Goal: Information Seeking & Learning: Learn about a topic

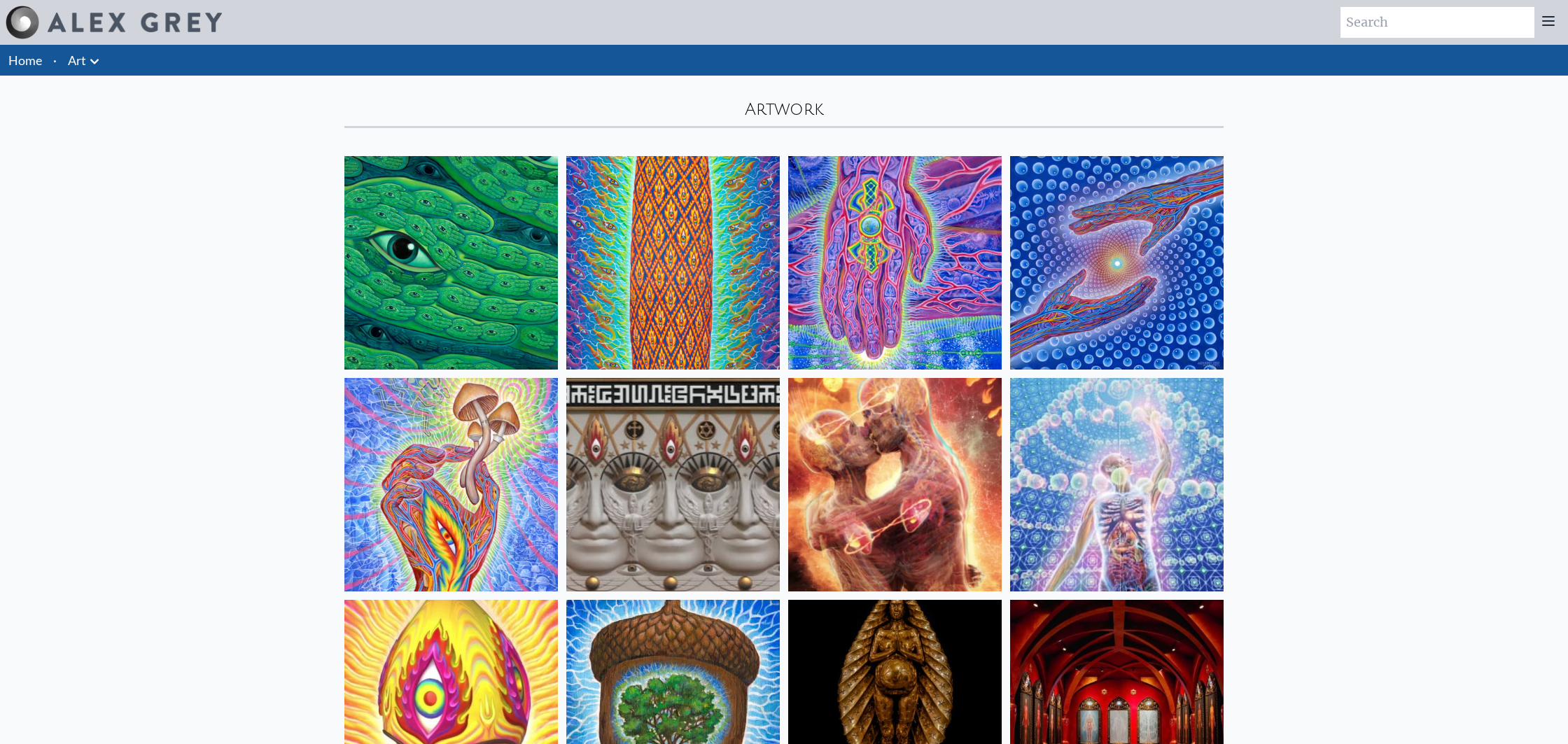
click at [16, 63] on link "Home" at bounding box center [25, 60] width 34 height 15
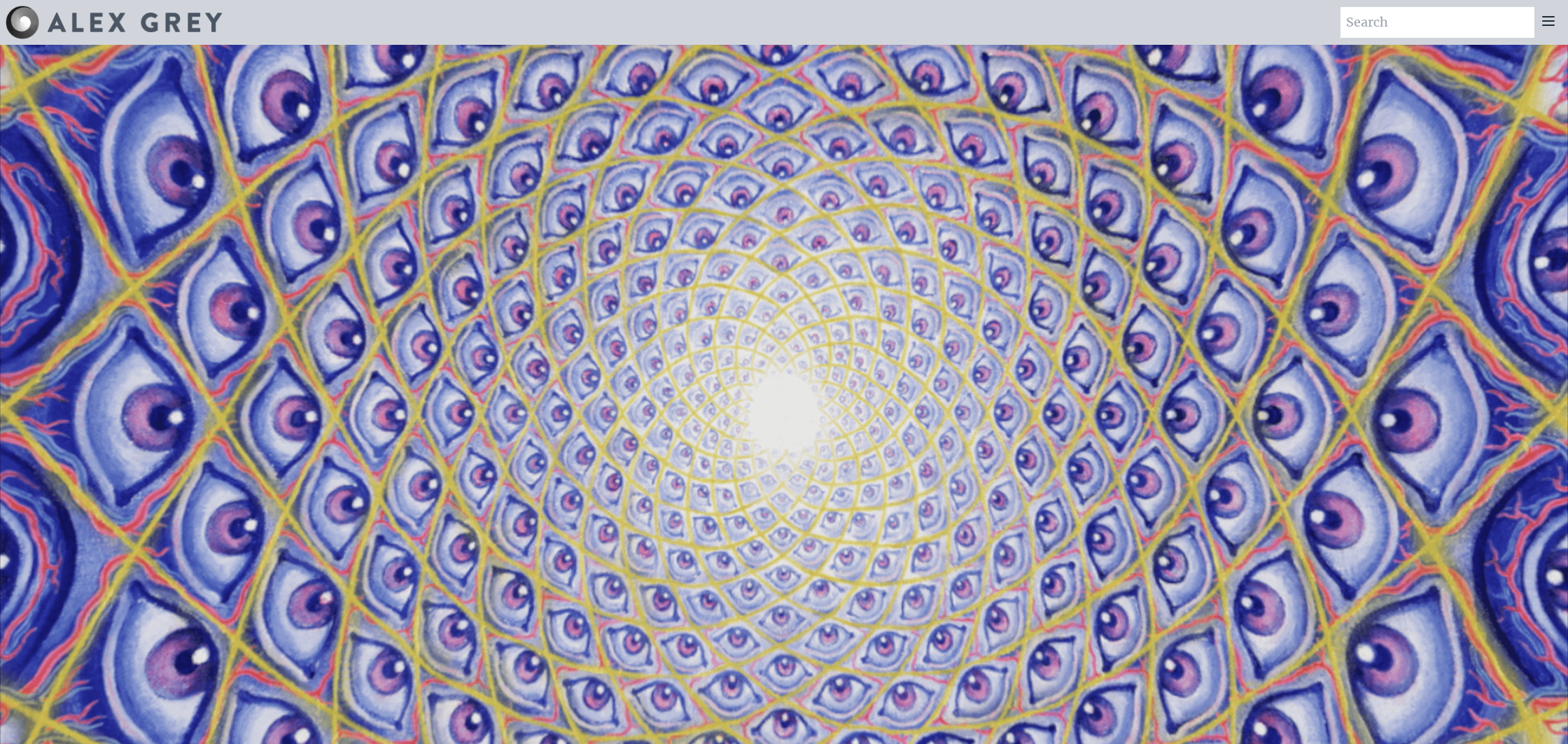
drag, startPoint x: 767, startPoint y: 299, endPoint x: 714, endPoint y: 243, distance: 77.1
click at [685, 266] on video "Your browser does not support the video tag." at bounding box center [784, 417] width 1568 height 882
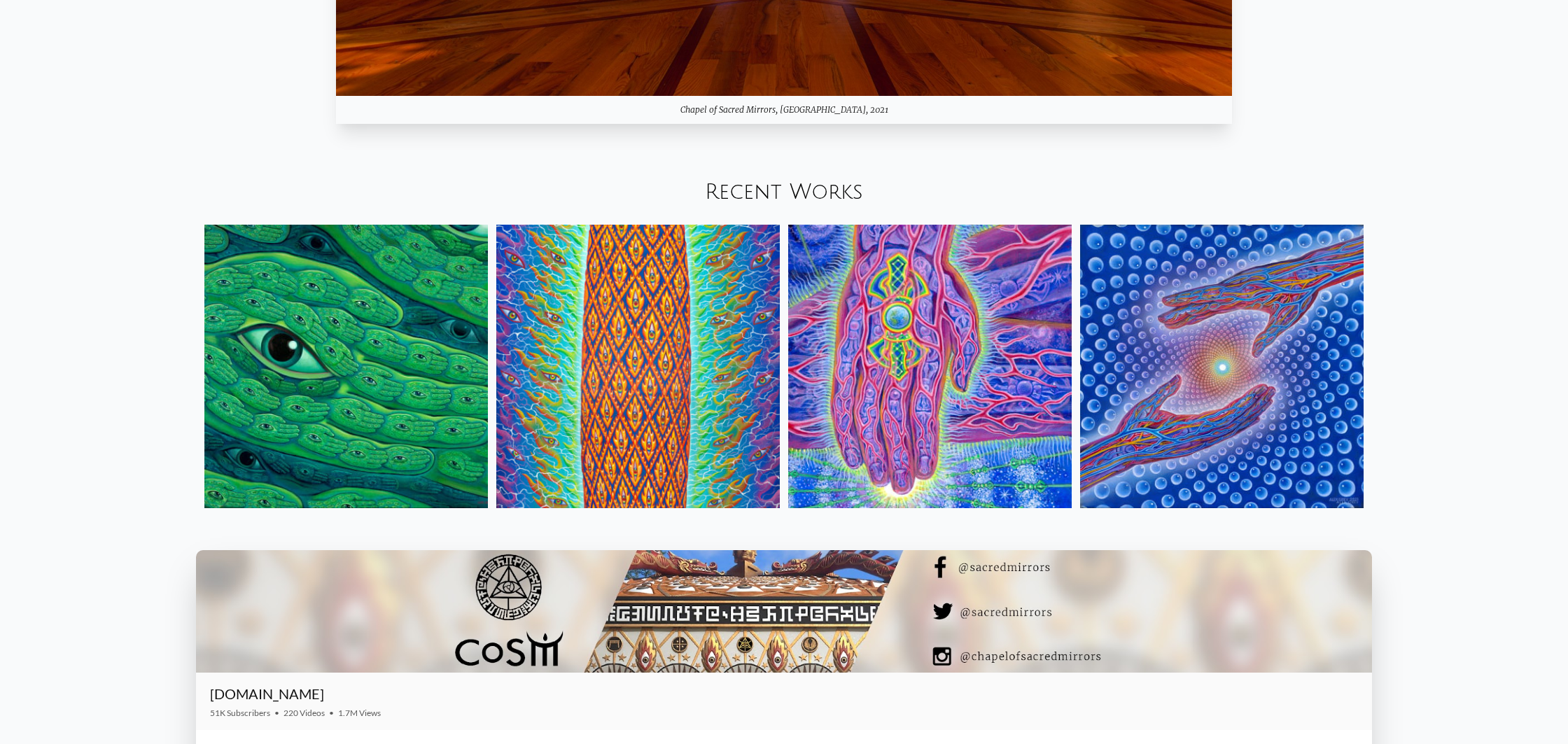
scroll to position [1938, 0]
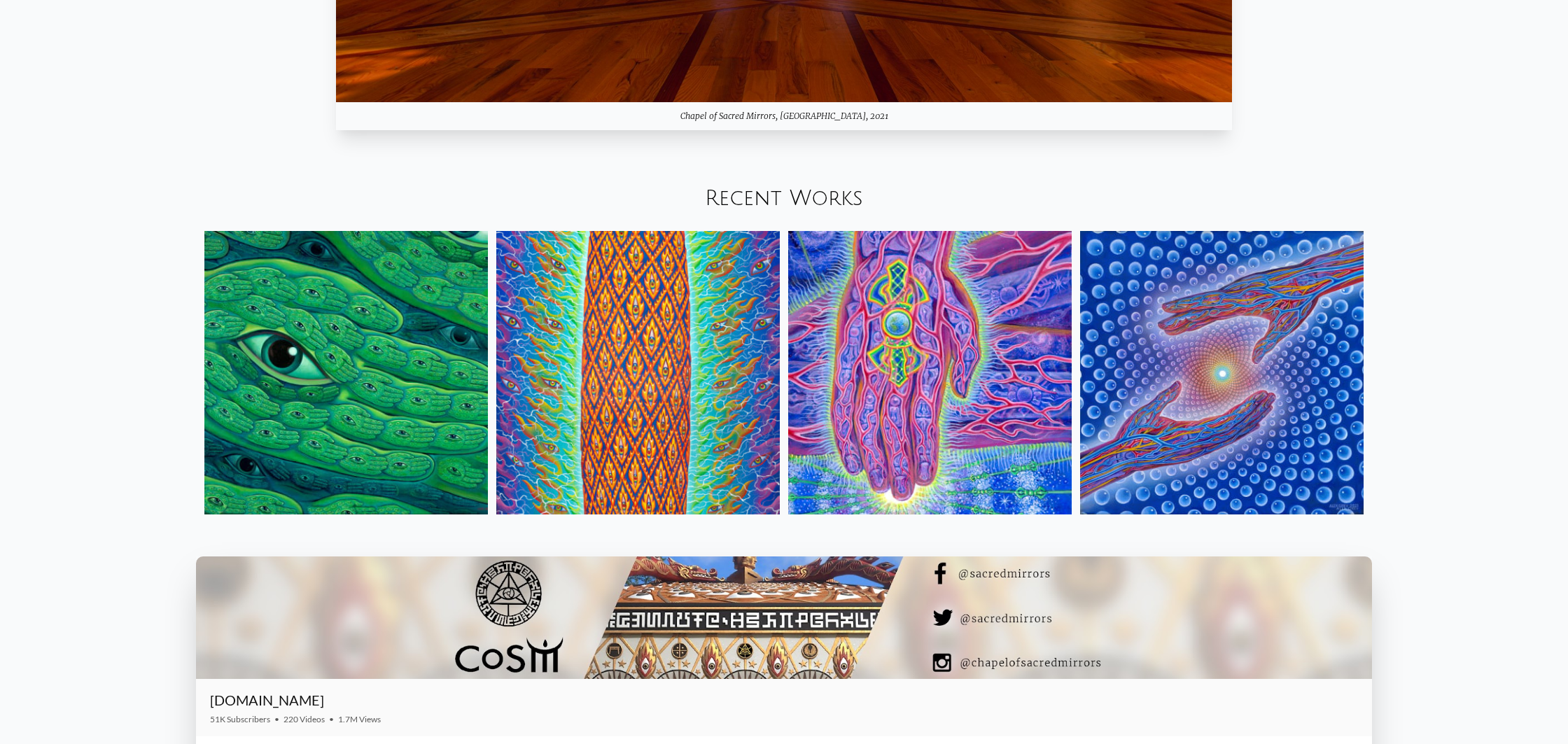
click at [850, 183] on div "Recent Works" at bounding box center [784, 199] width 1568 height 47
click at [843, 194] on link "Recent Works" at bounding box center [784, 198] width 158 height 23
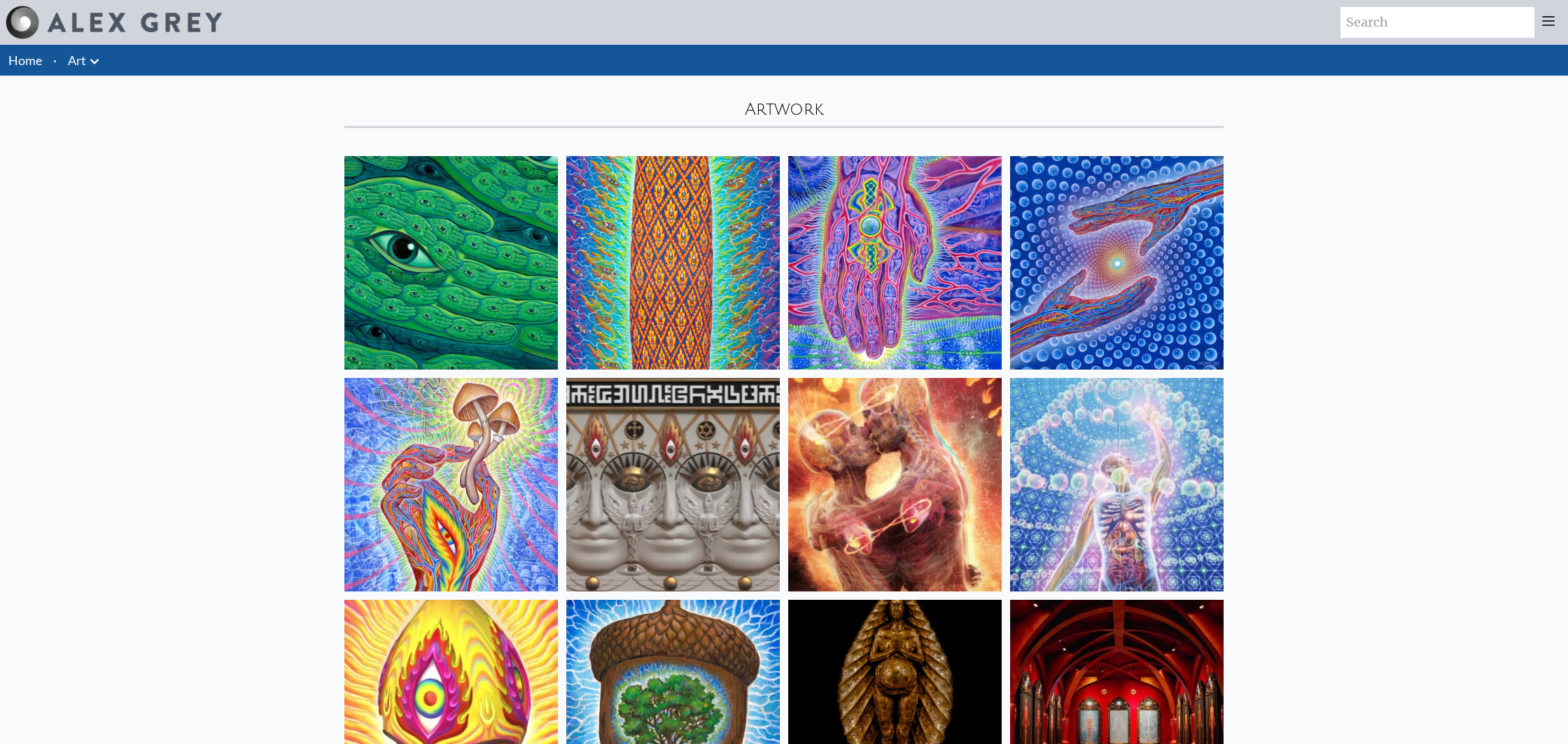
click at [94, 67] on icon at bounding box center [95, 62] width 17 height 17
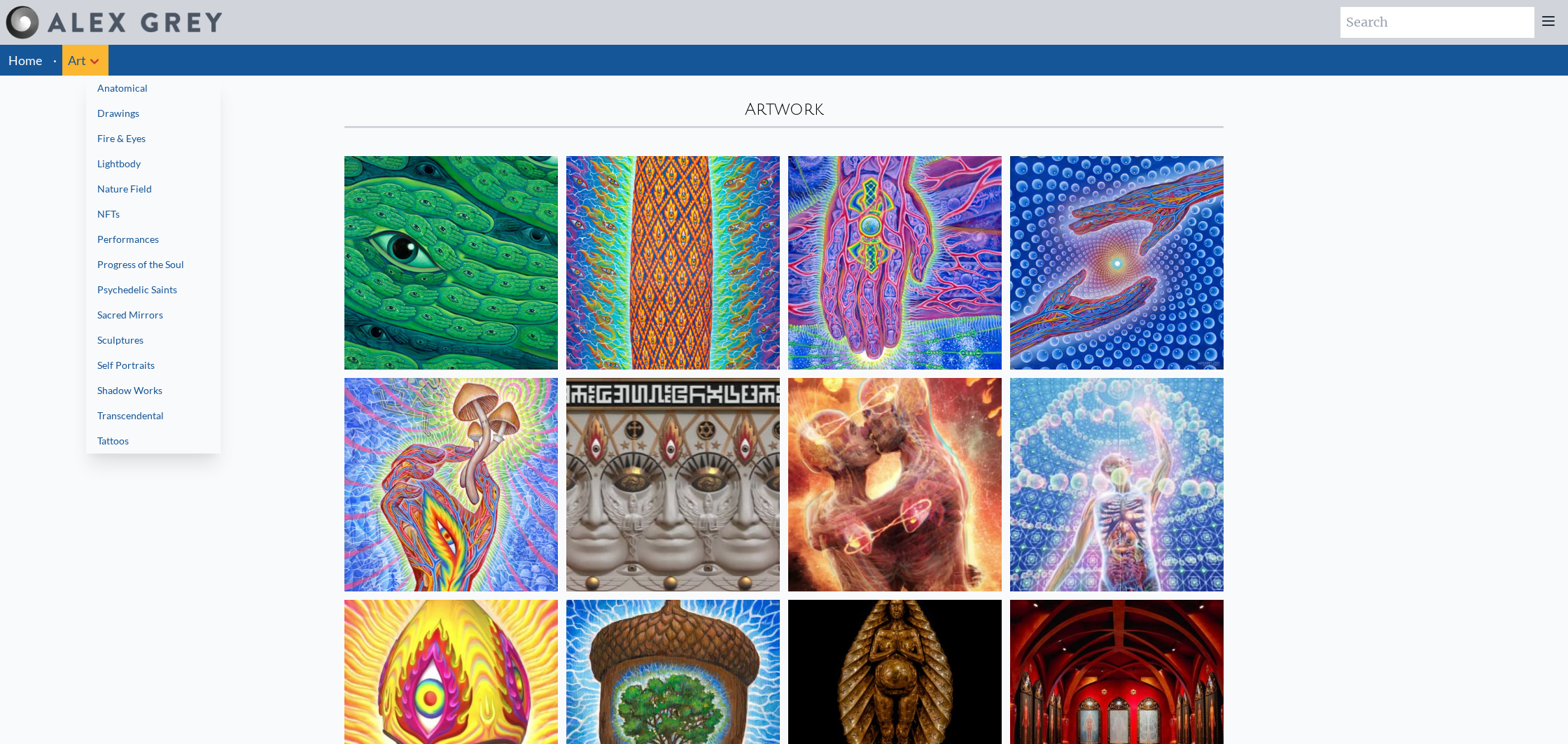
click at [171, 397] on link "Shadow Works" at bounding box center [153, 391] width 134 height 25
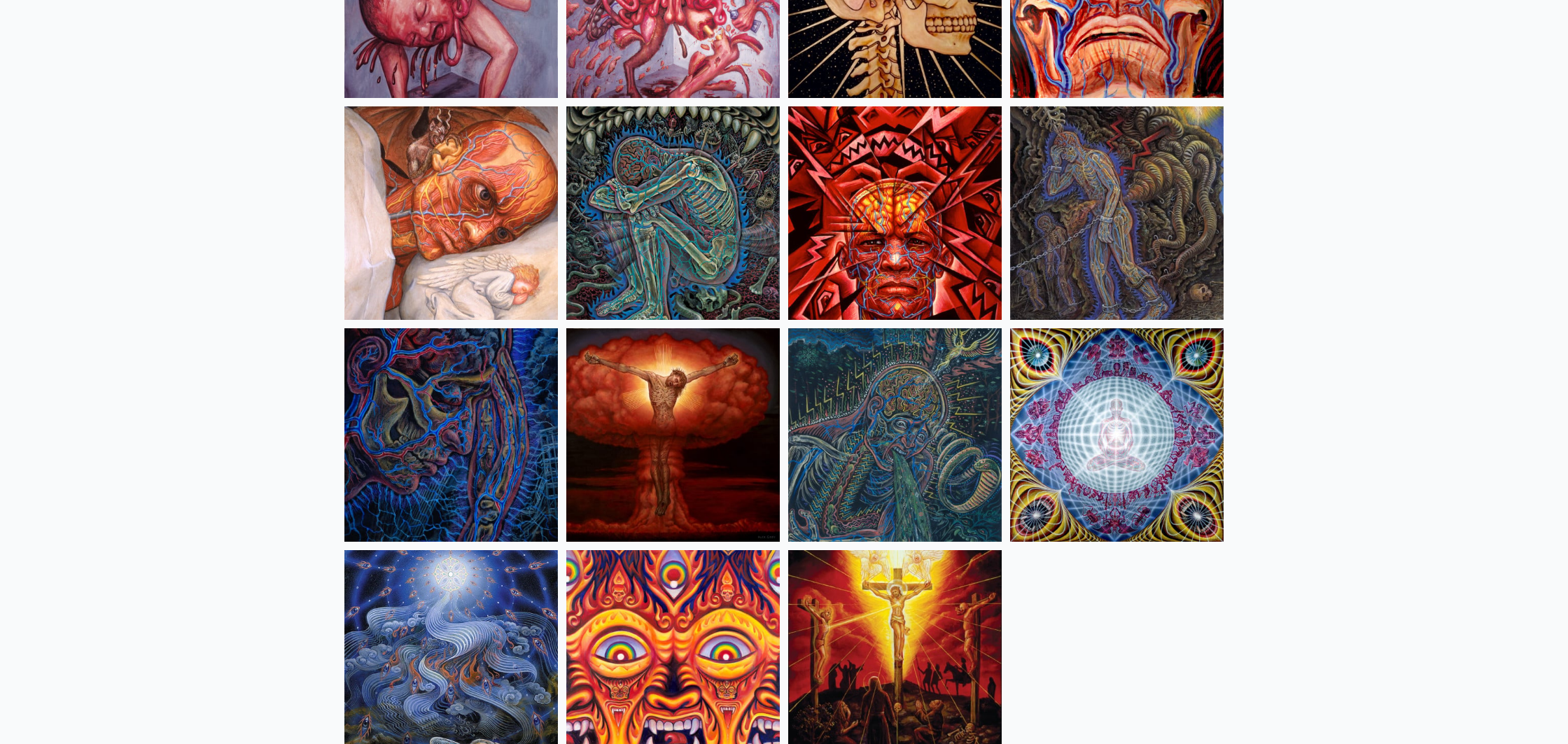
scroll to position [287, 0]
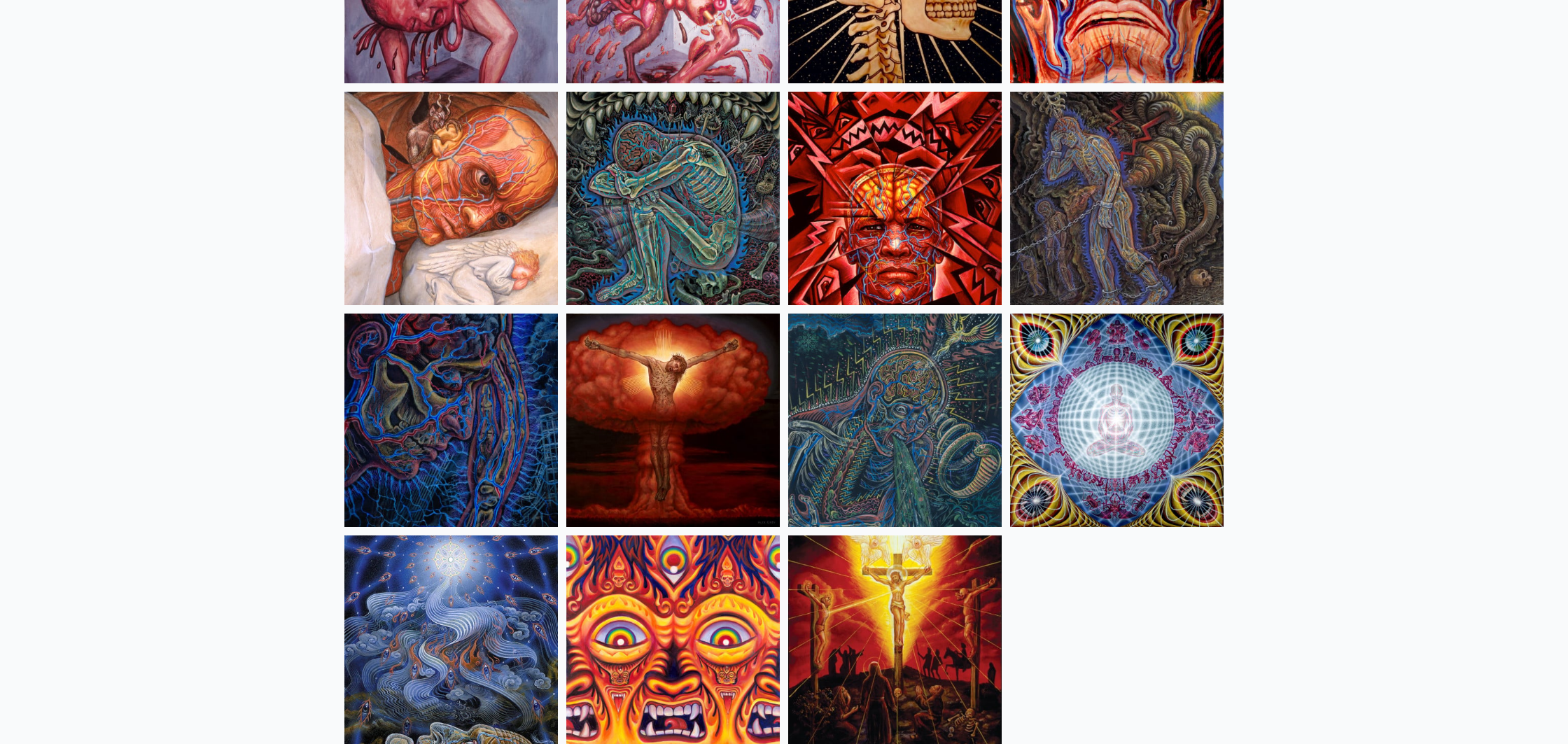
click at [1088, 425] on img at bounding box center [1117, 420] width 214 height 214
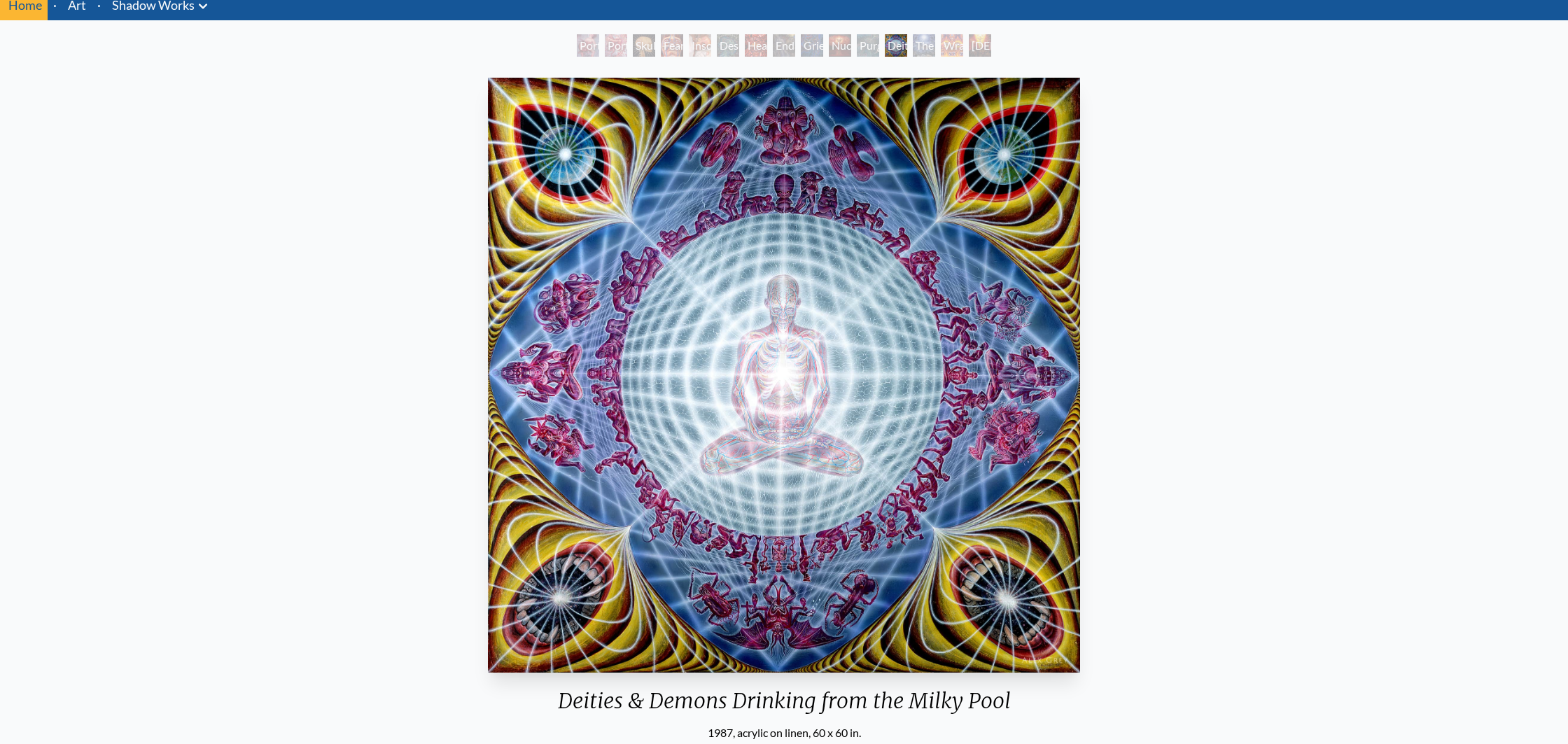
scroll to position [68, 0]
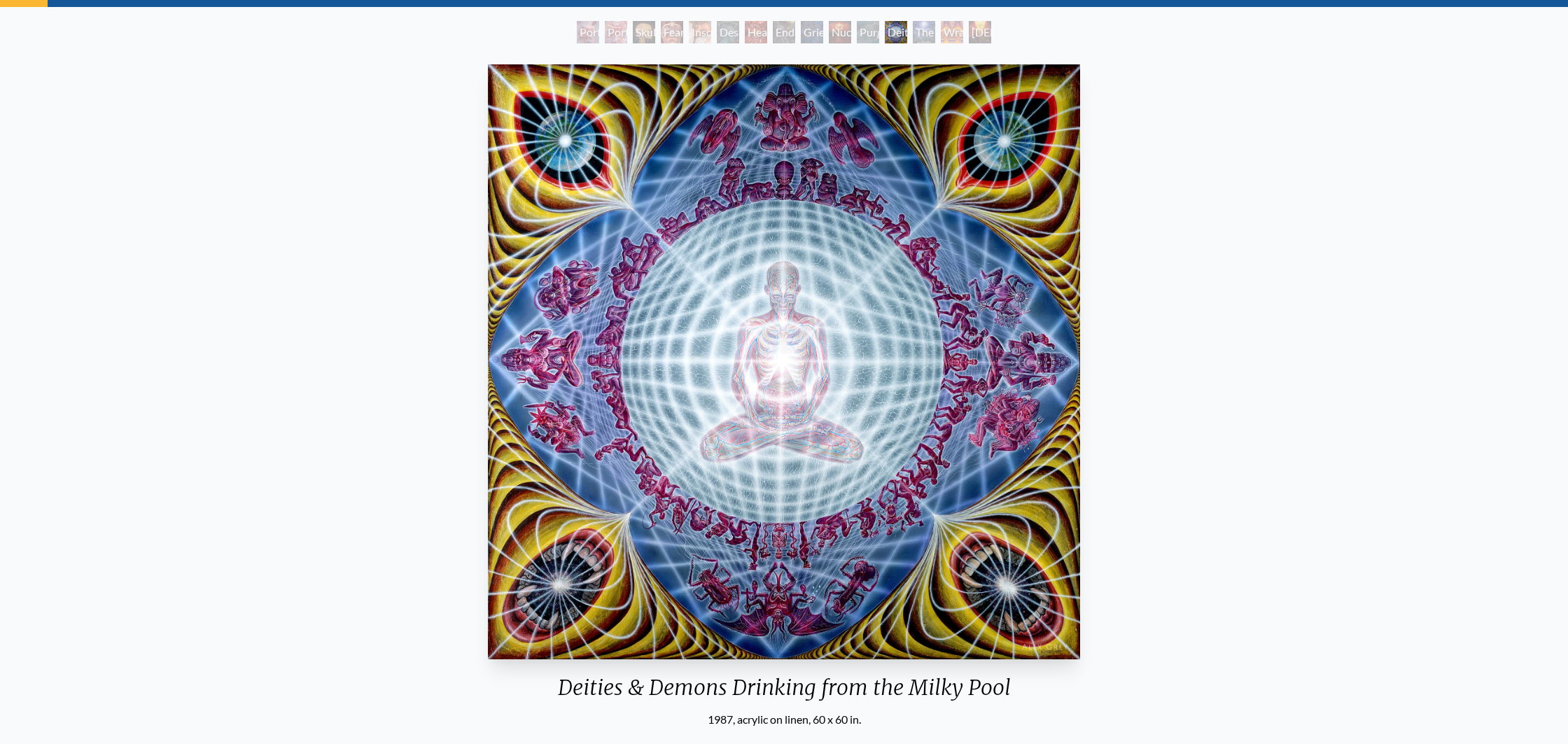
click at [729, 275] on img "12 / 15" at bounding box center [784, 362] width 593 height 595
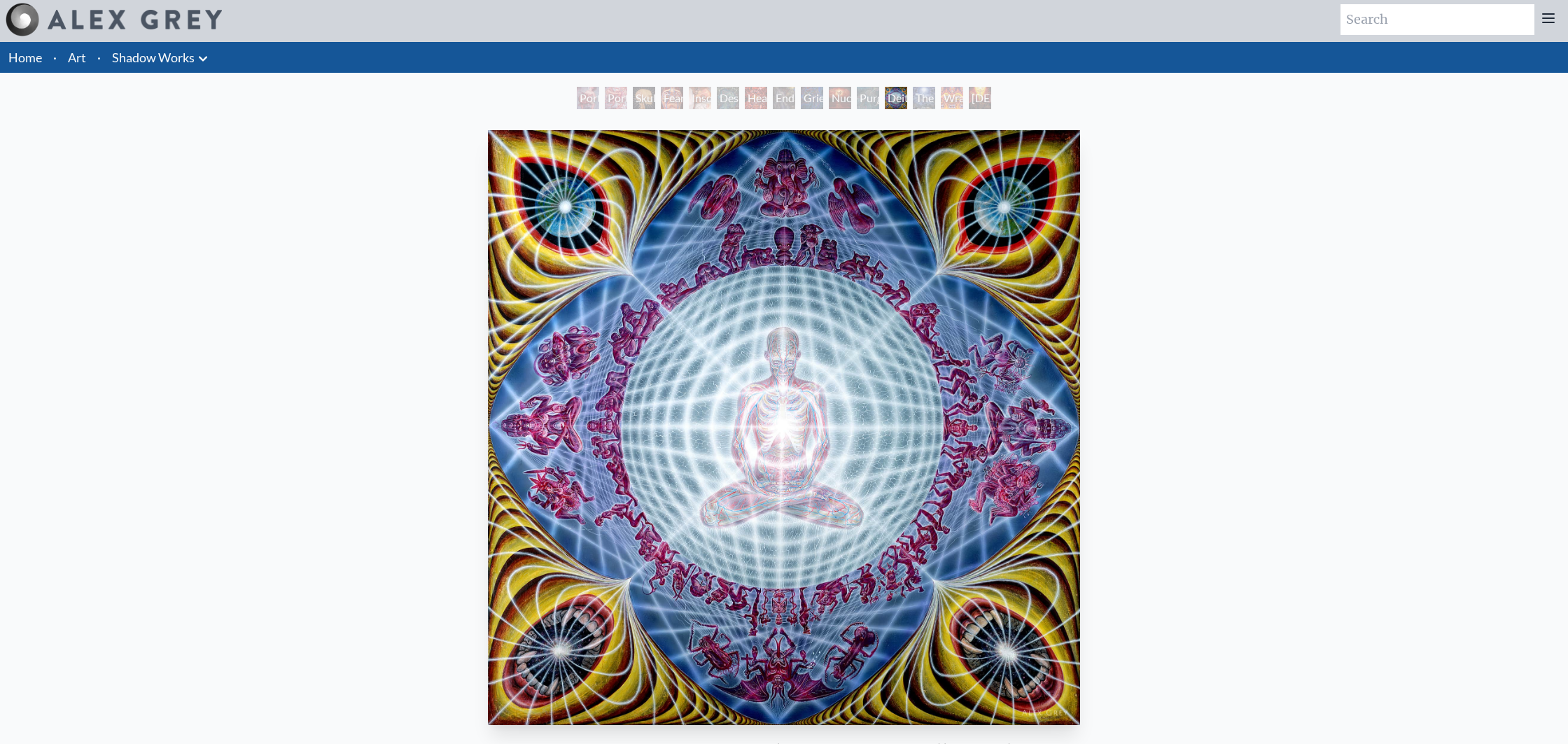
scroll to position [0, 0]
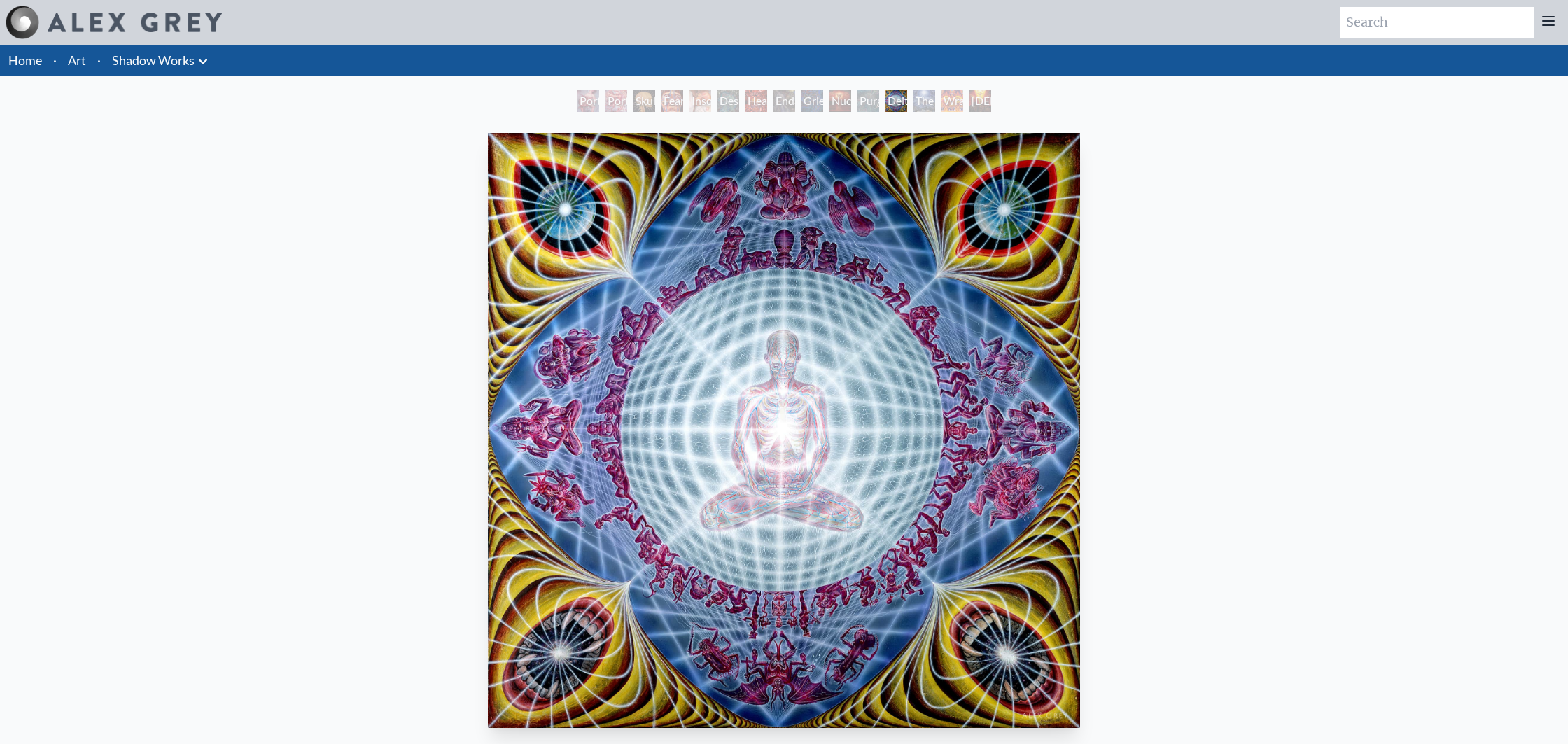
click at [643, 100] on div "Skull Fetus" at bounding box center [644, 101] width 22 height 22
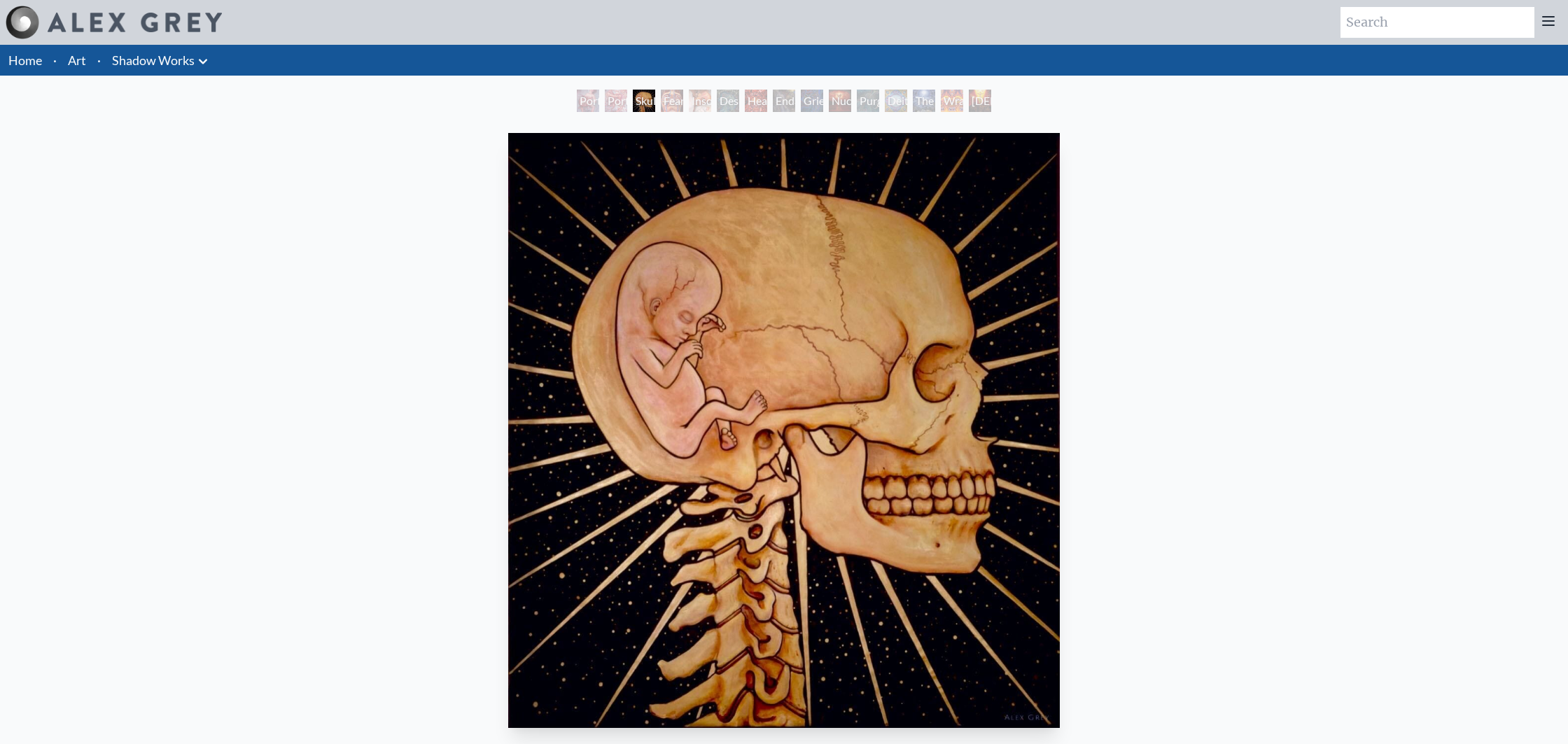
click at [842, 108] on div "Nuclear Crucifixion" at bounding box center [839, 101] width 22 height 22
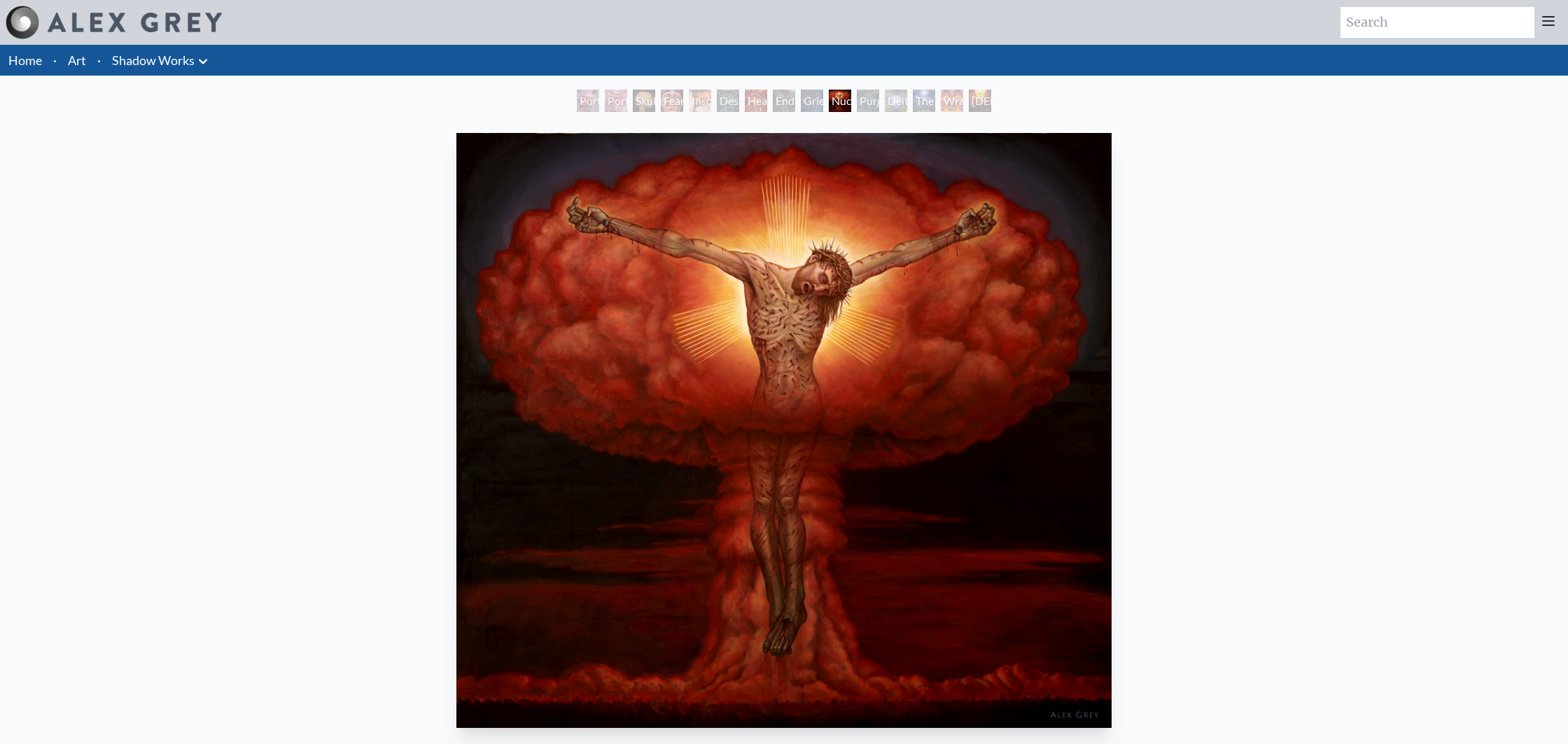
click at [784, 375] on img "10 / 15" at bounding box center [784, 430] width 655 height 595
click at [955, 105] on div "Wrathful Deity" at bounding box center [952, 101] width 22 height 22
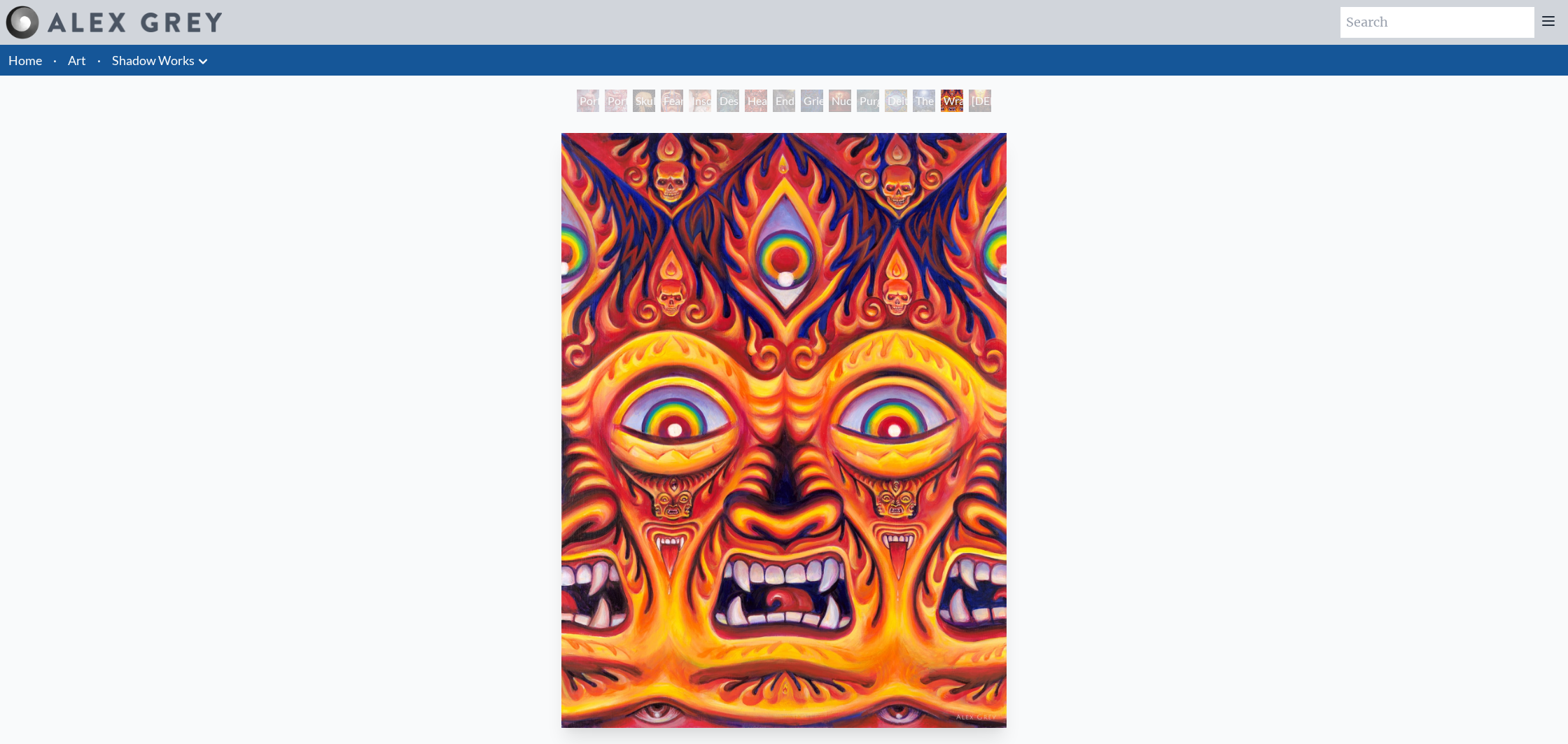
click at [824, 430] on img "14 / 15" at bounding box center [784, 430] width 445 height 595
click at [973, 100] on div "[DEMOGRAPHIC_DATA] & the Two Thieves" at bounding box center [980, 101] width 22 height 22
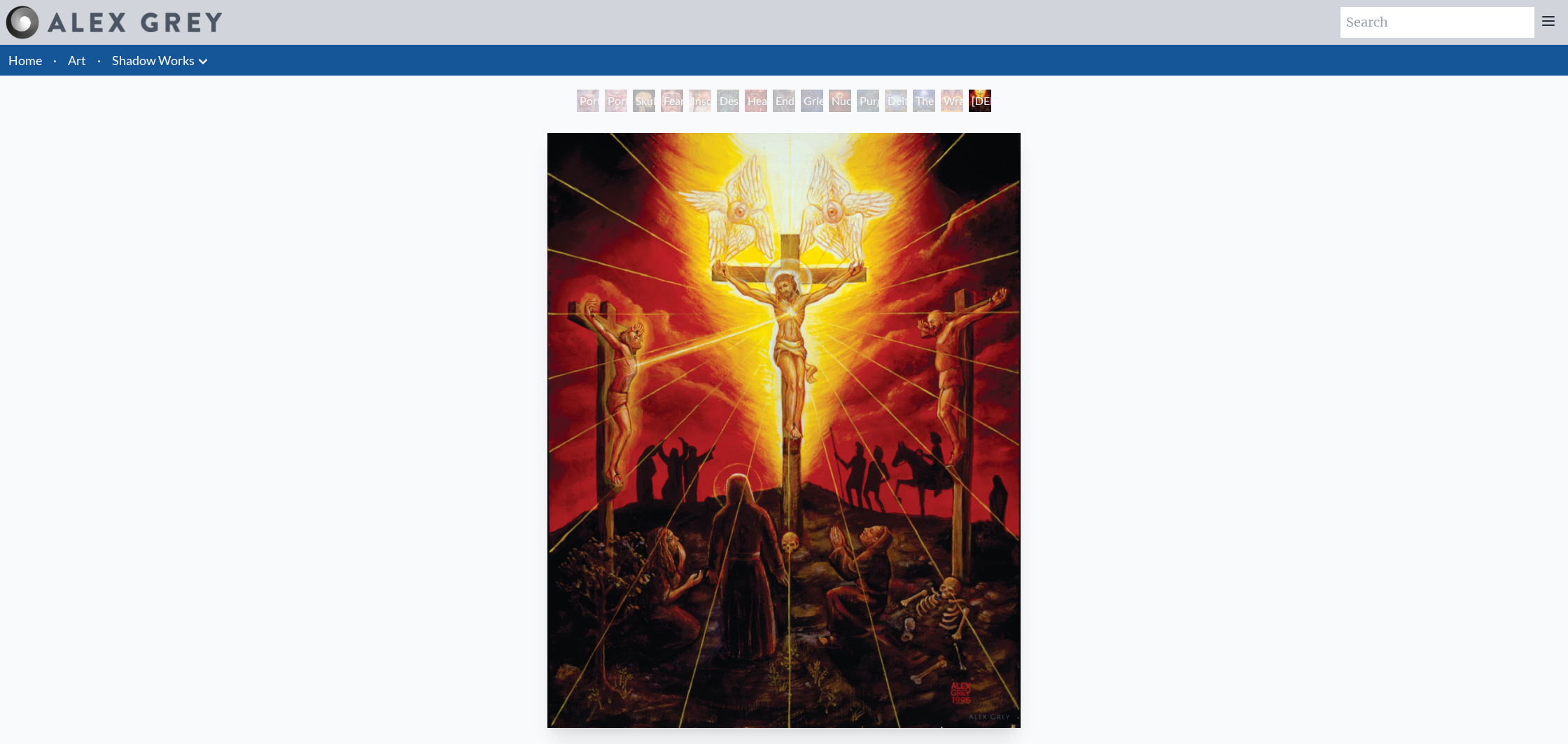
click at [800, 98] on div "Grieving" at bounding box center [811, 101] width 22 height 22
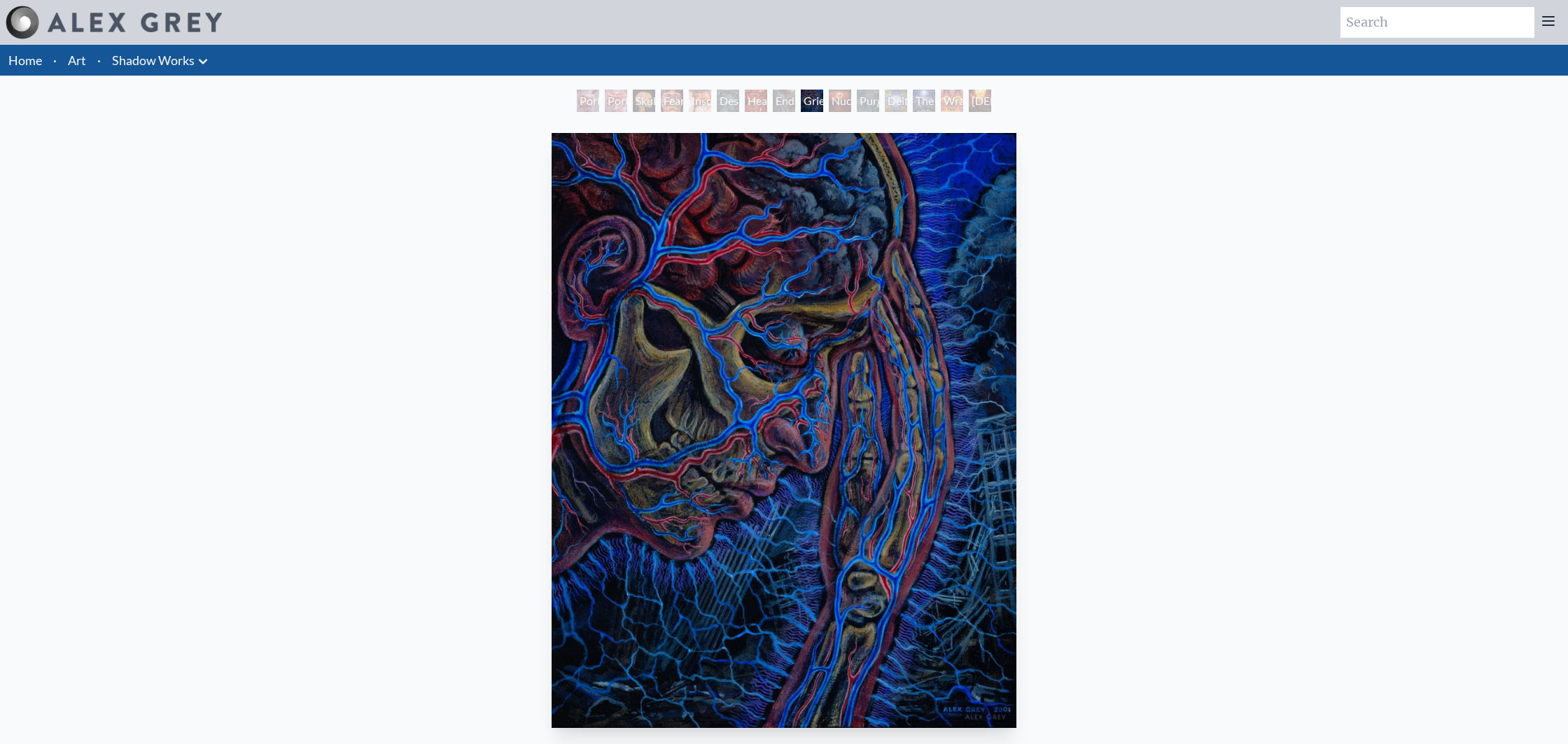
click at [779, 99] on div "Endarkenment" at bounding box center [784, 101] width 22 height 22
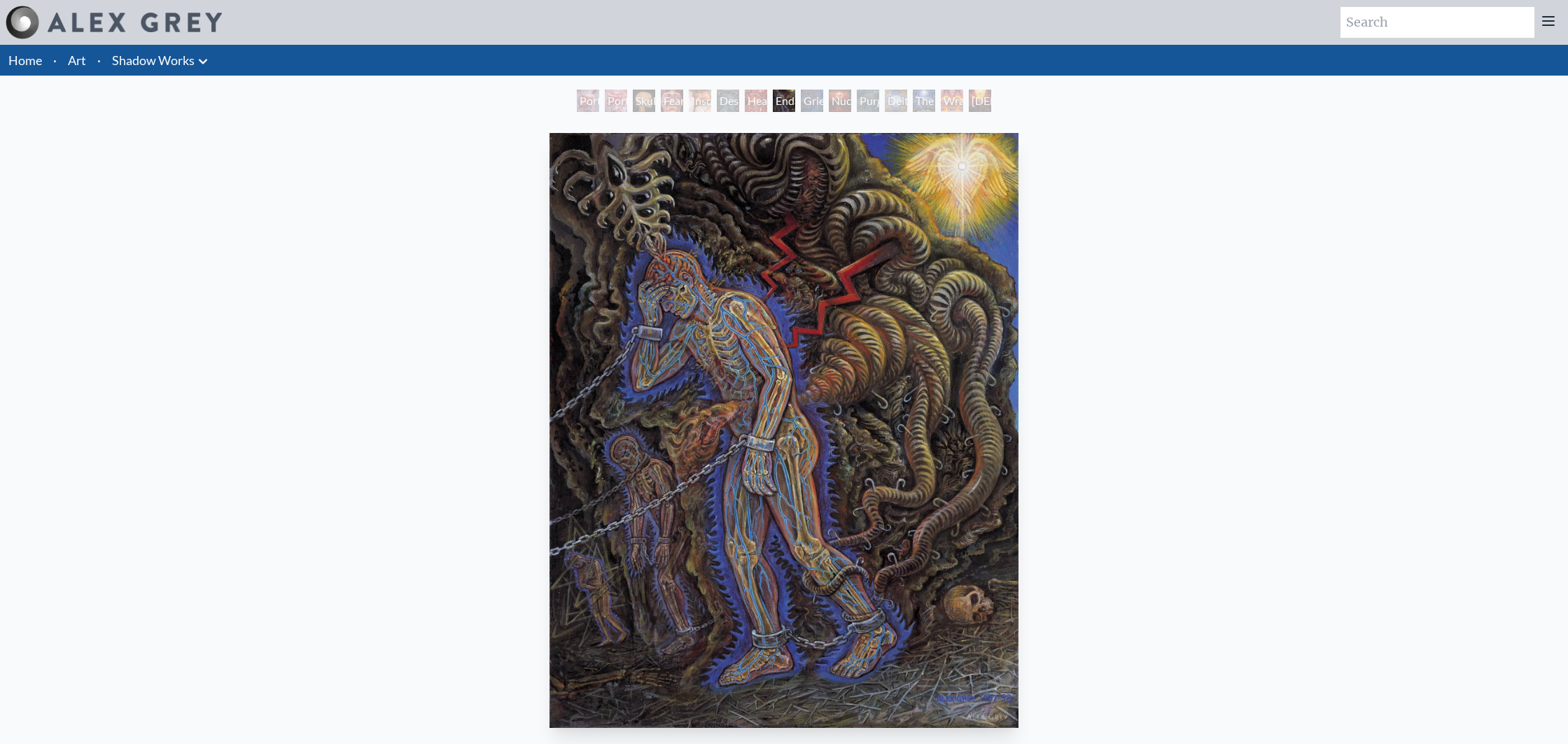
click at [723, 105] on div "Despair" at bounding box center [728, 101] width 22 height 22
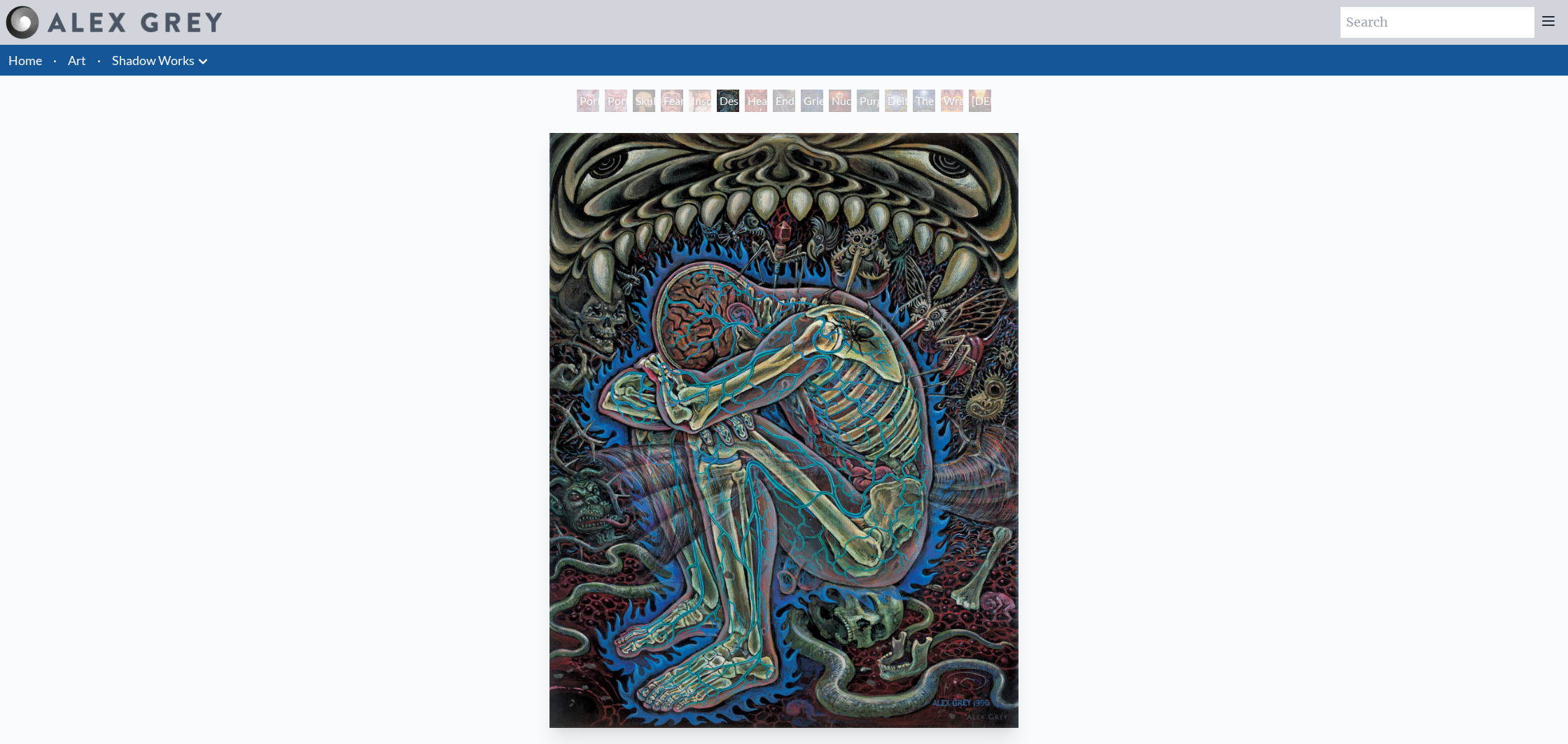
click at [690, 101] on div "Insomnia" at bounding box center [700, 101] width 22 height 22
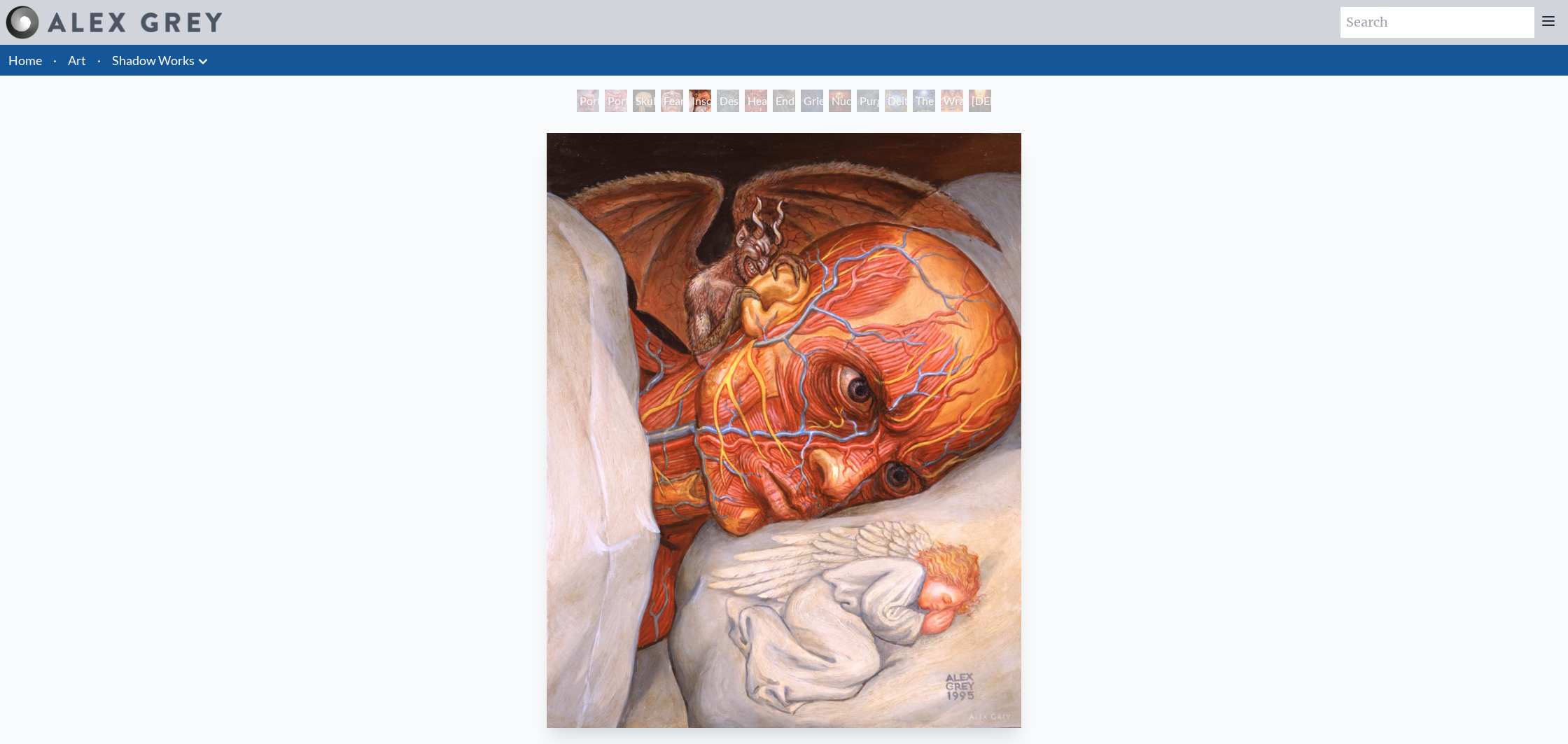
click at [200, 60] on icon at bounding box center [203, 62] width 8 height 5
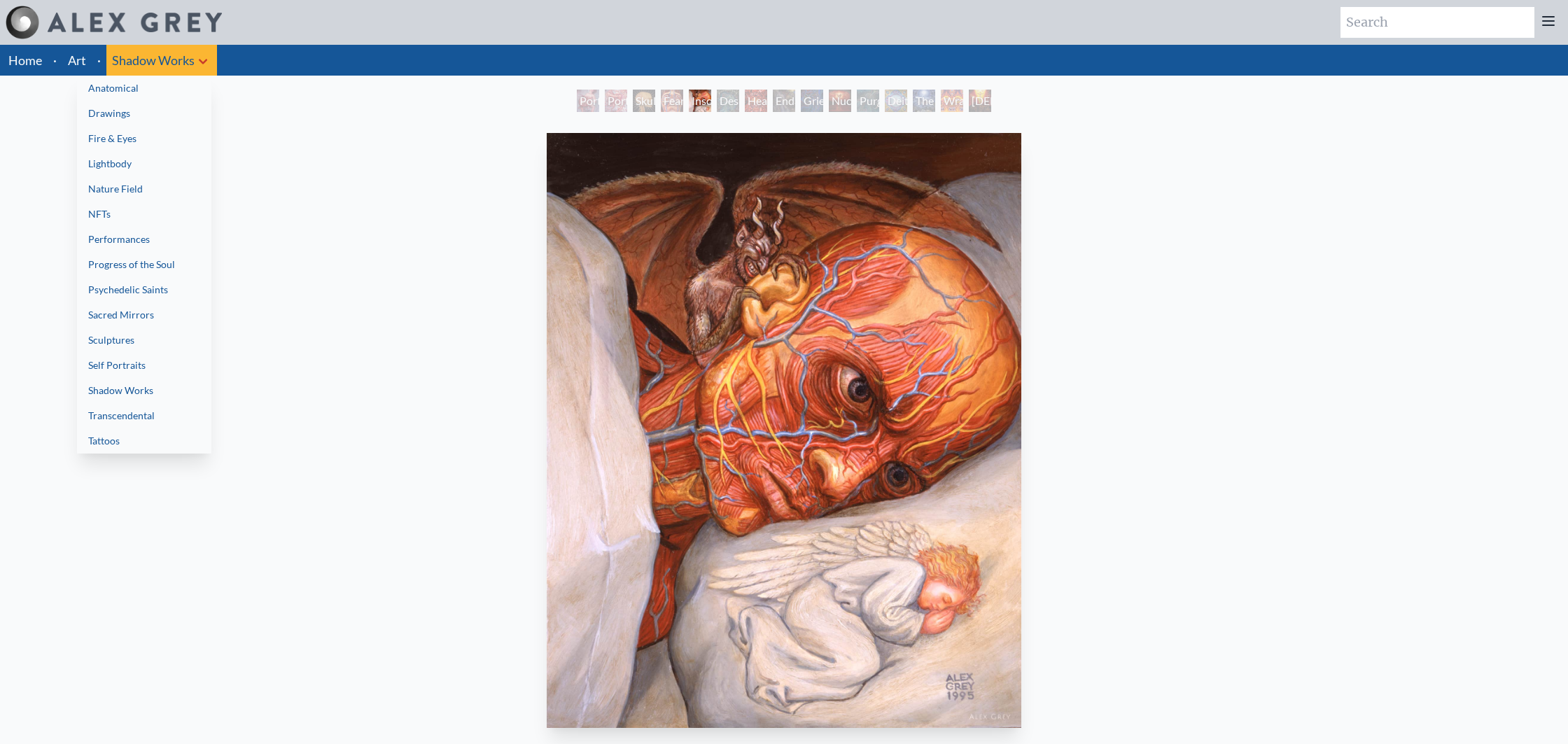
click at [178, 306] on link "Sacred Mirrors" at bounding box center [144, 315] width 134 height 25
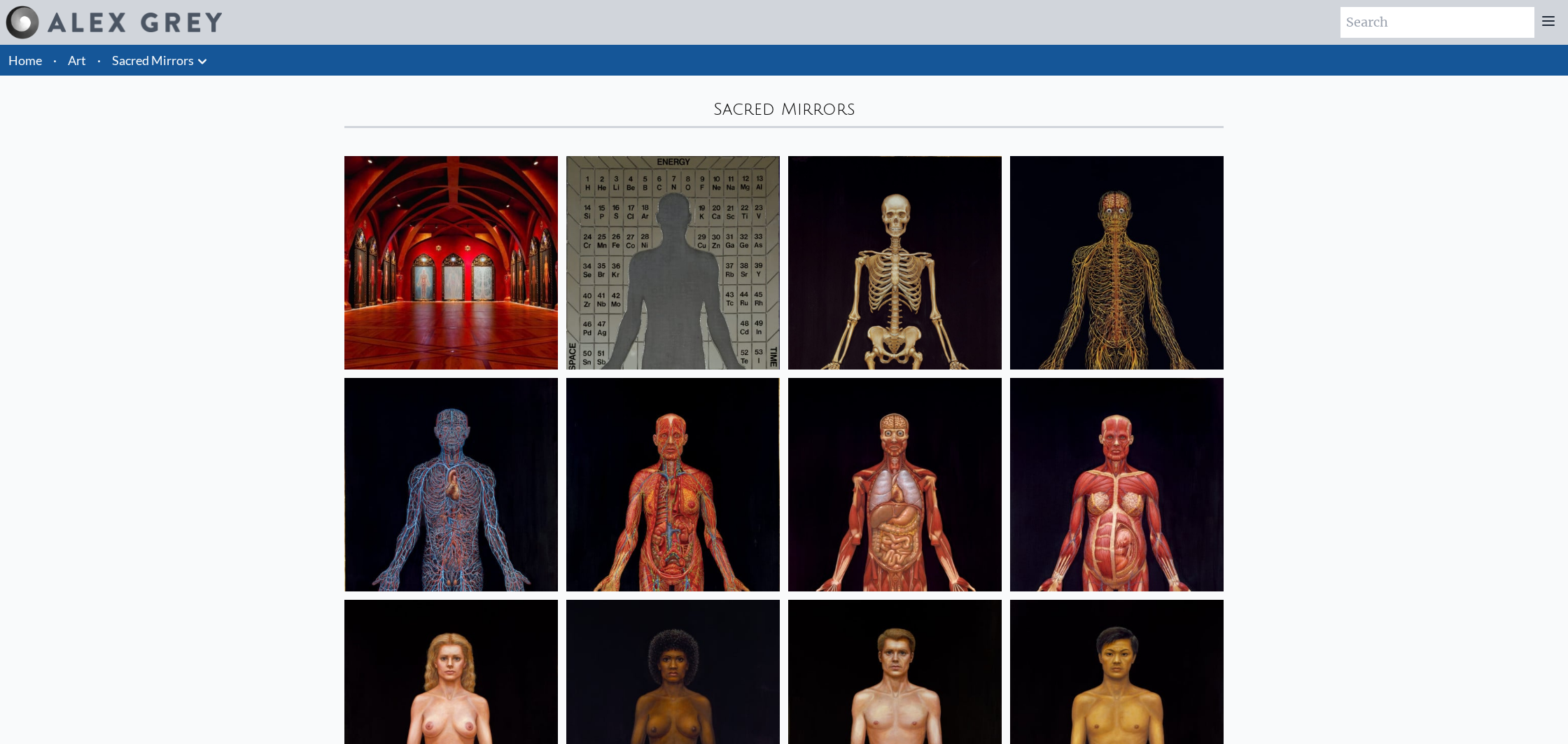
click at [111, 50] on li "Sacred Mirrors Anatomical Drawings" at bounding box center [161, 60] width 110 height 30
click at [161, 52] on link "Sacred Mirrors" at bounding box center [152, 60] width 82 height 19
click at [173, 46] on li "Sacred Mirrors Anatomical Drawings" at bounding box center [161, 60] width 110 height 30
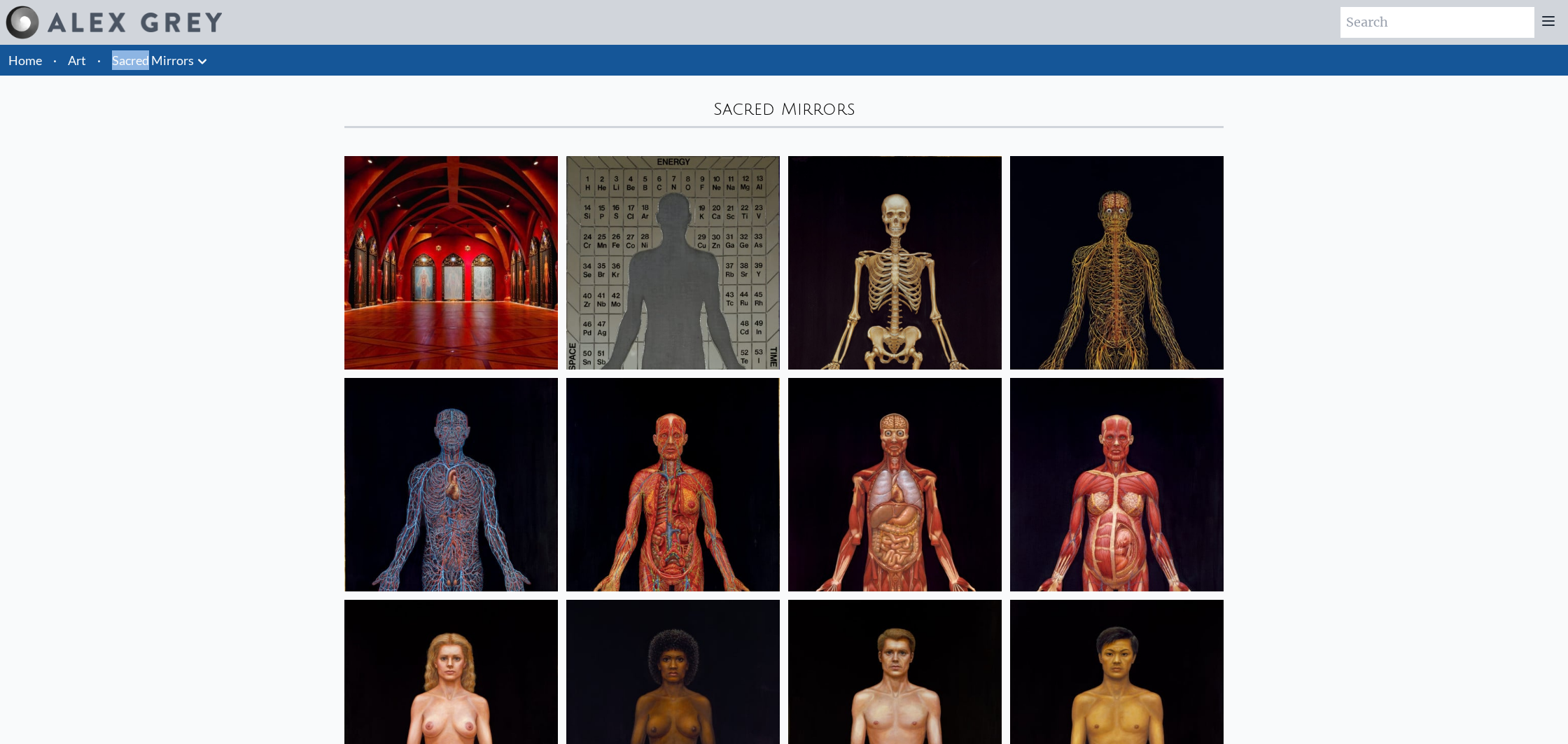
click at [173, 46] on li "Sacred Mirrors Anatomical Drawings" at bounding box center [161, 60] width 110 height 30
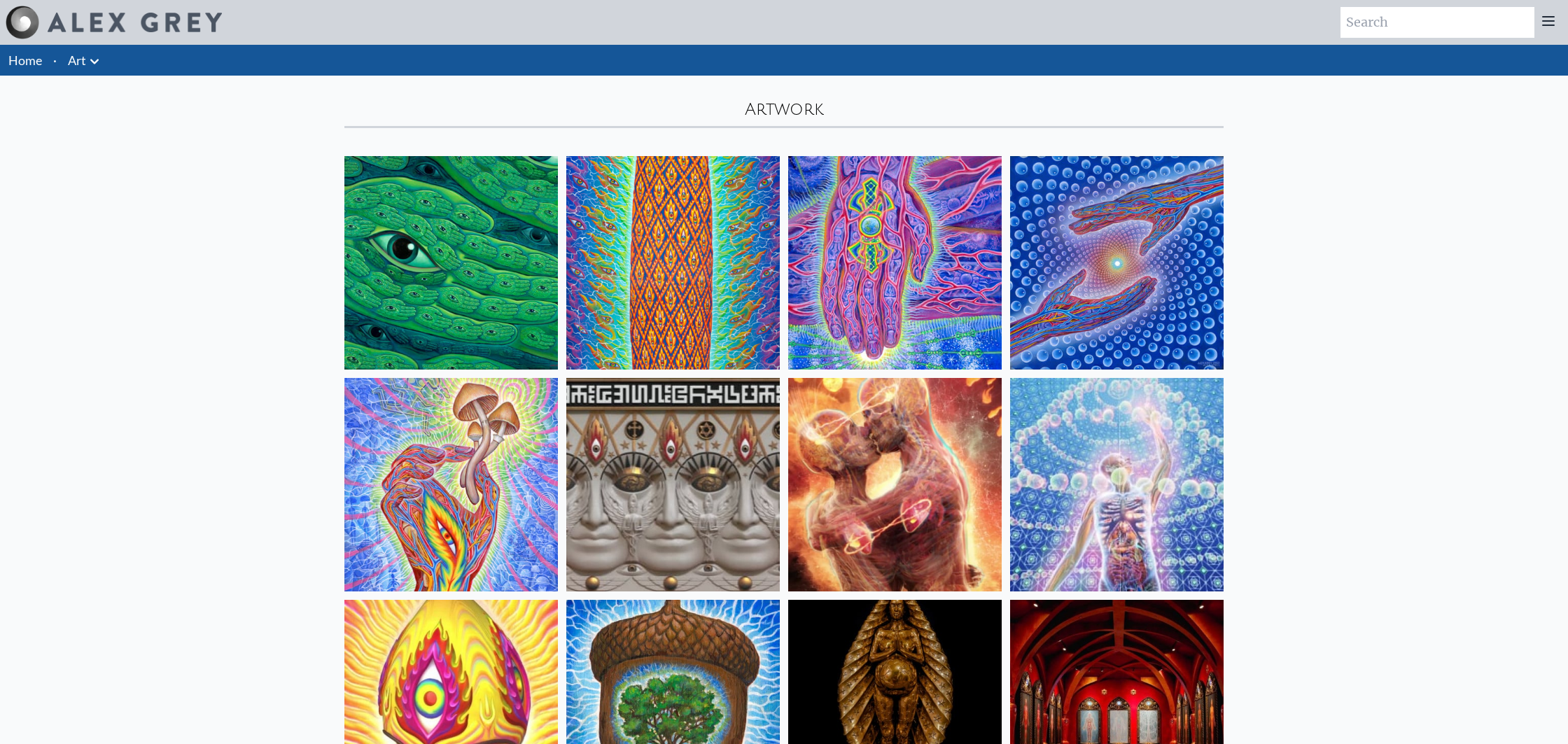
click at [95, 50] on li "Art Anatomical Drawings" at bounding box center [85, 60] width 46 height 30
click at [92, 64] on icon at bounding box center [95, 62] width 17 height 17
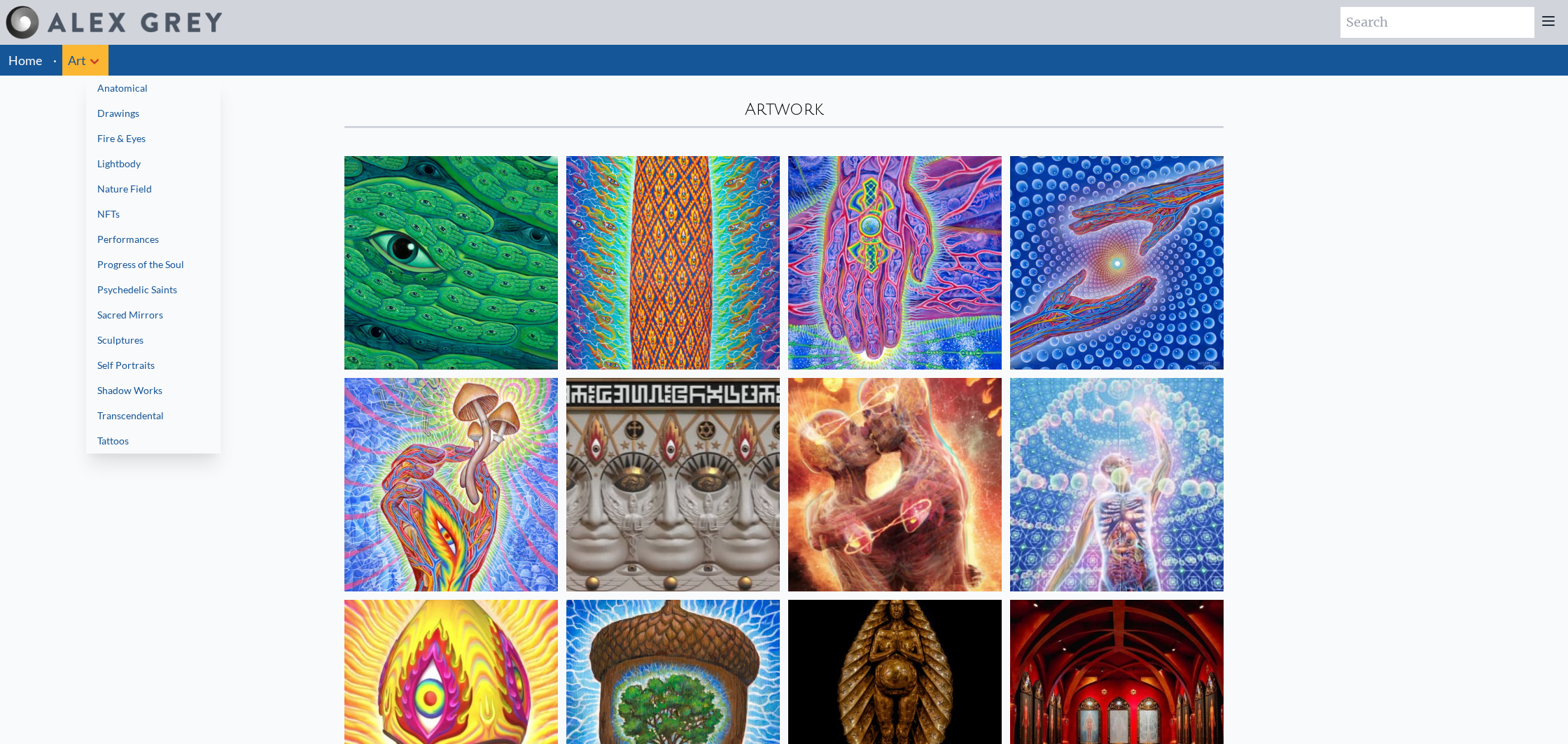
click at [156, 187] on link "Nature Field" at bounding box center [153, 189] width 134 height 25
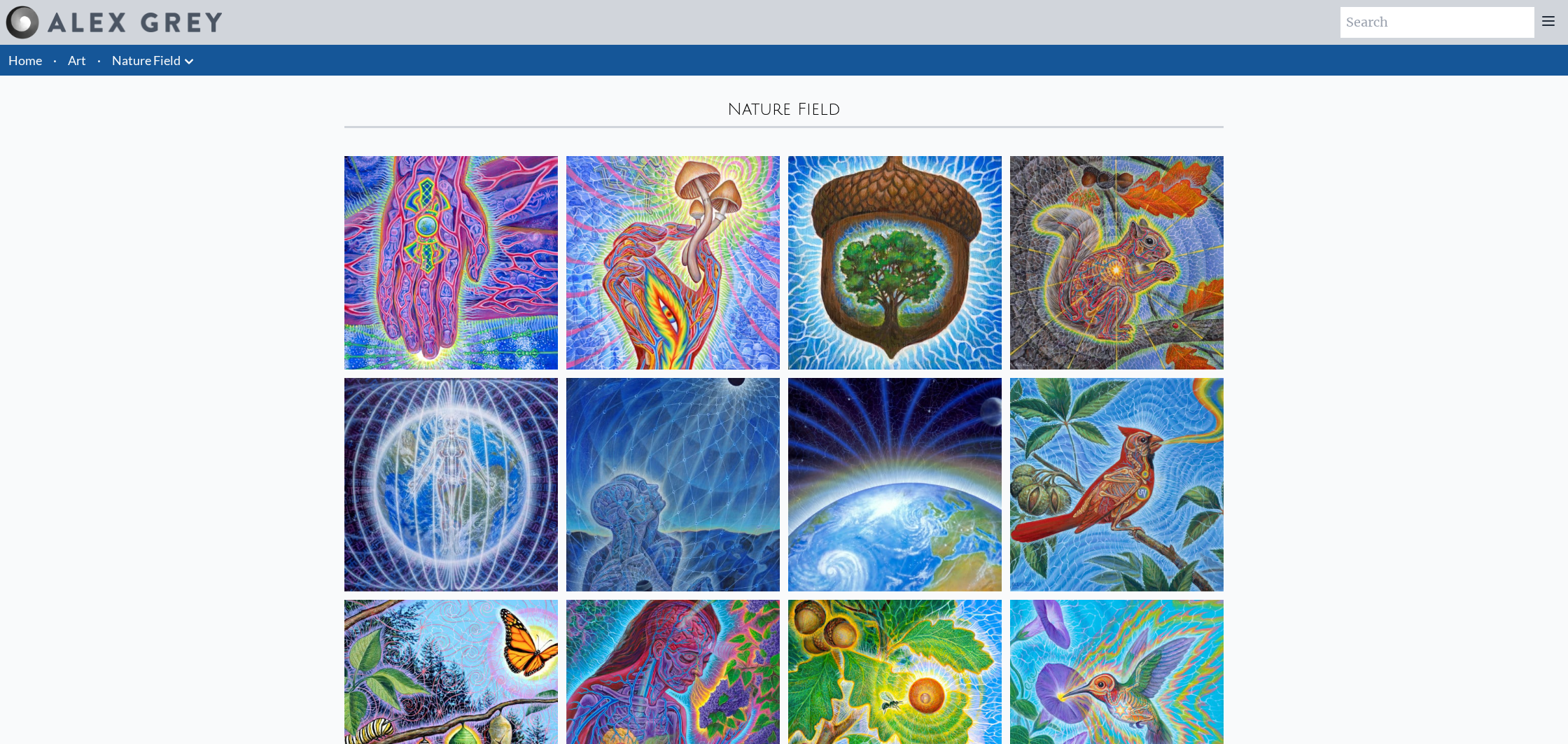
click at [146, 63] on link "Nature Field" at bounding box center [145, 60] width 68 height 19
click at [192, 56] on icon at bounding box center [189, 62] width 17 height 17
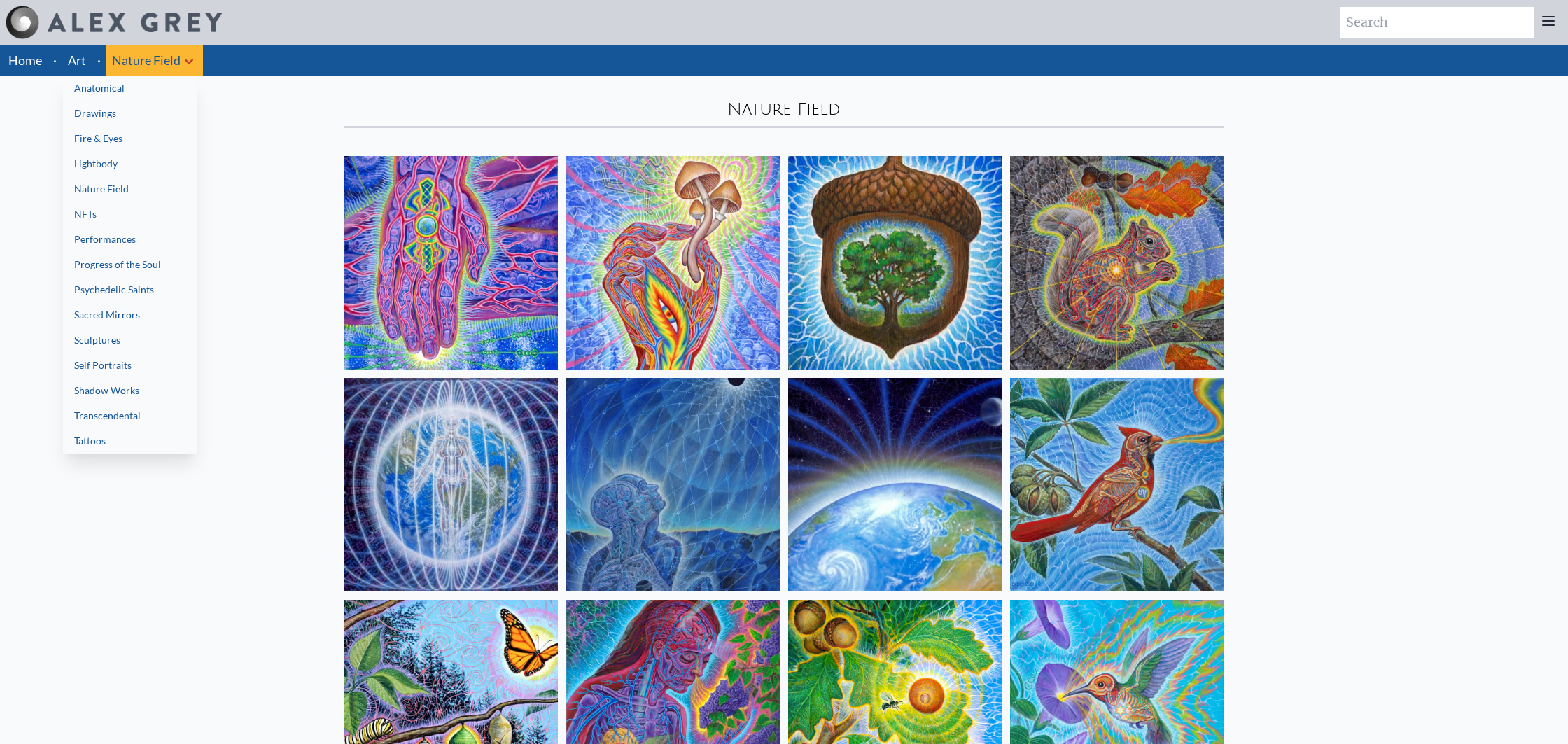
click at [148, 112] on link "Drawings" at bounding box center [130, 113] width 134 height 25
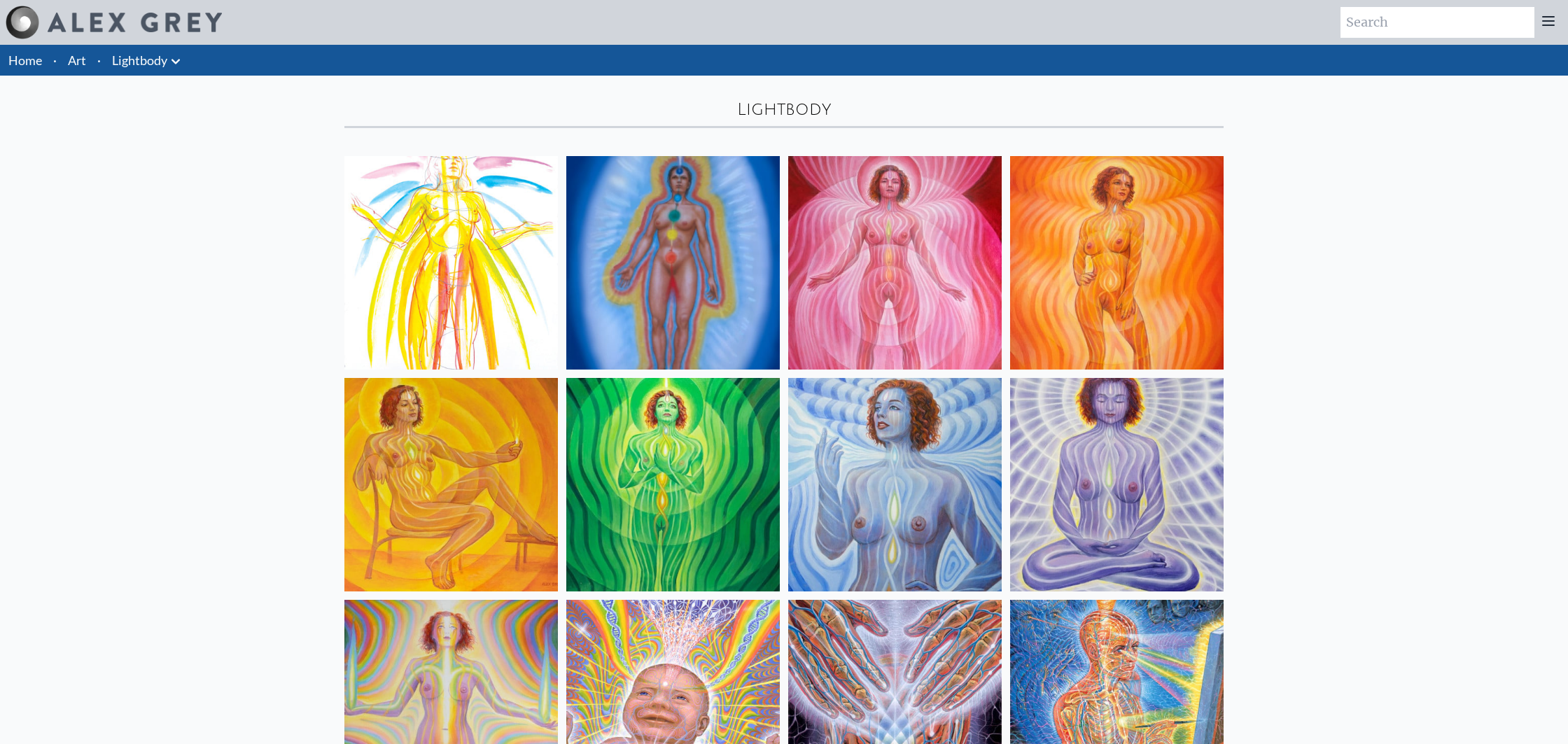
click at [216, 67] on div "Home · Art · Lightbody Anatomical Drawings" at bounding box center [784, 60] width 1568 height 30
click at [161, 57] on link "Lightbody" at bounding box center [139, 60] width 55 height 19
click at [173, 67] on icon at bounding box center [176, 62] width 17 height 17
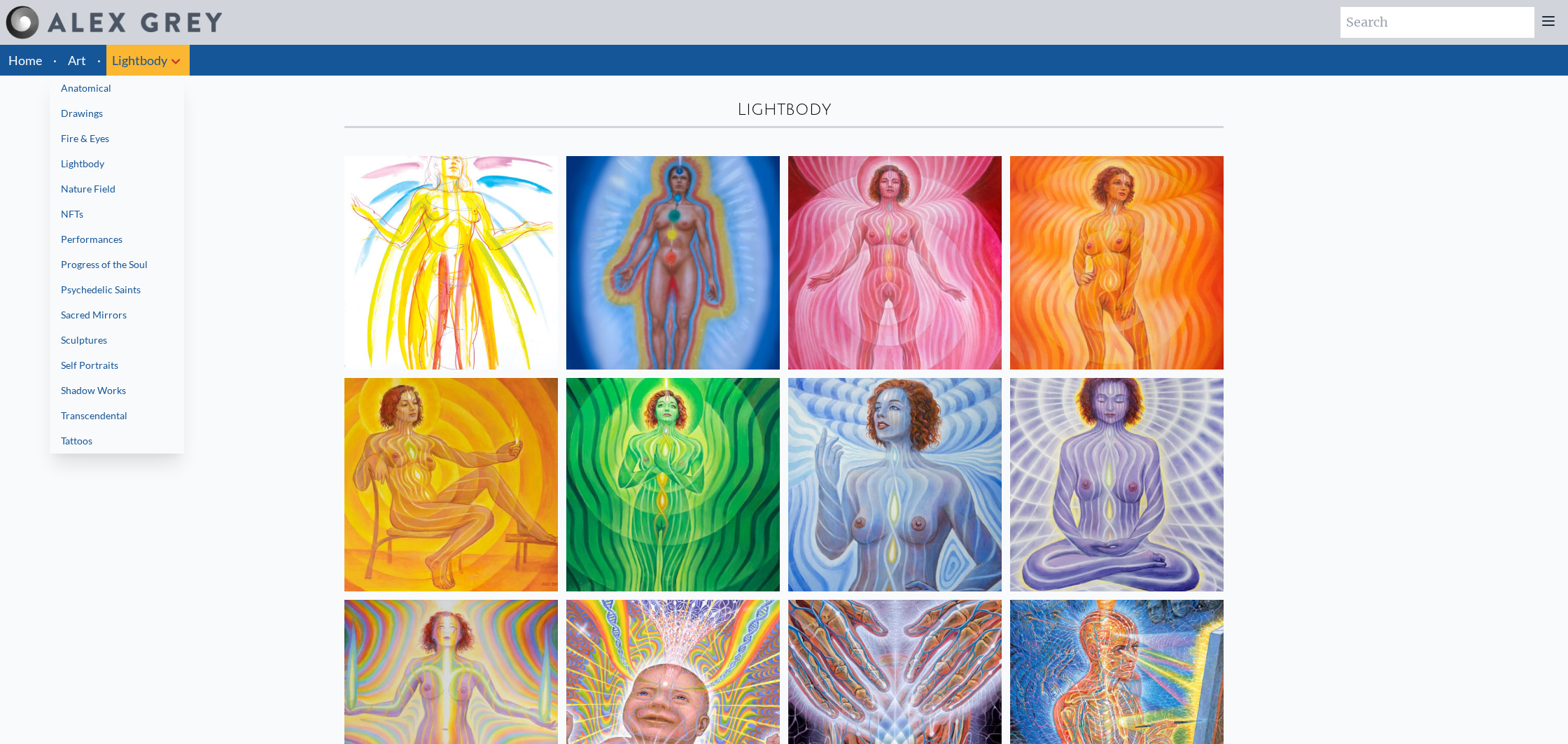
click at [145, 92] on link "Anatomical" at bounding box center [117, 88] width 134 height 25
drag, startPoint x: 168, startPoint y: 68, endPoint x: 168, endPoint y: 59, distance: 9.0
click at [168, 59] on div at bounding box center [784, 372] width 1568 height 744
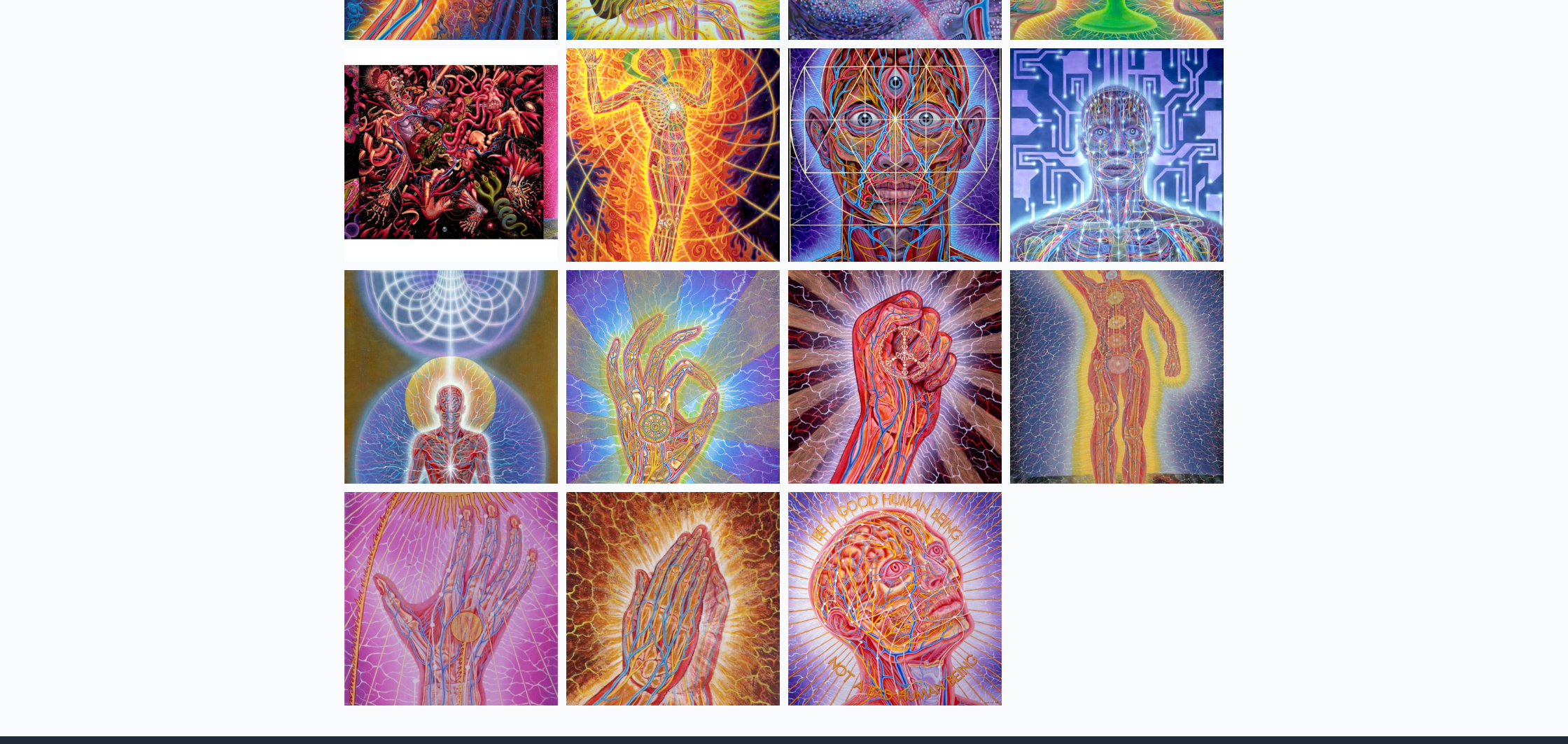
scroll to position [1594, 0]
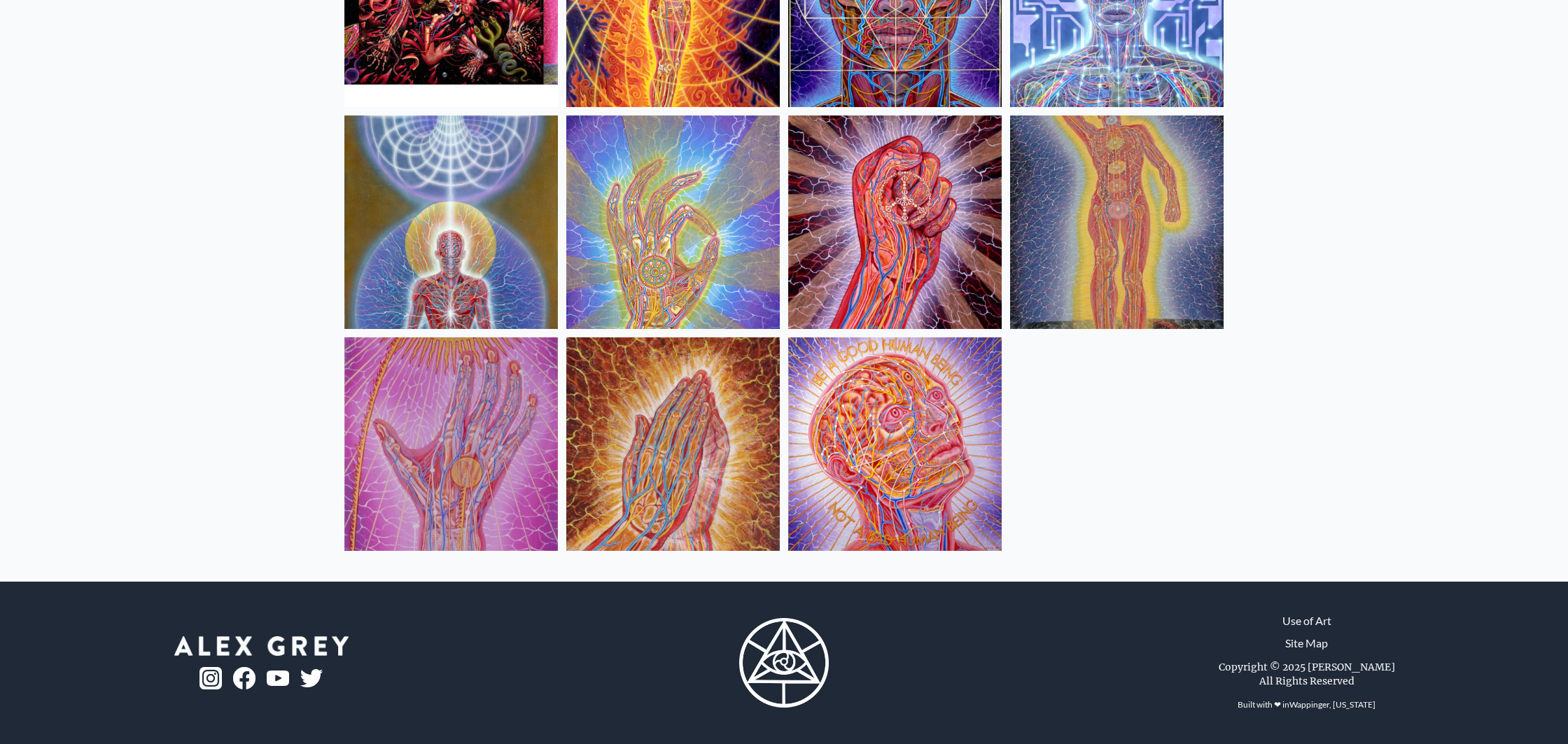
click at [759, 434] on img at bounding box center [673, 444] width 214 height 214
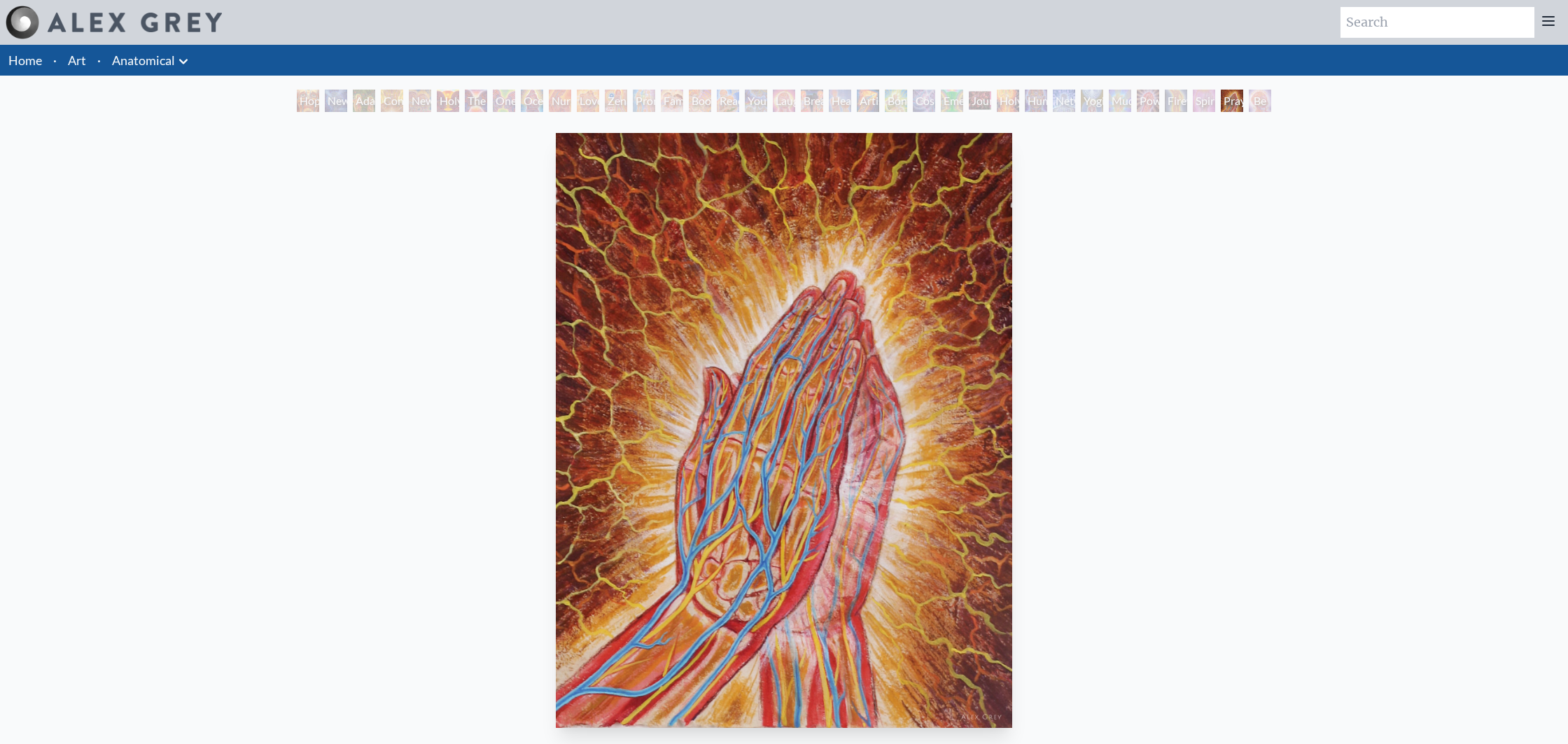
click at [136, 65] on link "Anatomical" at bounding box center [143, 60] width 63 height 19
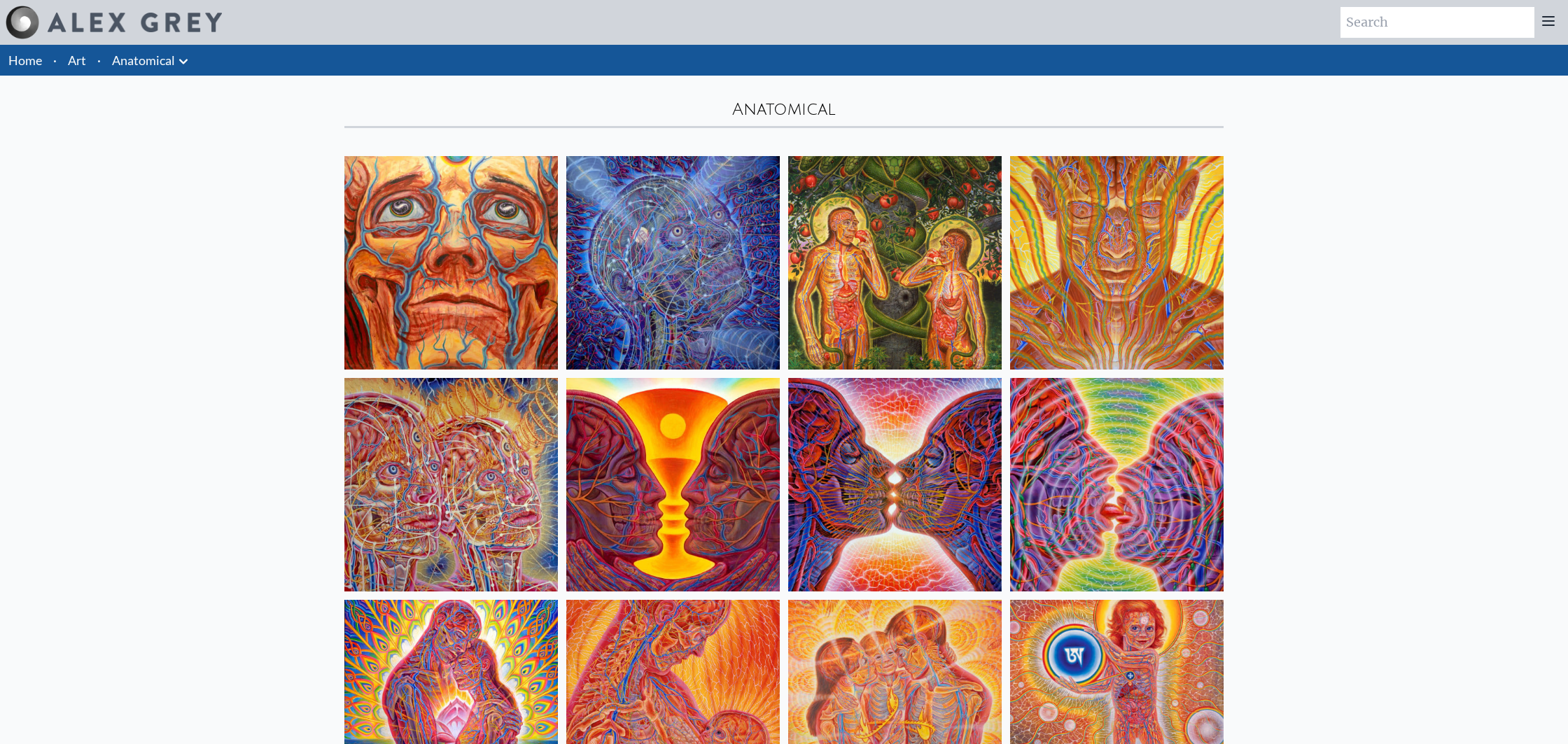
click at [94, 63] on li "·" at bounding box center [98, 60] width 14 height 30
click at [66, 55] on li "Art" at bounding box center [77, 60] width 30 height 30
click at [140, 57] on link "Anatomical" at bounding box center [143, 60] width 63 height 19
click at [188, 65] on icon at bounding box center [183, 62] width 17 height 17
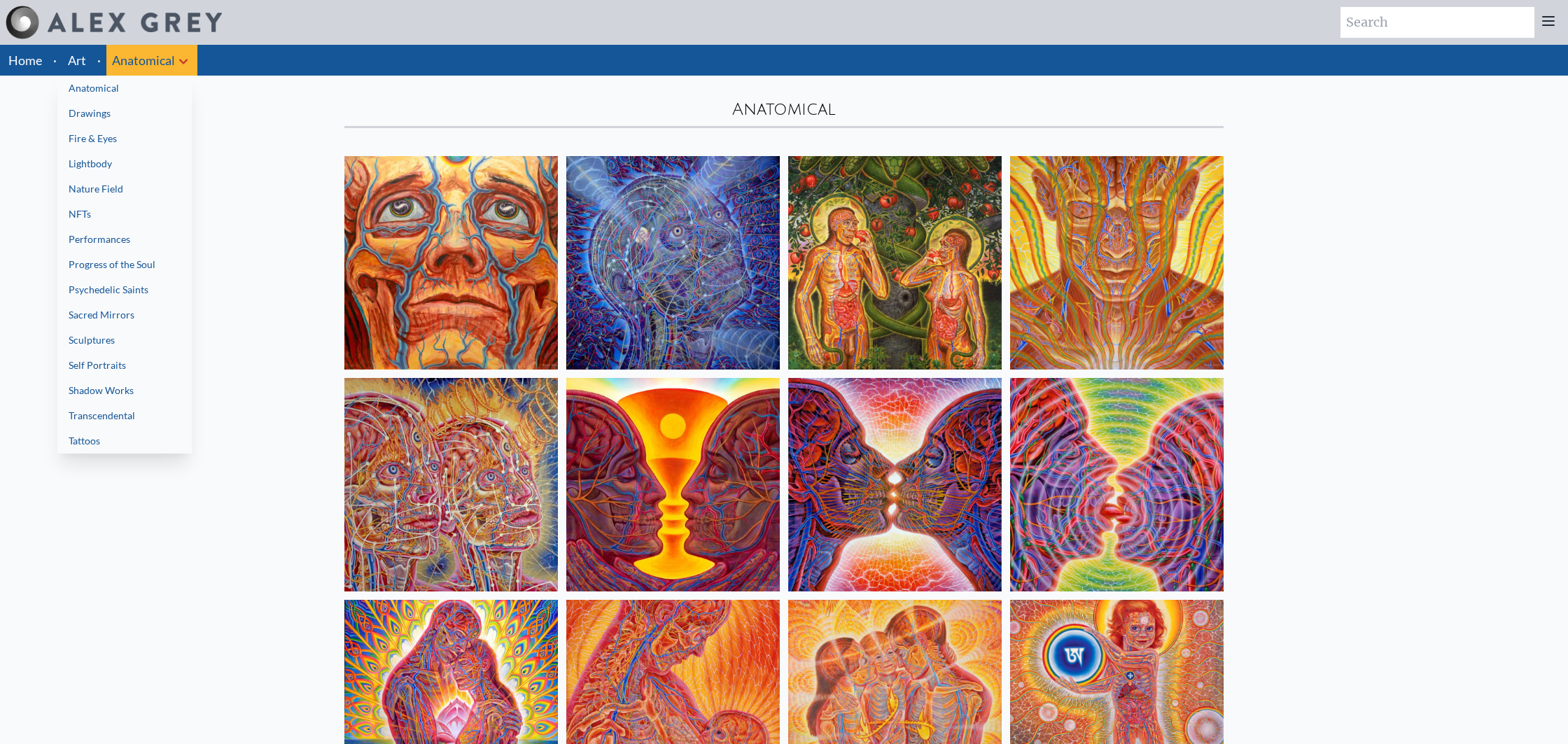
click at [133, 129] on link "Fire & Eyes" at bounding box center [124, 139] width 134 height 25
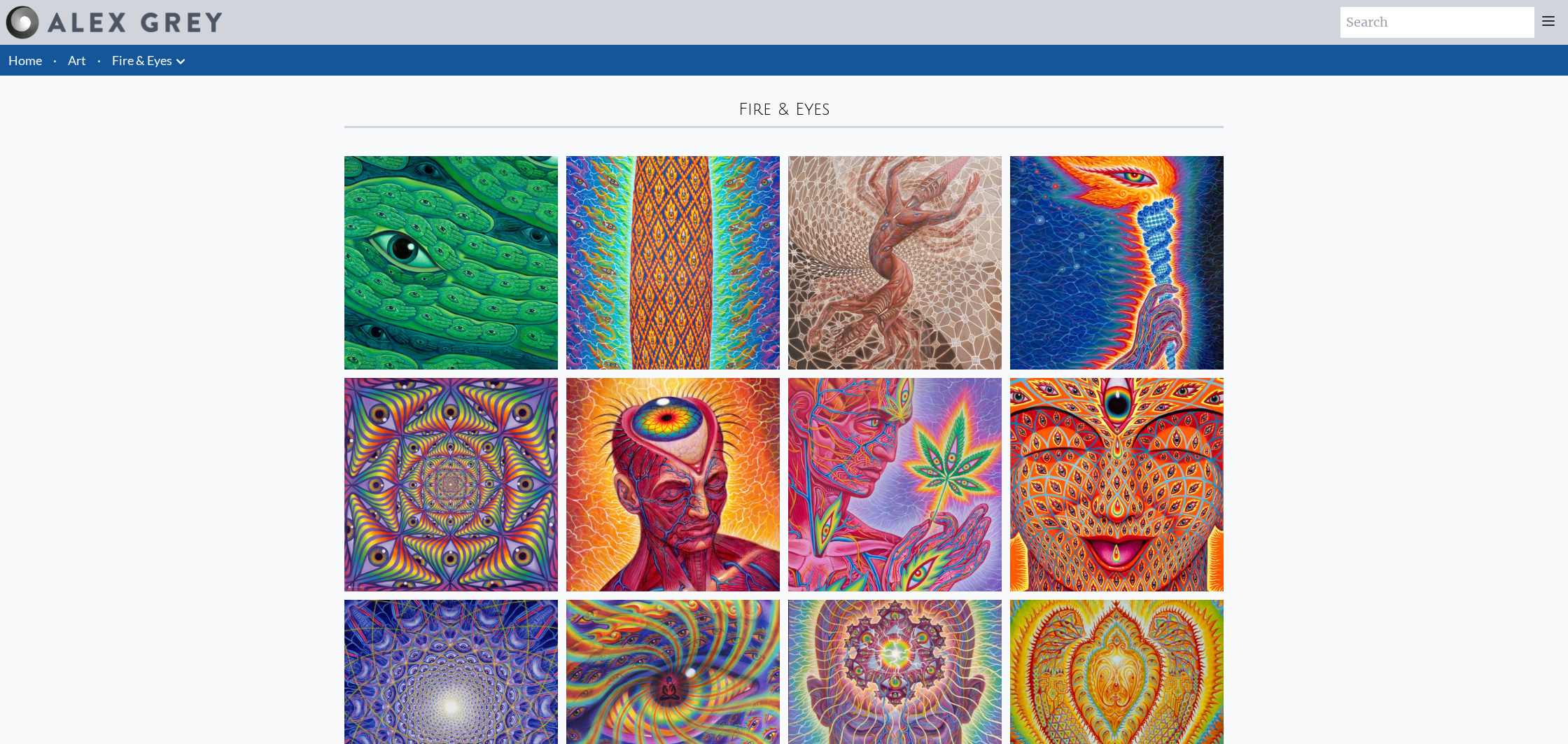
click at [877, 274] on img at bounding box center [894, 263] width 214 height 214
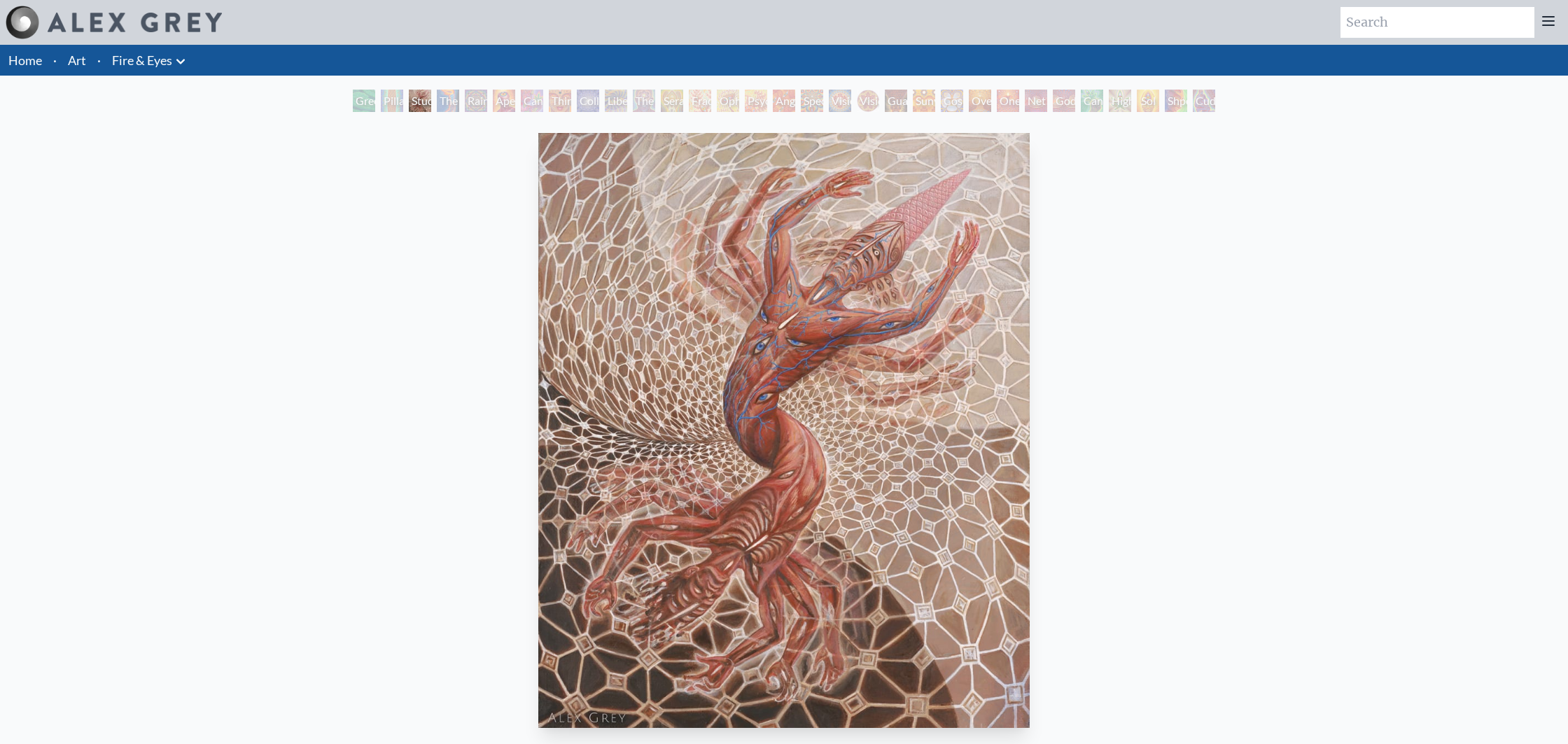
click at [521, 97] on div "Cannabis Sutra" at bounding box center [532, 101] width 22 height 22
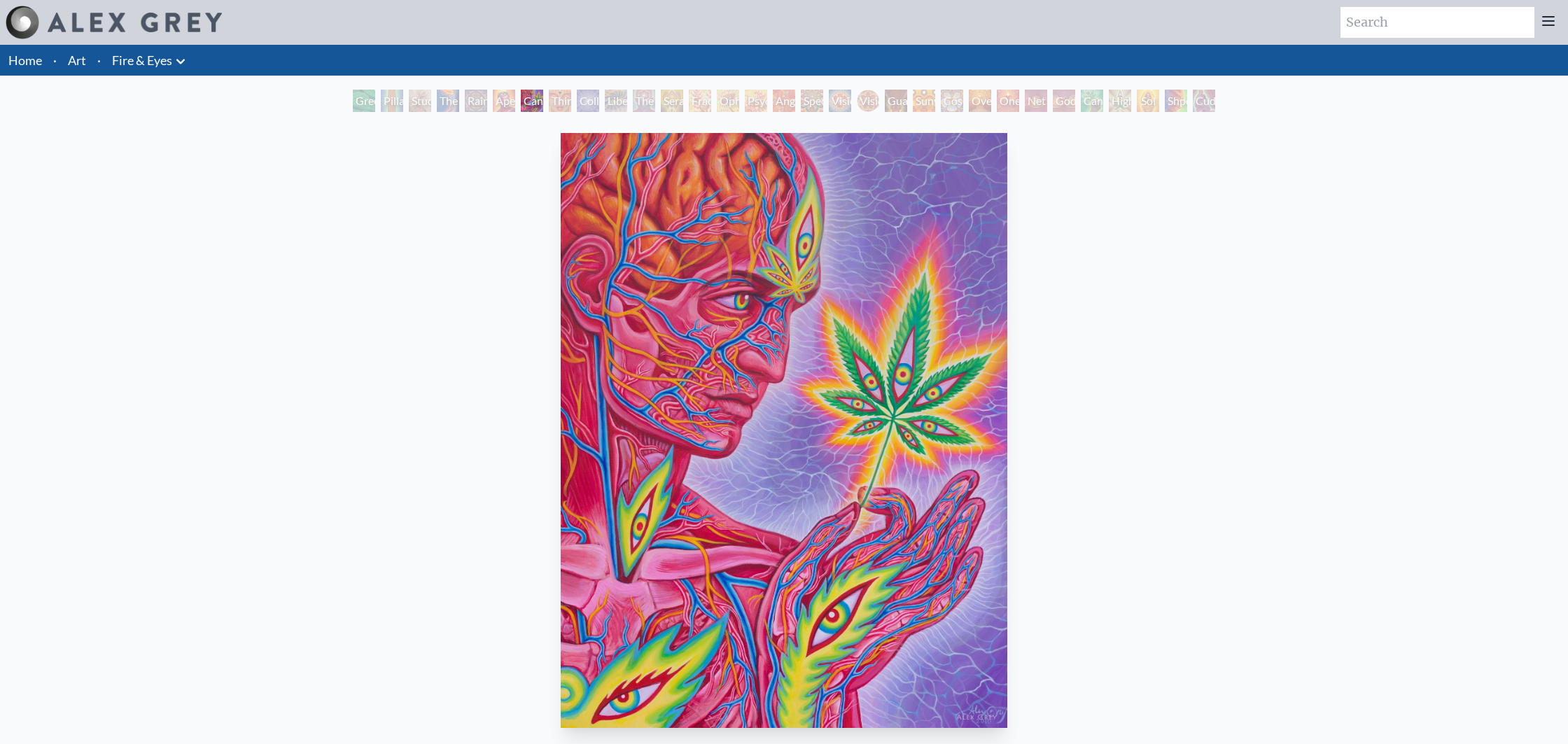
click at [627, 104] on div "Liberation Through Seeing" at bounding box center [615, 101] width 22 height 22
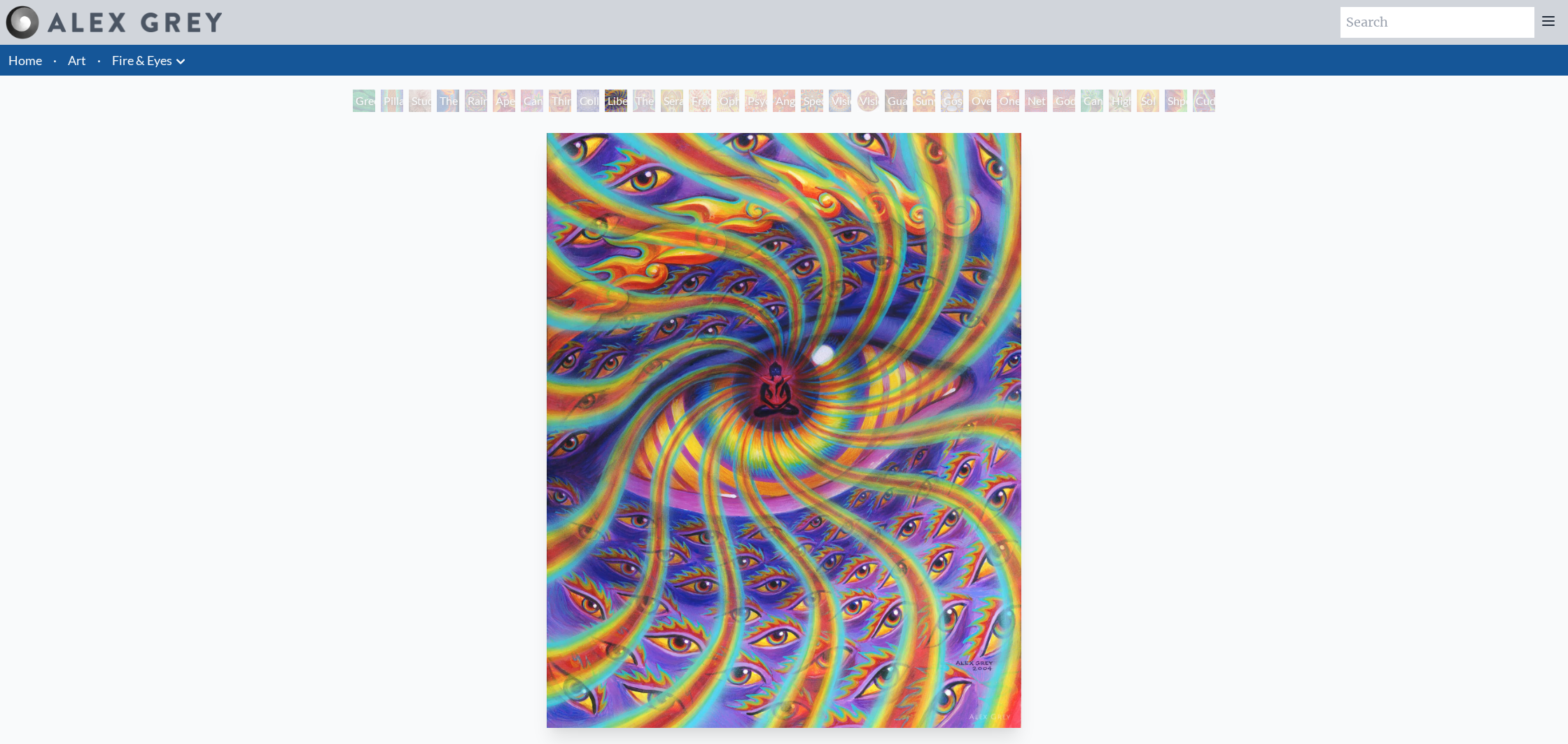
click at [942, 326] on img "10 / 31" at bounding box center [784, 430] width 475 height 595
click at [655, 105] on div "The Seer" at bounding box center [644, 101] width 22 height 22
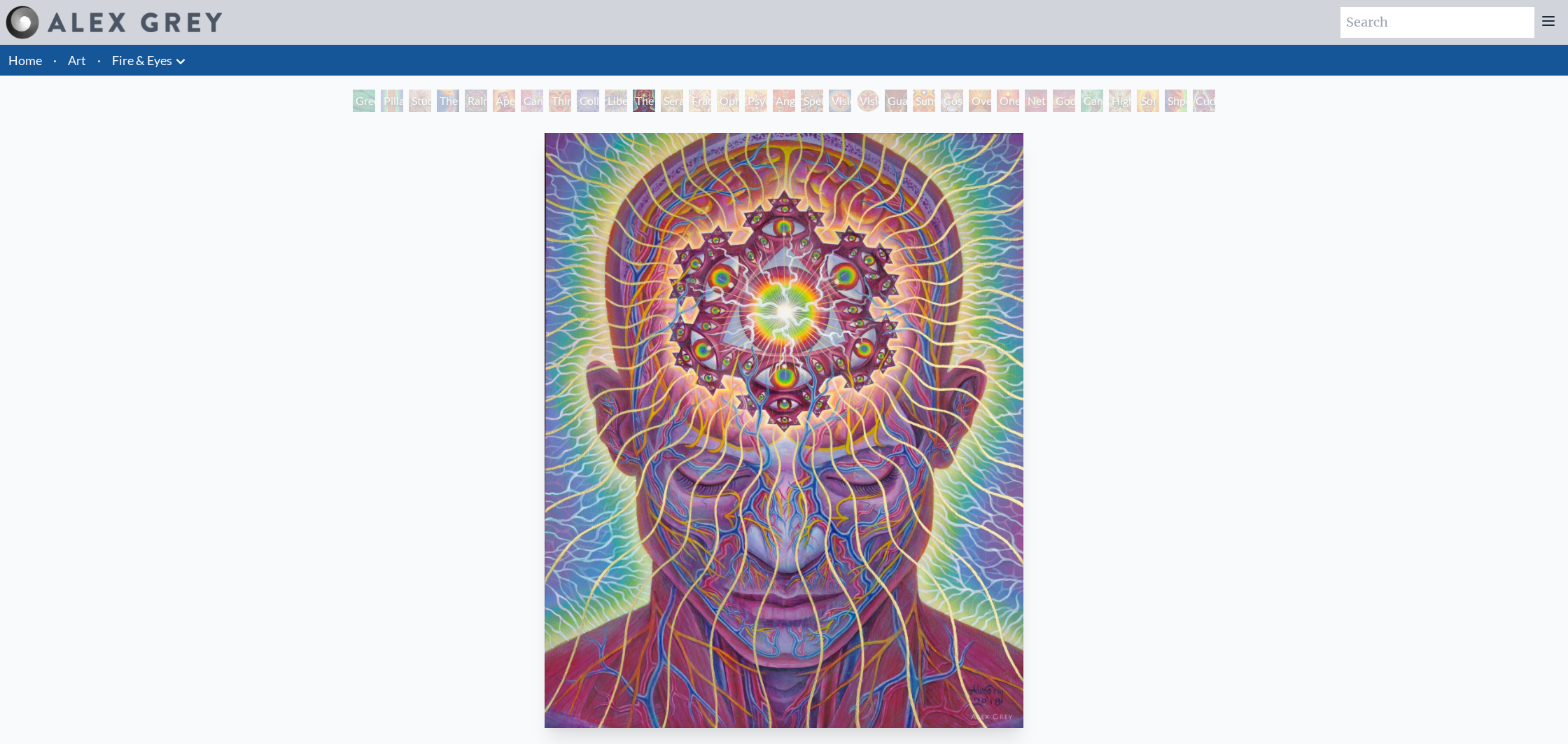
click at [683, 96] on div "Seraphic Transport Docking on the Third Eye" at bounding box center [672, 101] width 22 height 22
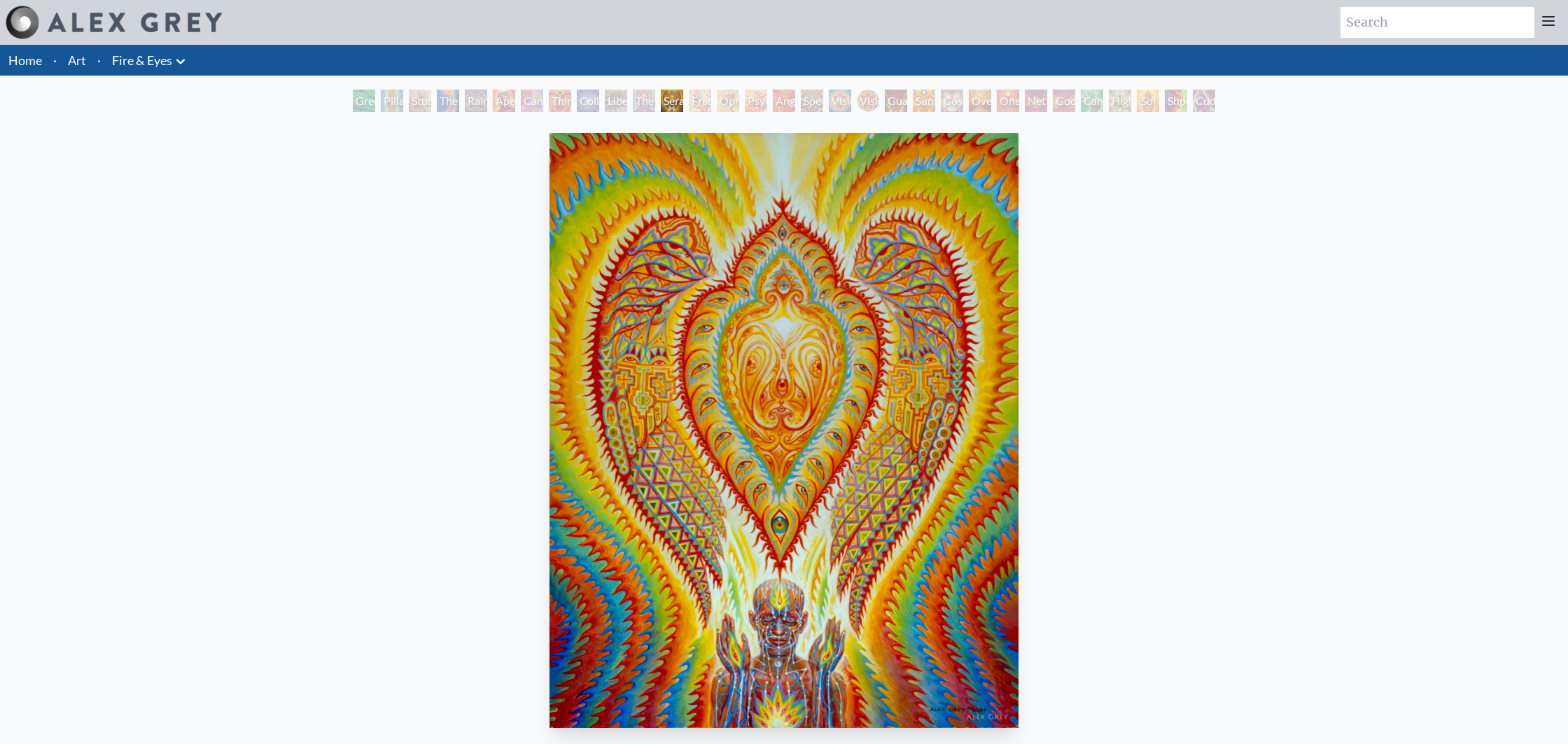
click at [794, 99] on div "Angel Skin" at bounding box center [784, 101] width 22 height 22
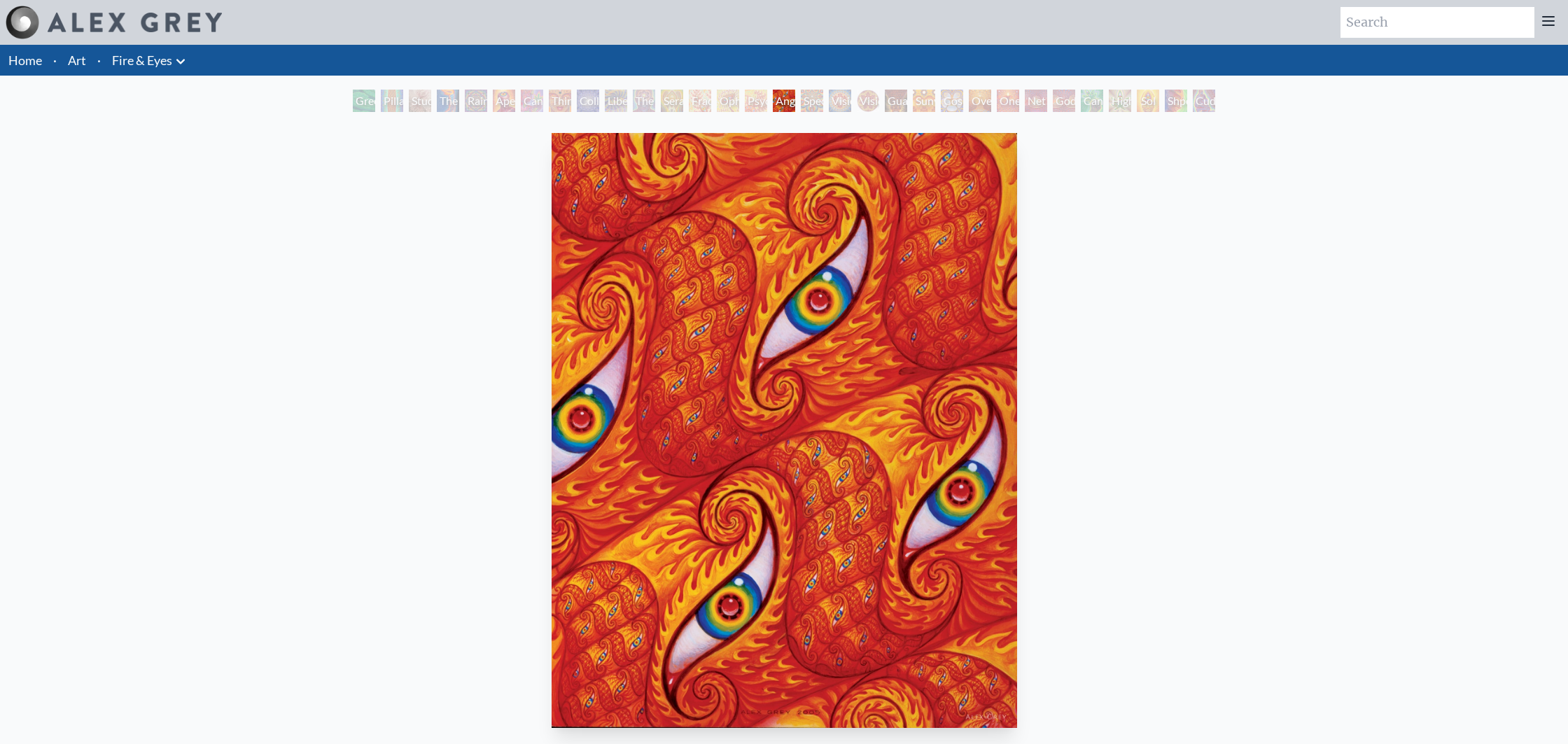
click at [773, 100] on div "Angel Skin" at bounding box center [784, 101] width 22 height 22
click at [795, 99] on div "Angel Skin" at bounding box center [784, 101] width 22 height 22
click at [811, 108] on div "Spectral Lotus" at bounding box center [811, 101] width 22 height 22
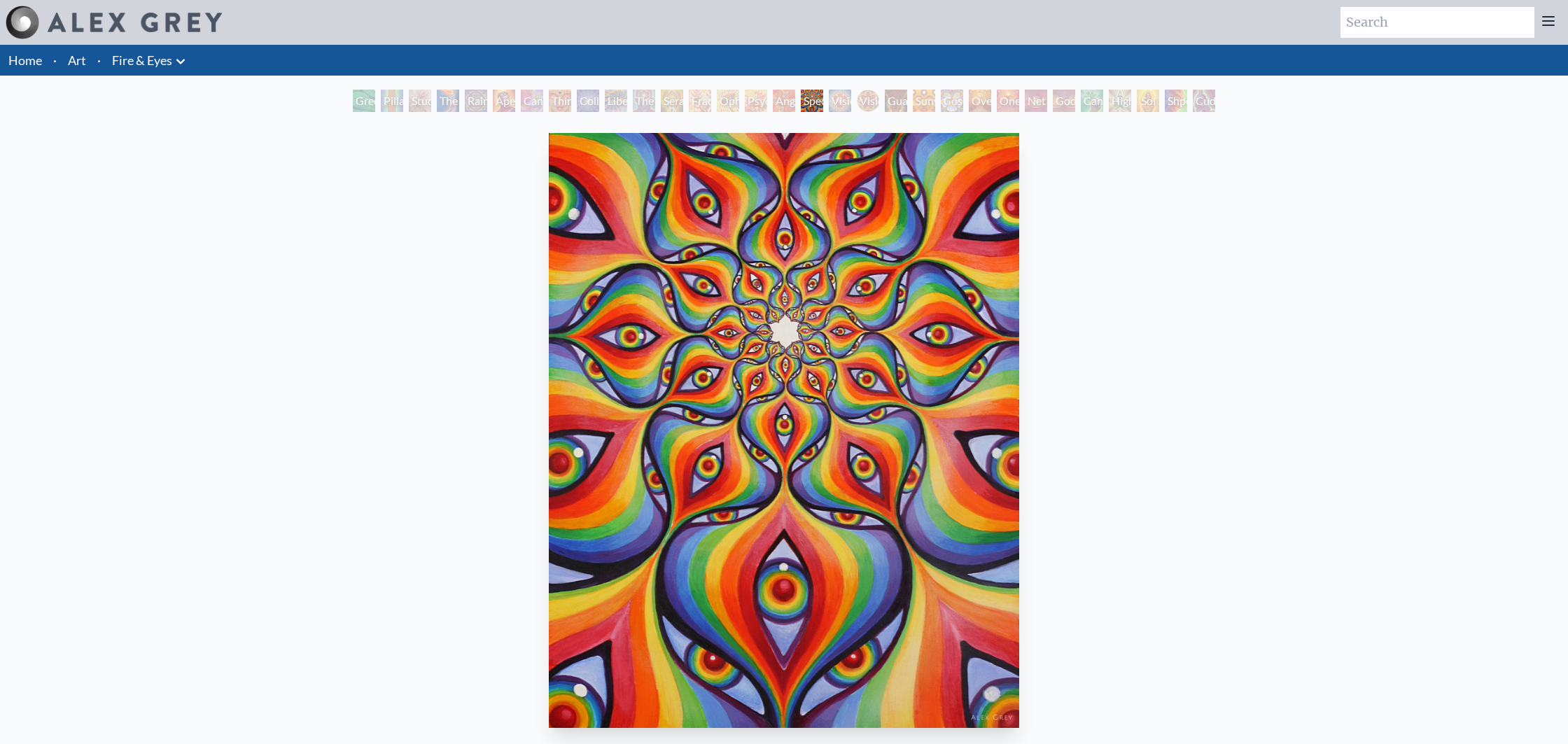
click at [842, 107] on div "Vision Crystal" at bounding box center [839, 101] width 22 height 22
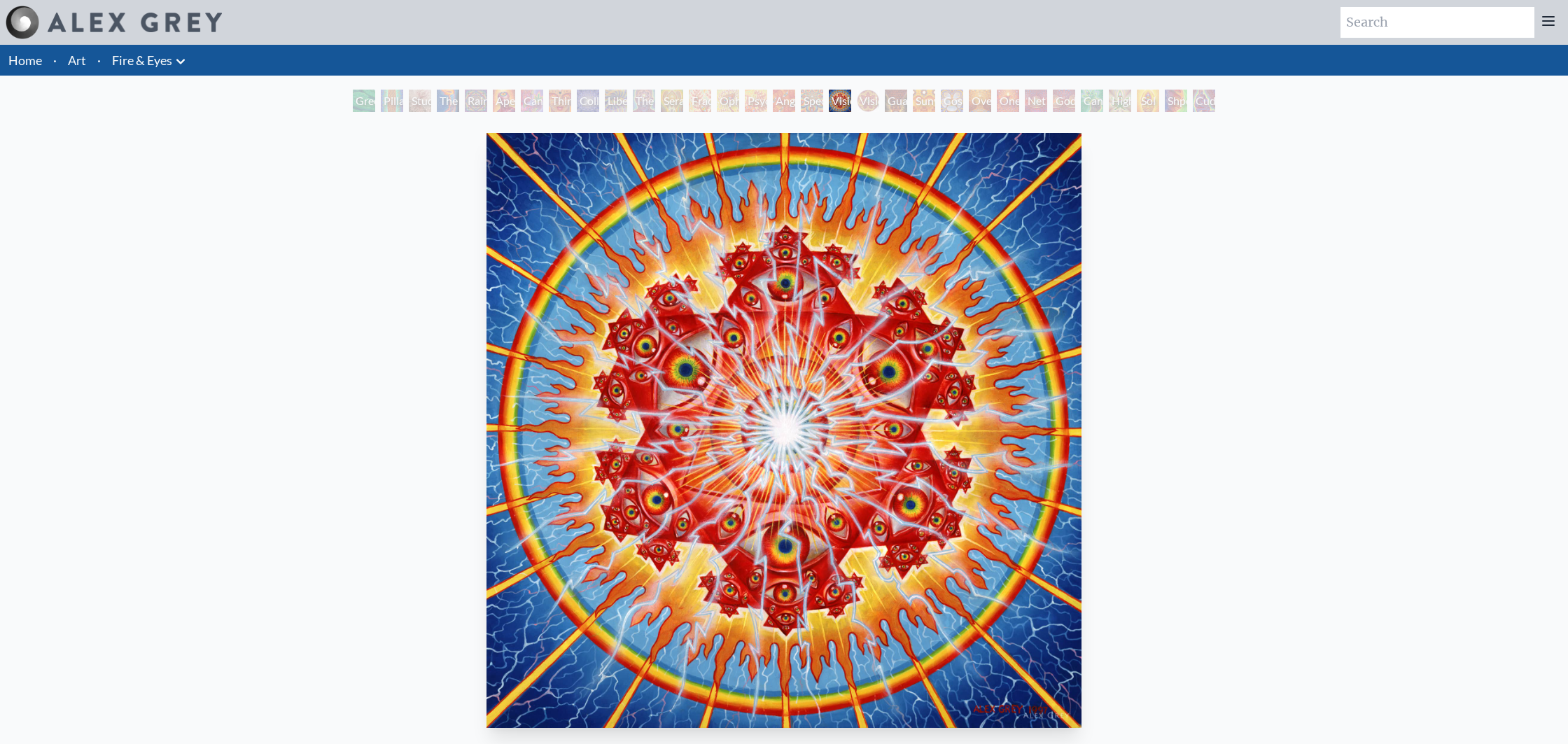
click at [867, 96] on div "Vision Crystal Tondo" at bounding box center [867, 101] width 22 height 22
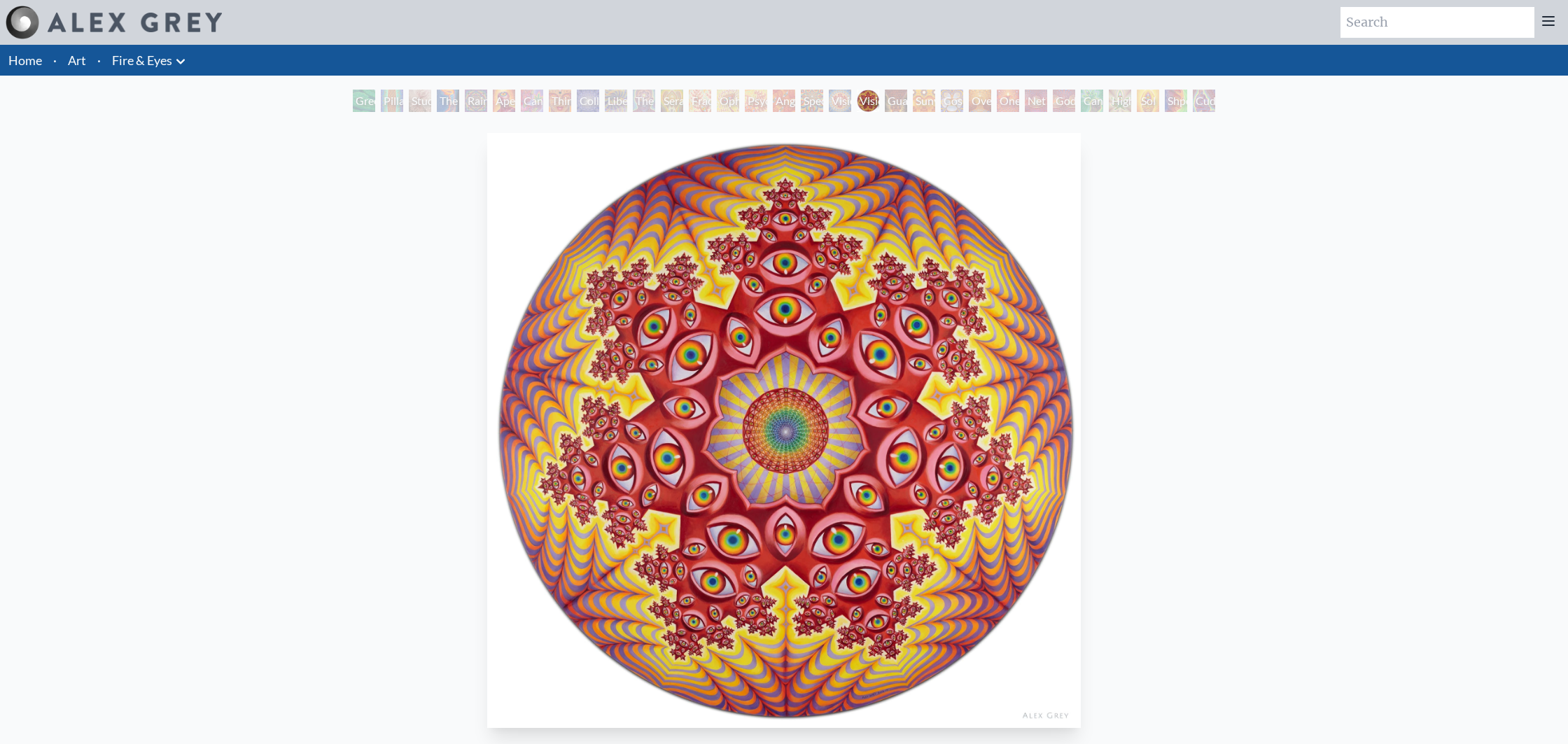
click at [893, 108] on div "Guardian of Infinite Vision" at bounding box center [896, 101] width 22 height 22
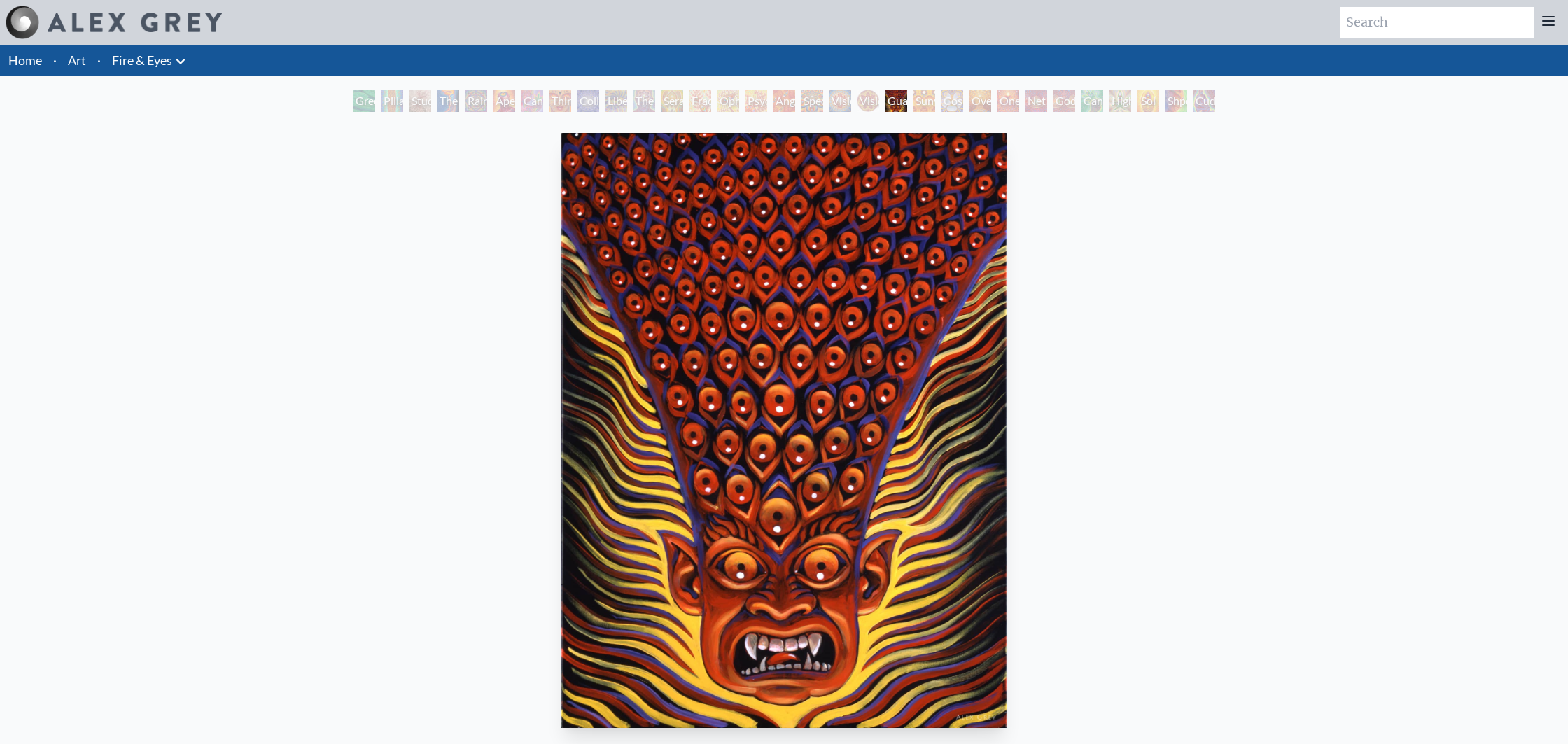
click at [922, 103] on div "Sunyata" at bounding box center [924, 101] width 22 height 22
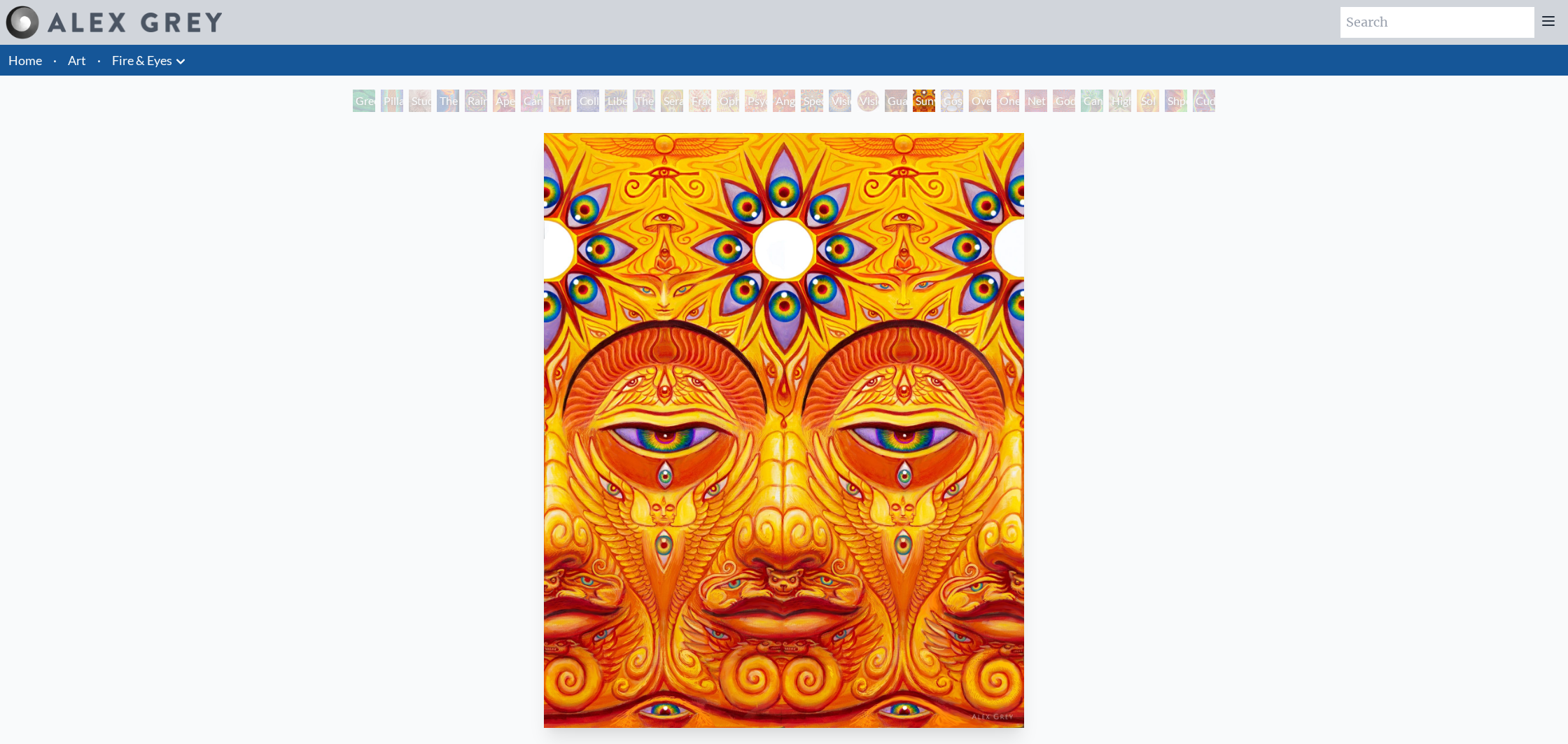
click at [950, 104] on div "Cosmic Elf" at bounding box center [952, 101] width 22 height 22
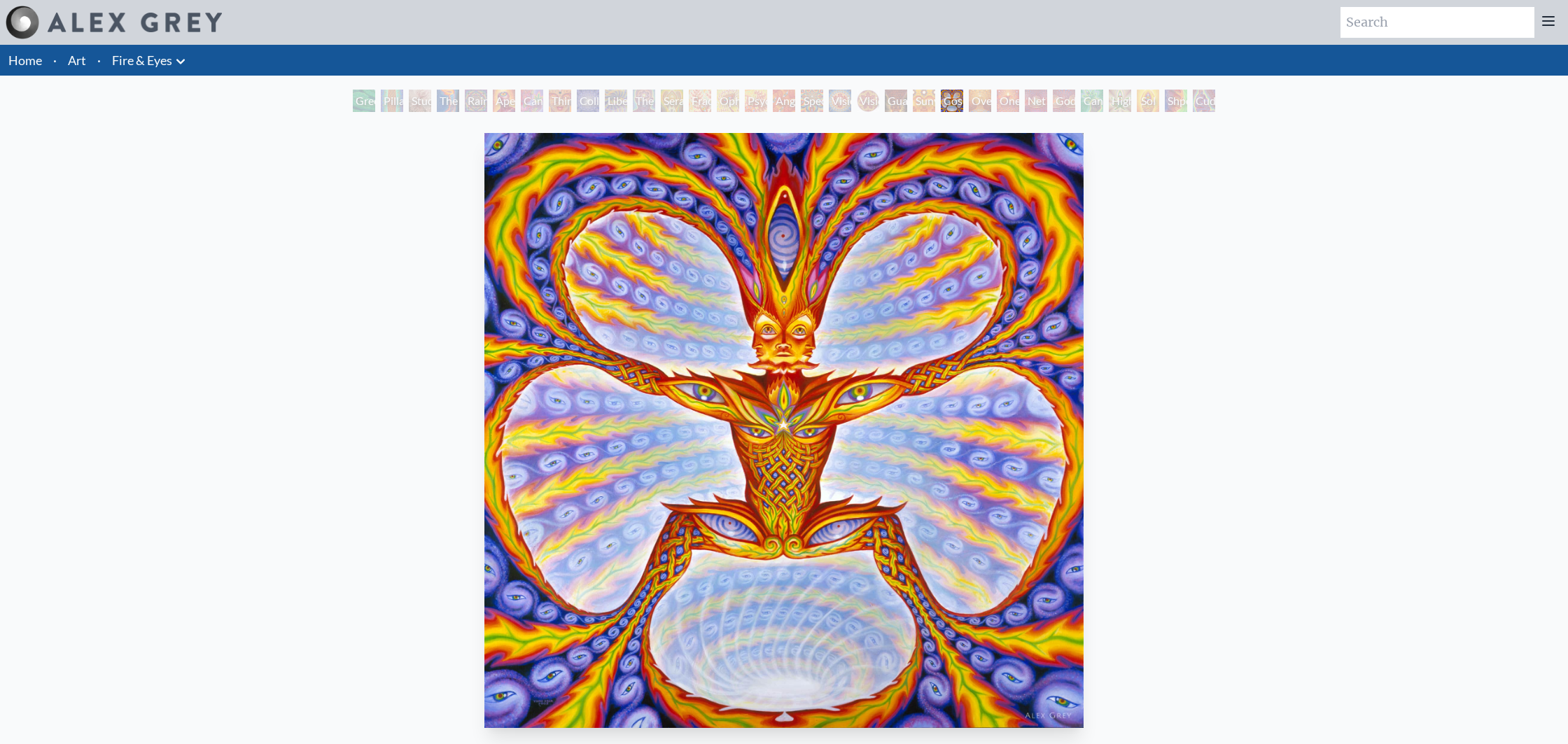
click at [969, 104] on div "Oversoul" at bounding box center [980, 101] width 22 height 22
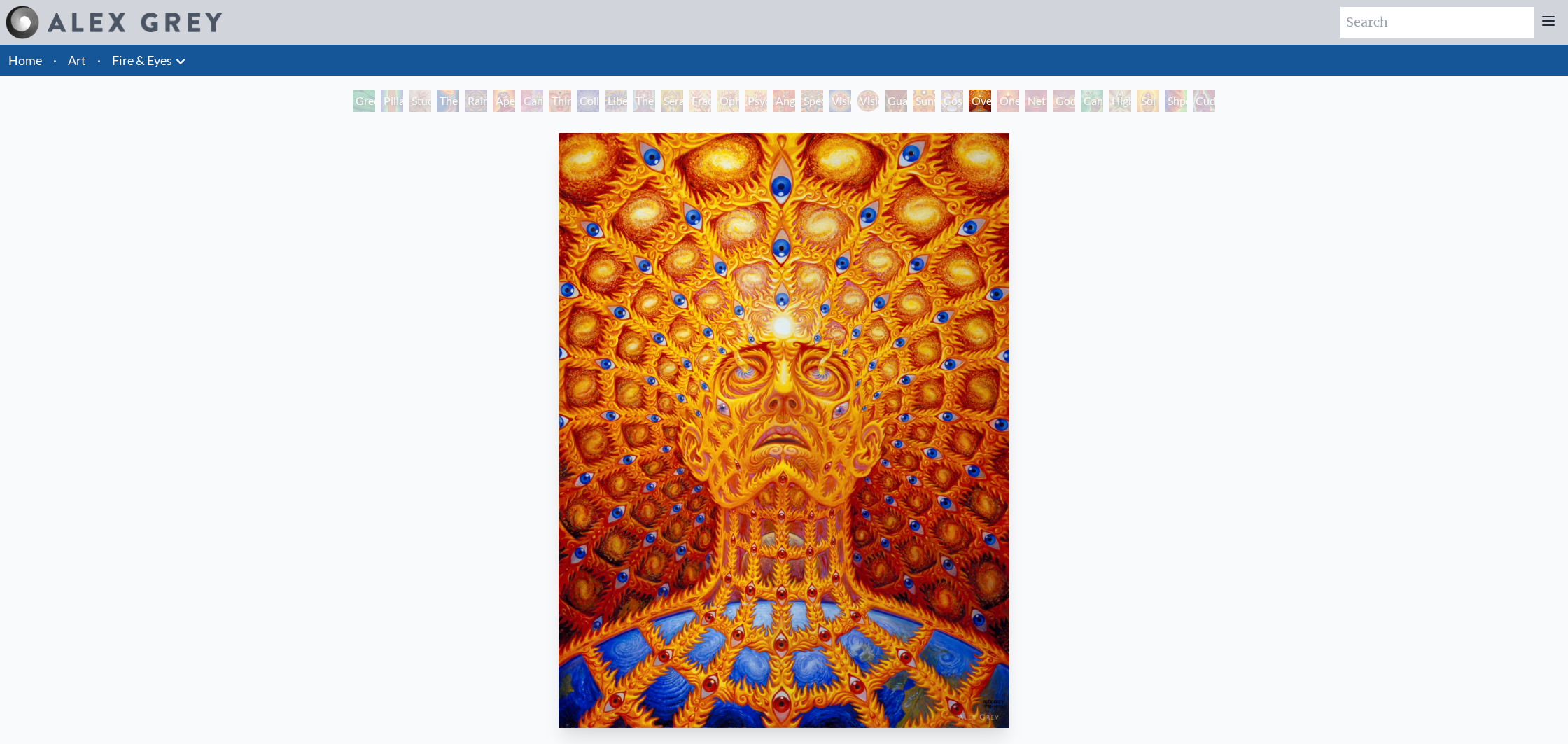
click at [1035, 100] on div "Net of Being" at bounding box center [1035, 101] width 22 height 22
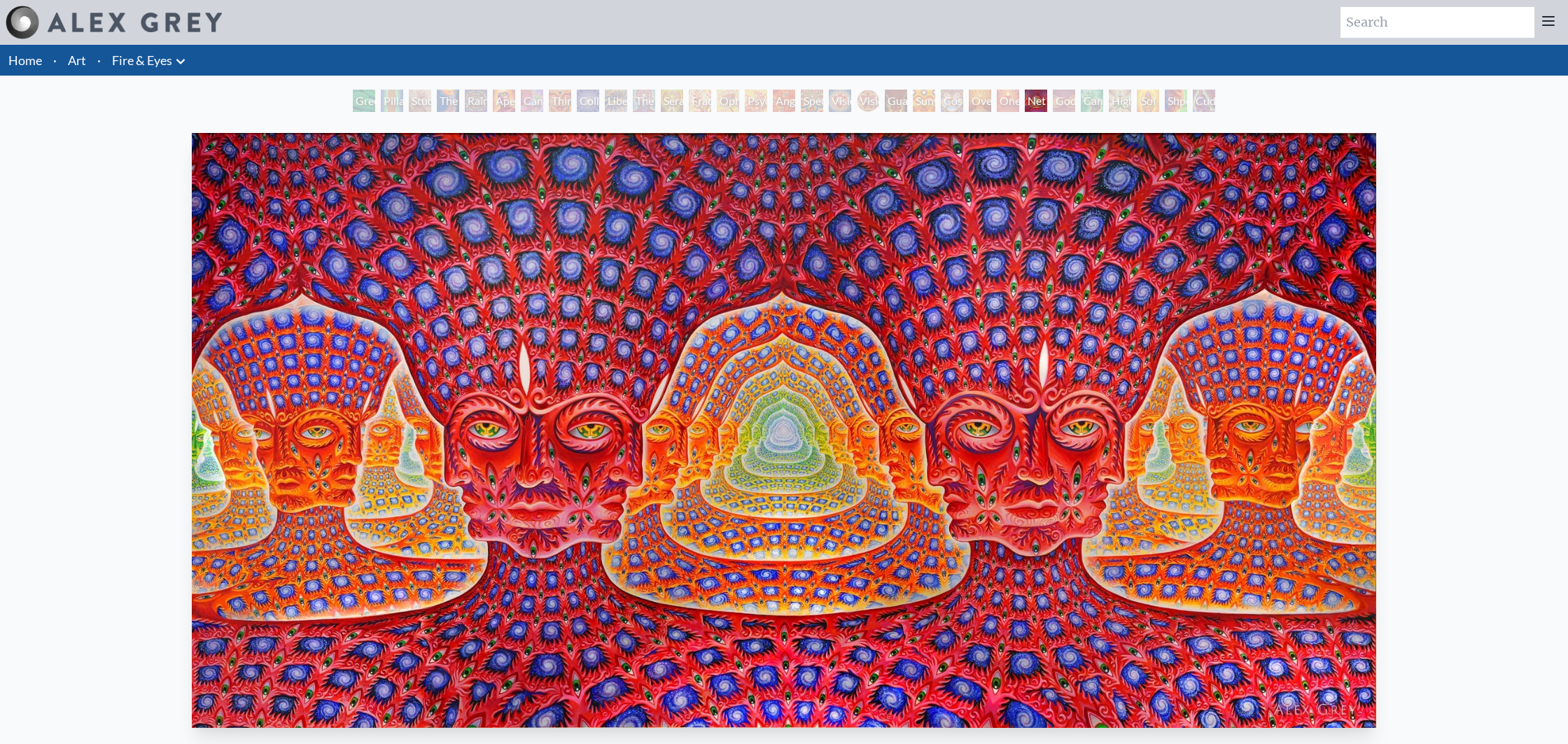
click at [1073, 98] on div "Godself" at bounding box center [1063, 101] width 22 height 22
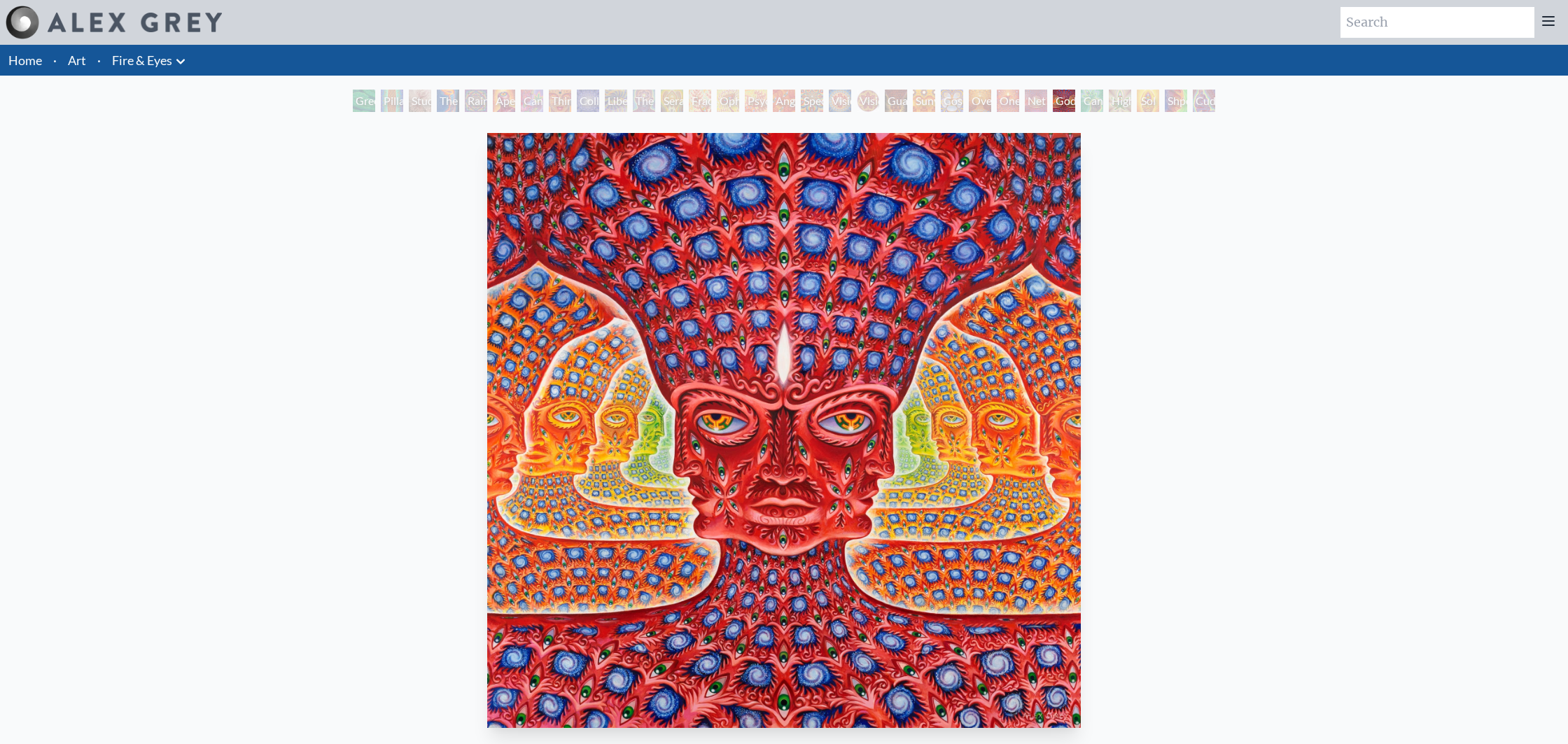
click at [1094, 96] on div "Cannafist" at bounding box center [1091, 101] width 22 height 22
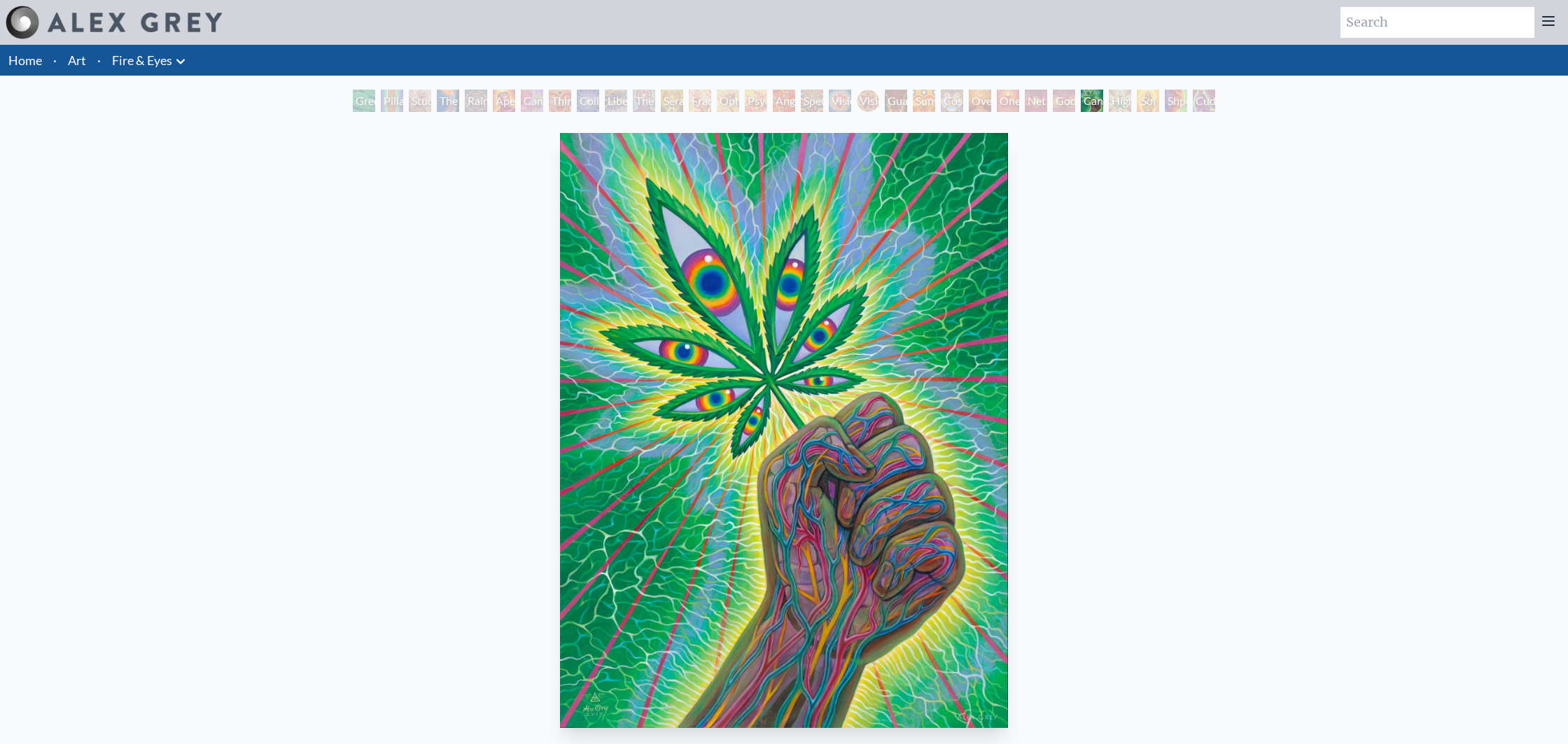
click at [1129, 92] on div "Higher Vision" at bounding box center [1120, 101] width 22 height 22
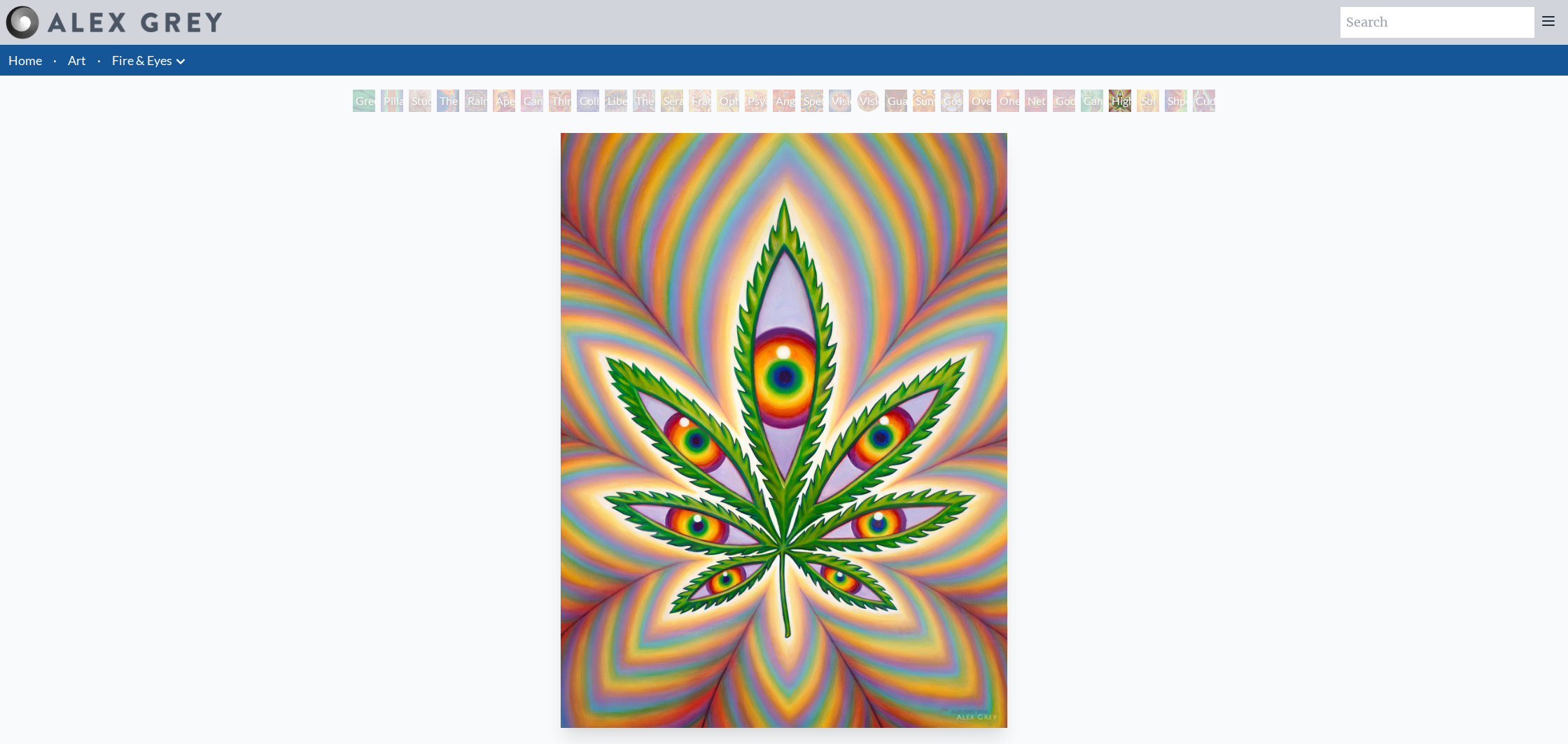
click at [1183, 114] on div "Green Hand Pillar of Awareness Study for the Great Turn The Torch Rainbow Eye R…" at bounding box center [784, 102] width 868 height 26
drag, startPoint x: 1162, startPoint y: 106, endPoint x: 1147, endPoint y: 107, distance: 15.0
click at [1165, 106] on div "Shpongled" at bounding box center [1176, 101] width 22 height 22
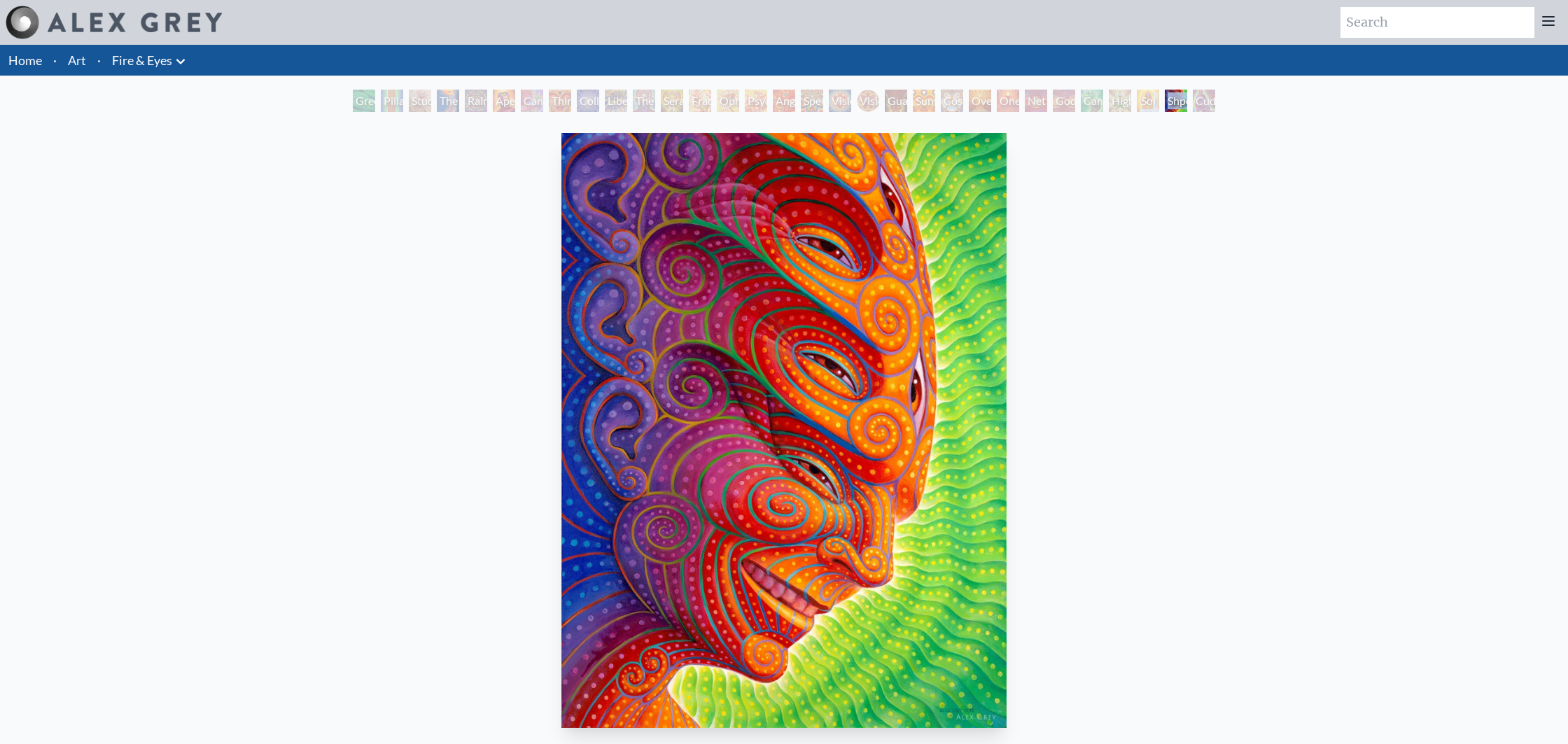
drag, startPoint x: 1147, startPoint y: 107, endPoint x: 1100, endPoint y: 107, distance: 47.0
click at [1105, 107] on div "Green Hand Pillar of Awareness Study for the Great Turn The Torch Rainbow Eye R…" at bounding box center [784, 102] width 868 height 26
click at [1109, 107] on div "Higher Vision" at bounding box center [1120, 101] width 22 height 22
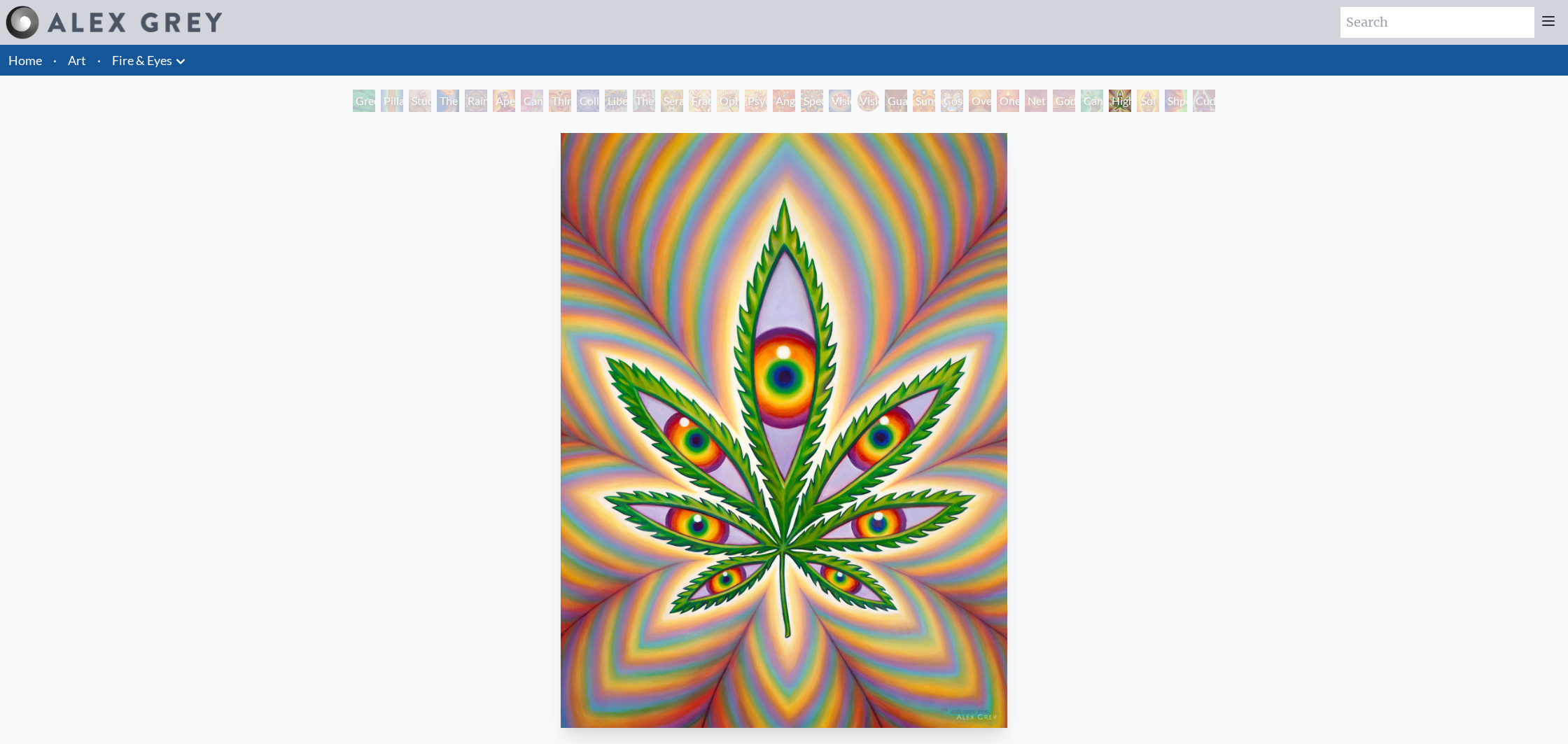
click at [1166, 96] on div "Shpongled" at bounding box center [1176, 101] width 22 height 22
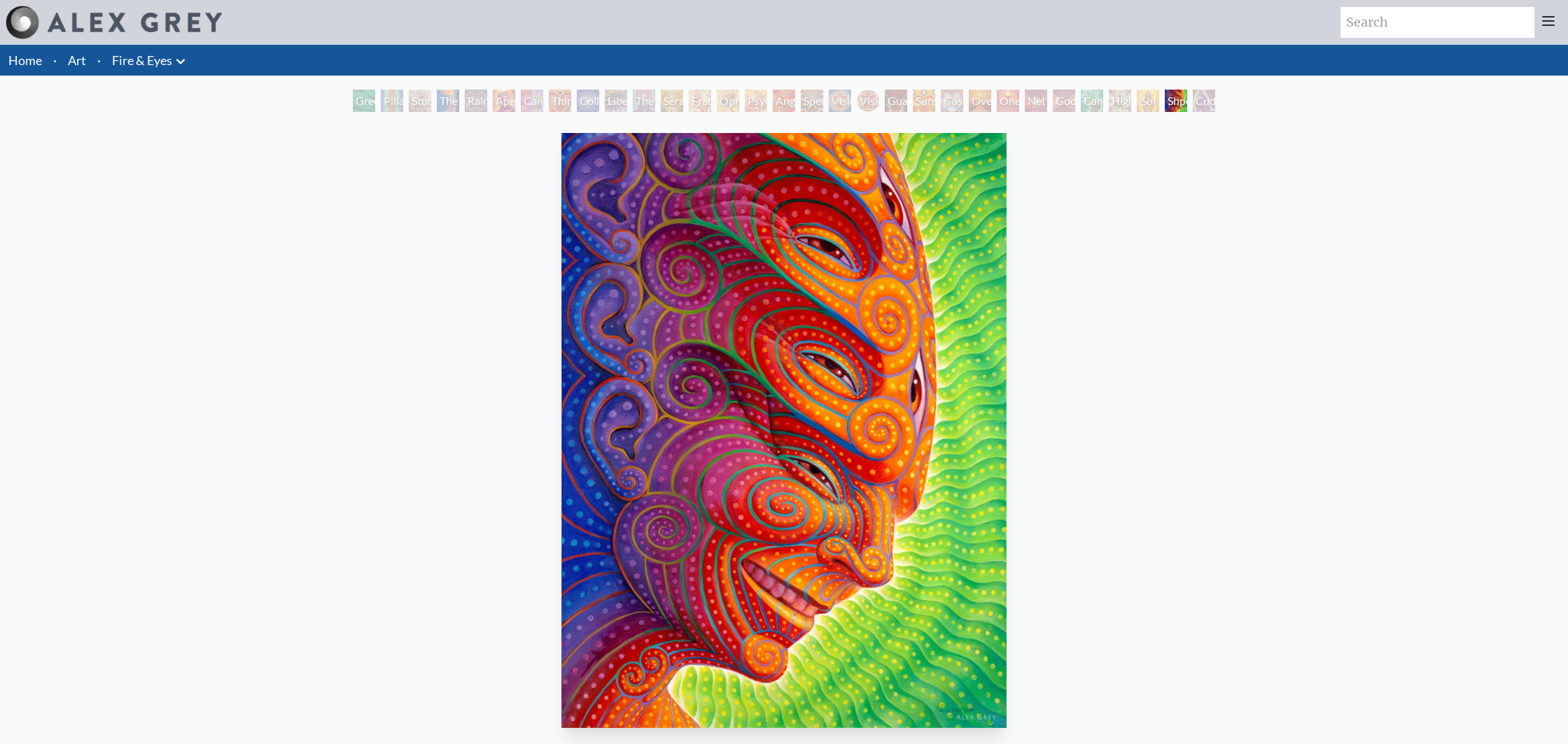
click at [409, 100] on div "Study for the Great Turn" at bounding box center [420, 101] width 22 height 22
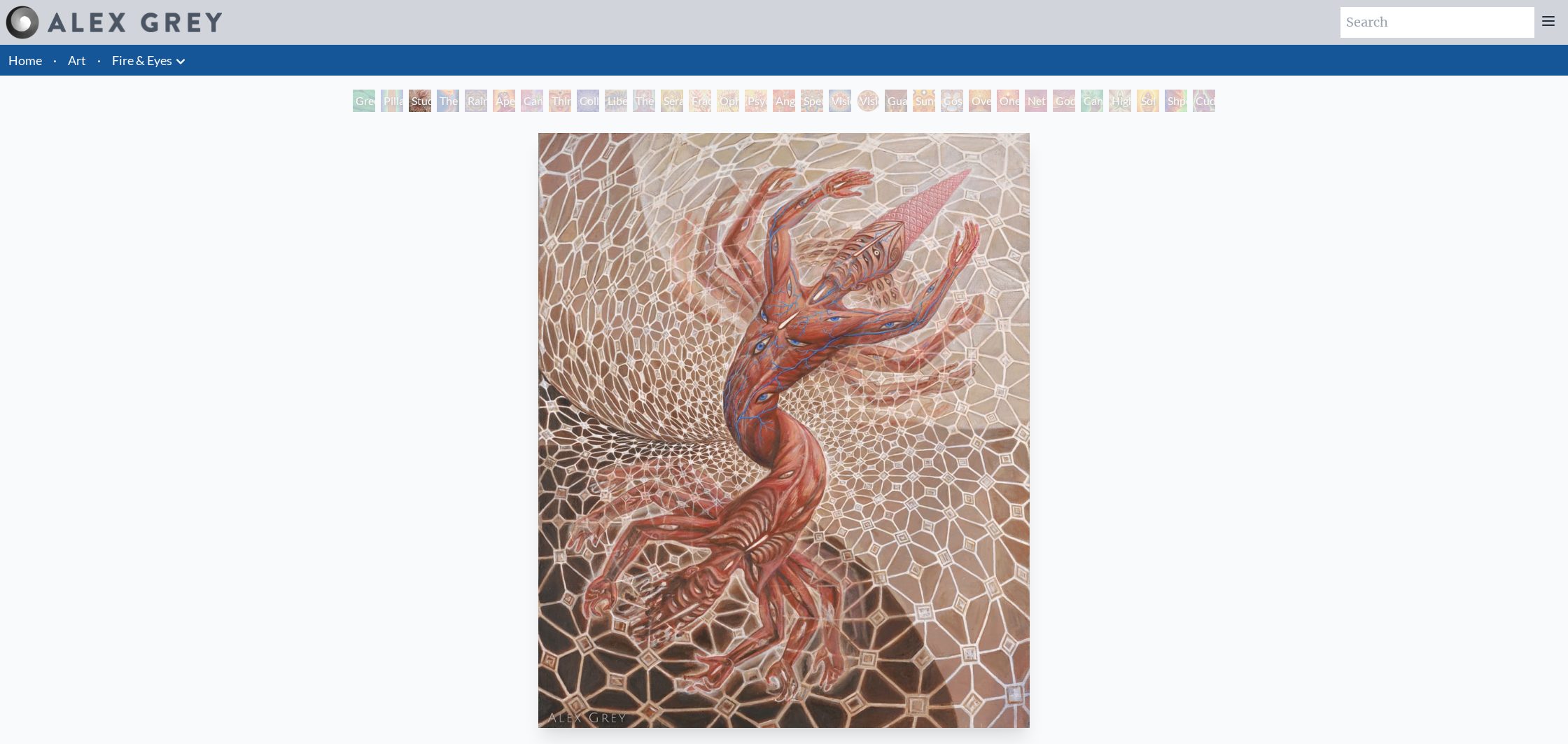
click at [394, 99] on div "Pillar of Awareness" at bounding box center [391, 101] width 22 height 22
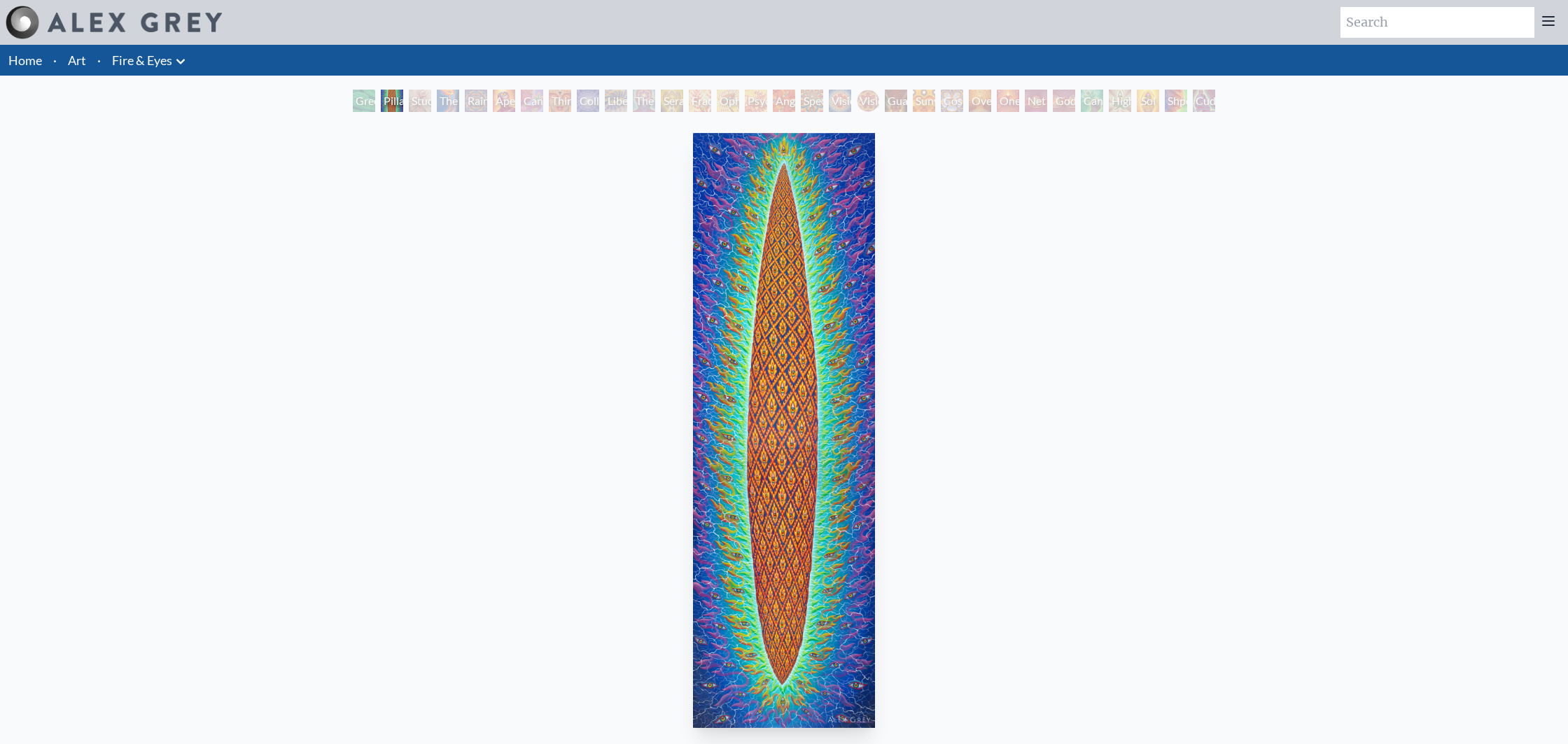
click at [478, 101] on div "Rainbow Eye Ripple" at bounding box center [476, 101] width 22 height 22
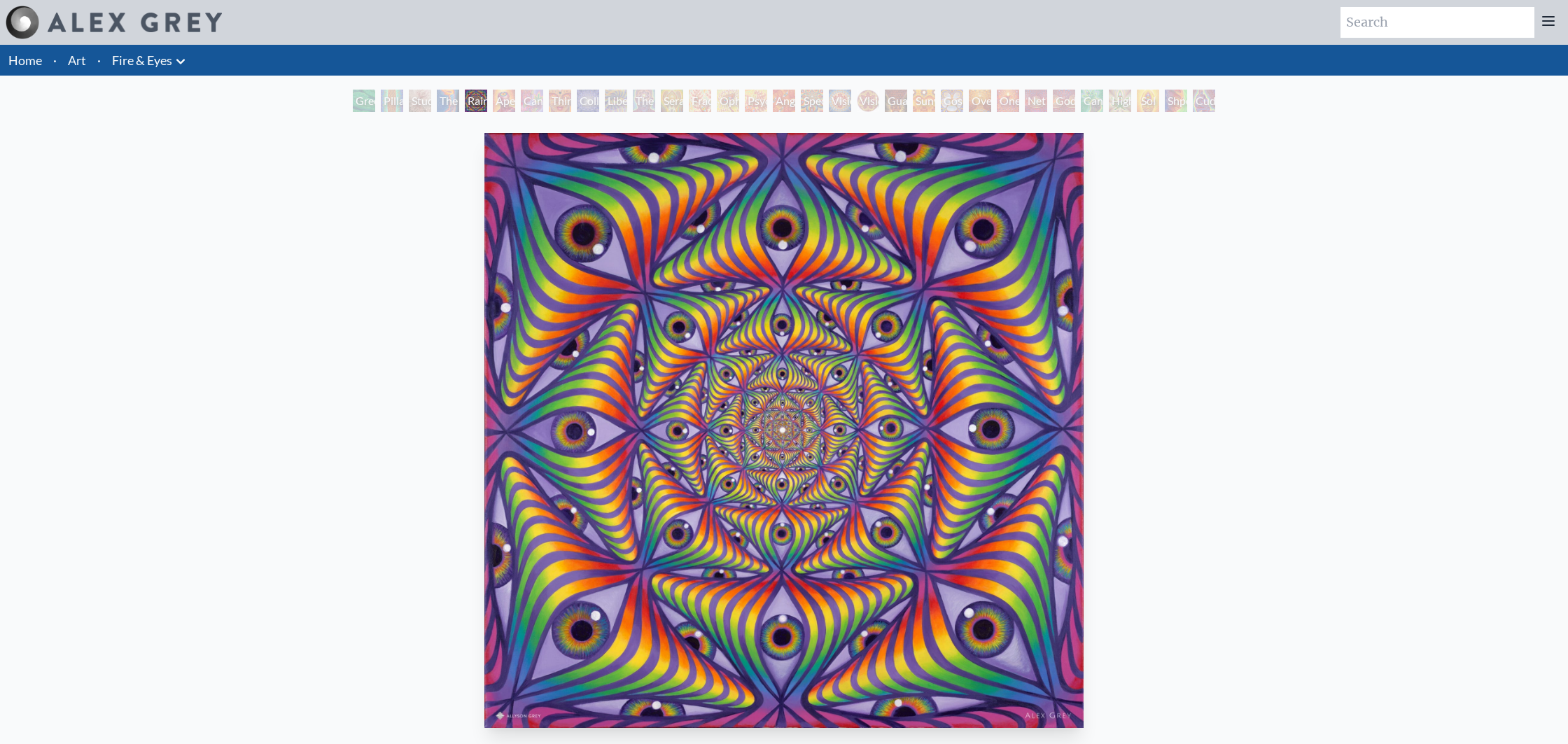
click at [409, 101] on div "Study for the Great Turn" at bounding box center [420, 101] width 22 height 22
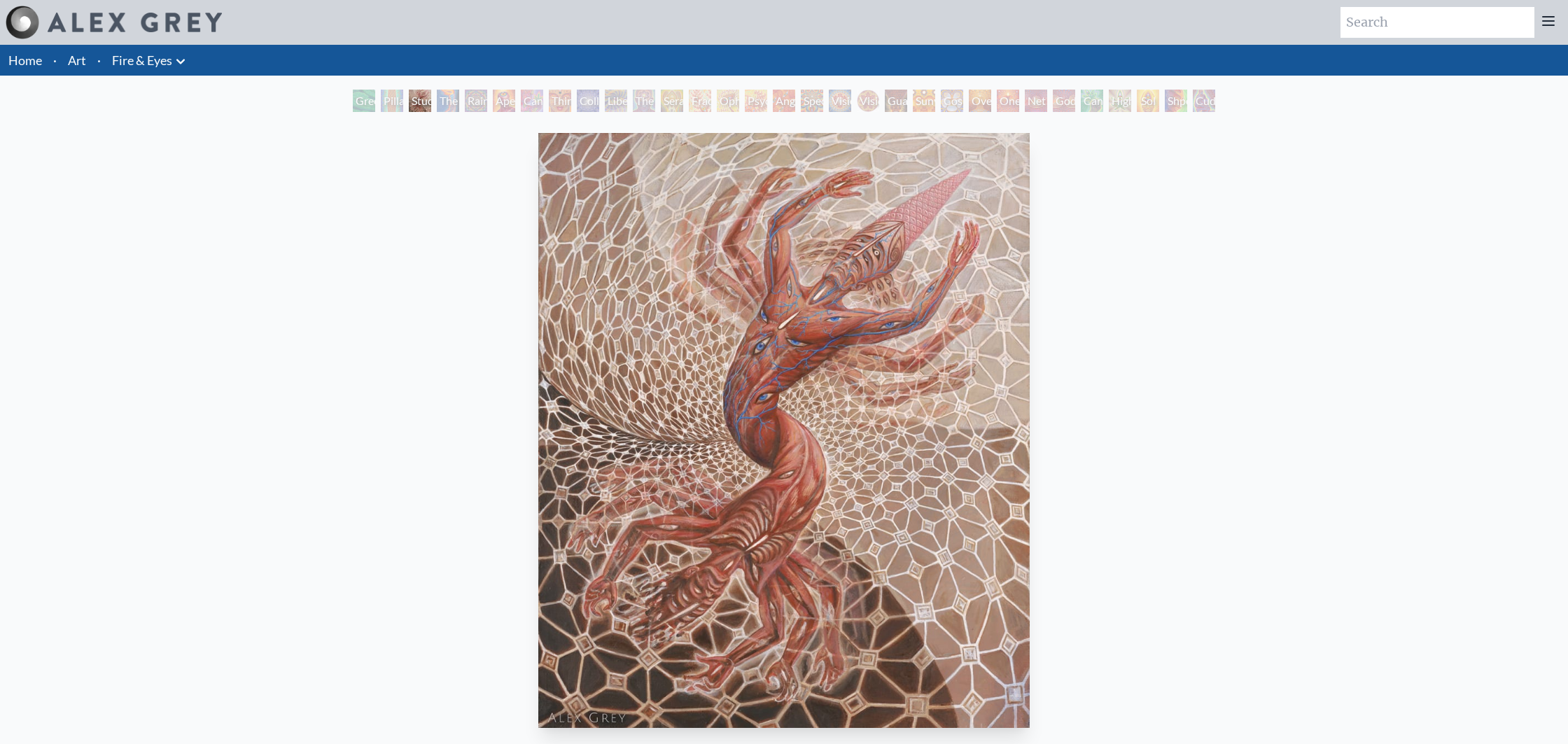
click at [431, 100] on div "Study for the Great Turn" at bounding box center [420, 101] width 22 height 22
click at [498, 100] on div "Aperture" at bounding box center [504, 101] width 22 height 22
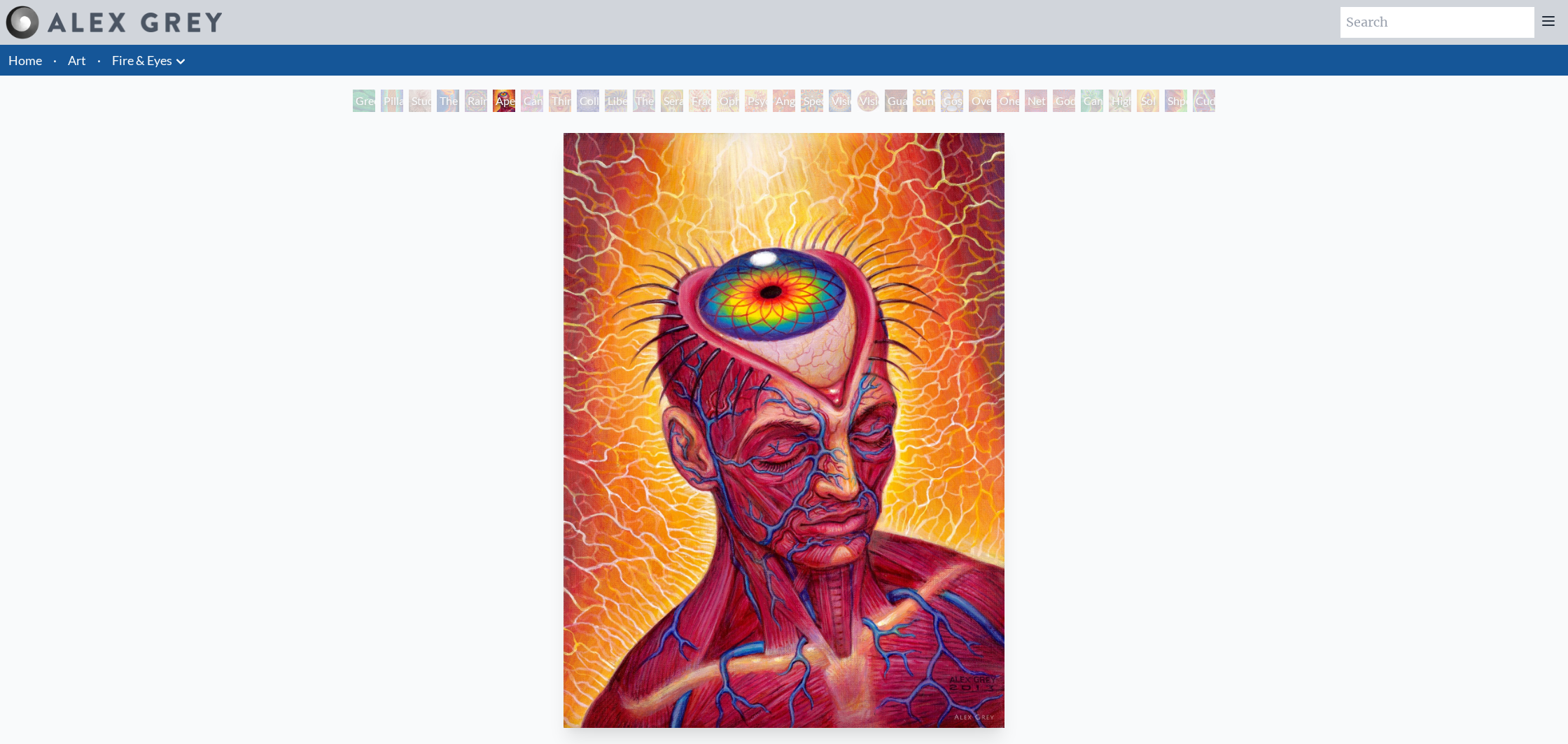
click at [493, 100] on div "Aperture" at bounding box center [504, 101] width 22 height 22
click at [469, 100] on div "Rainbow Eye Ripple" at bounding box center [476, 101] width 22 height 22
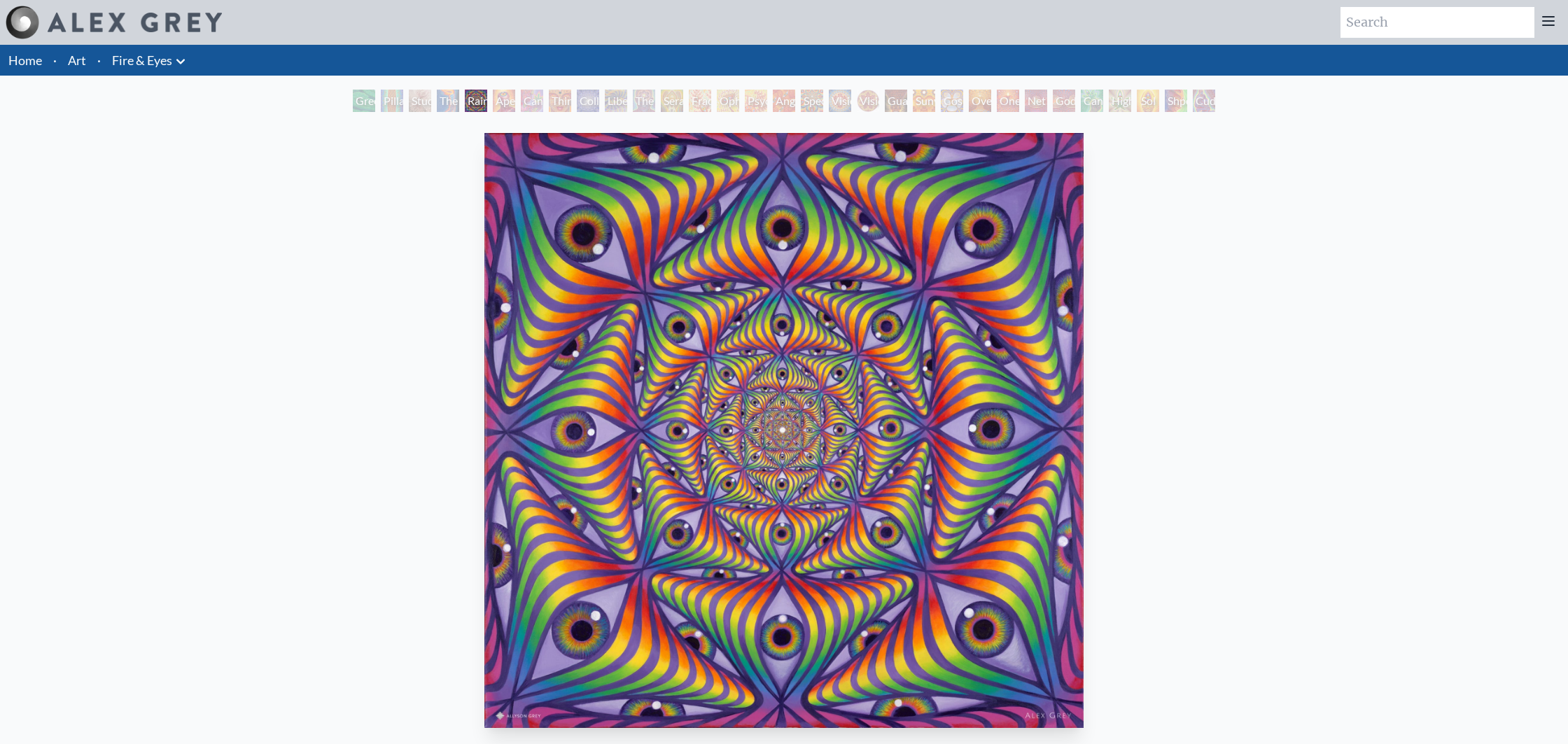
click at [487, 100] on div "Rainbow Eye Ripple" at bounding box center [476, 101] width 22 height 22
click at [796, 514] on img "5 / 31" at bounding box center [784, 430] width 599 height 595
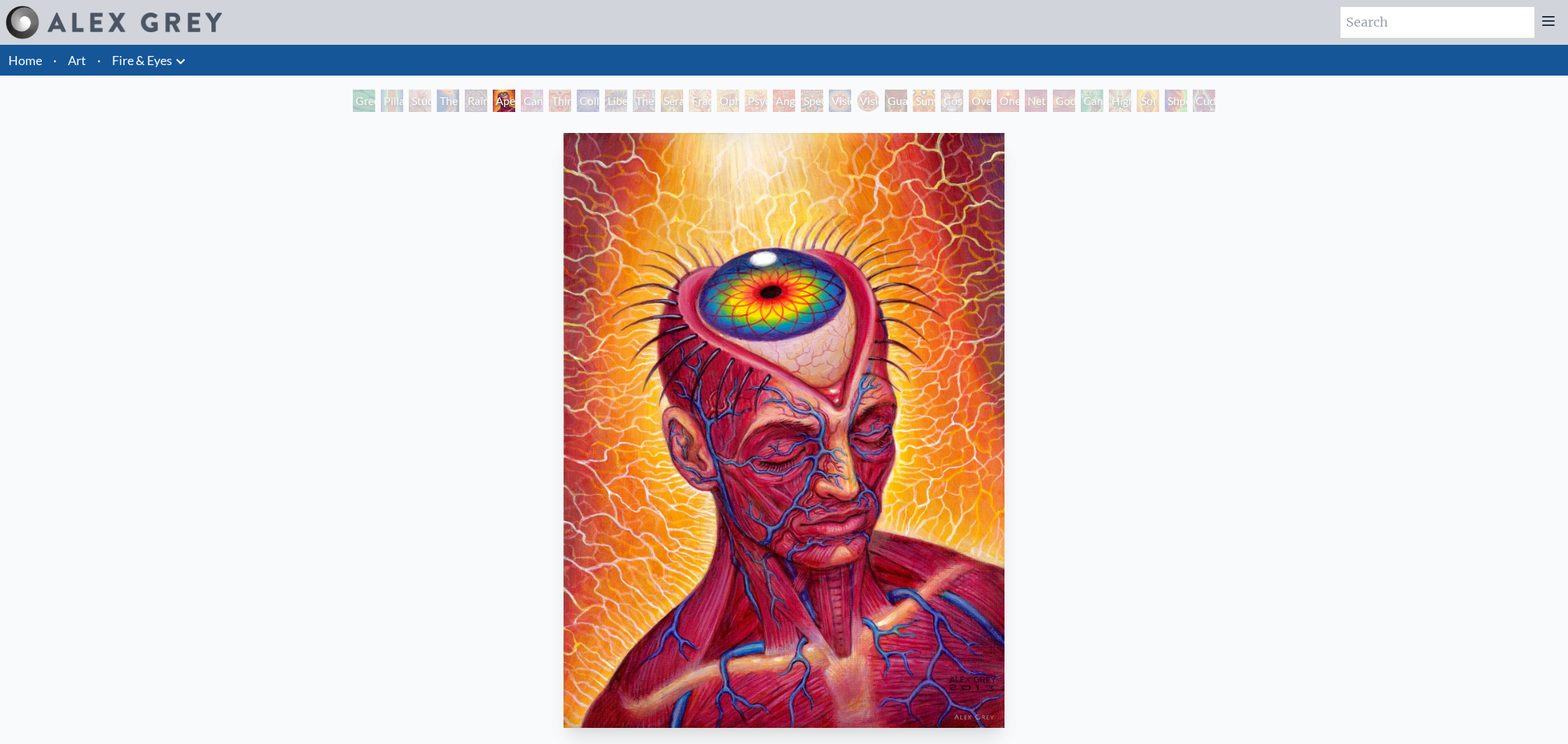
click at [671, 625] on img "6 / 31" at bounding box center [784, 430] width 441 height 595
click at [542, 95] on div "Cannabis Sutra" at bounding box center [532, 101] width 22 height 22
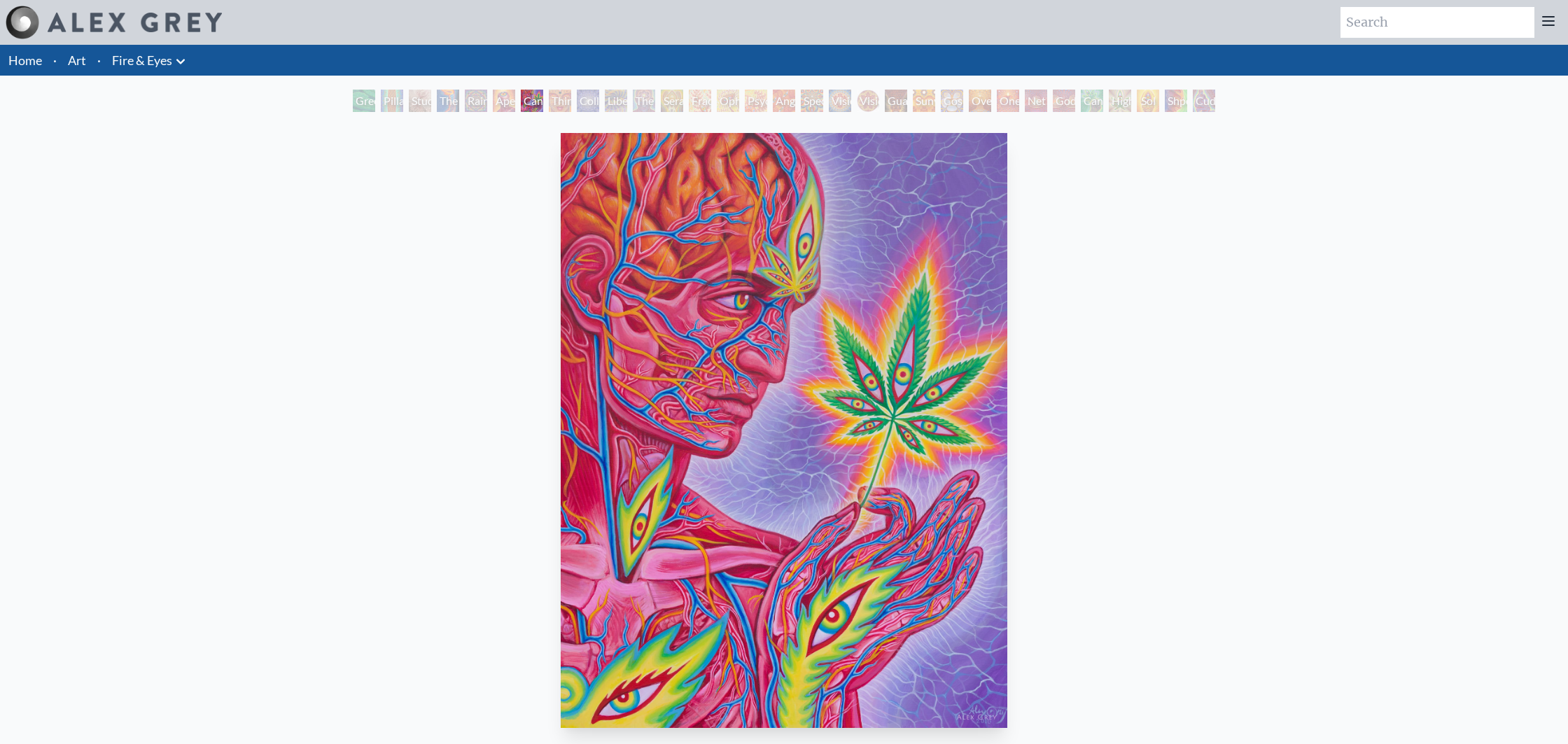
click at [549, 92] on div "Third Eye Tears of Joy" at bounding box center [560, 101] width 22 height 22
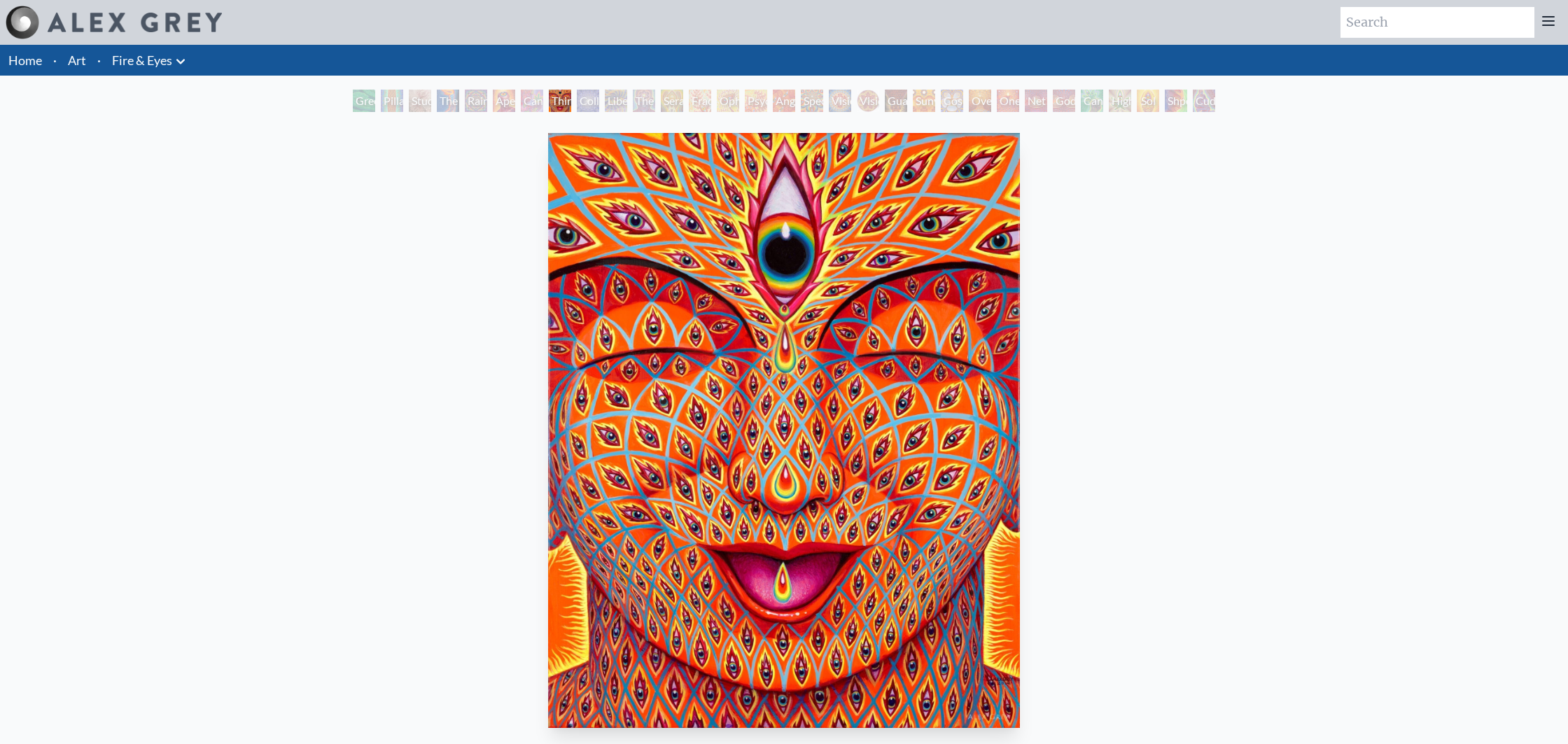
click at [584, 103] on div "Collective Vision" at bounding box center [587, 101] width 22 height 22
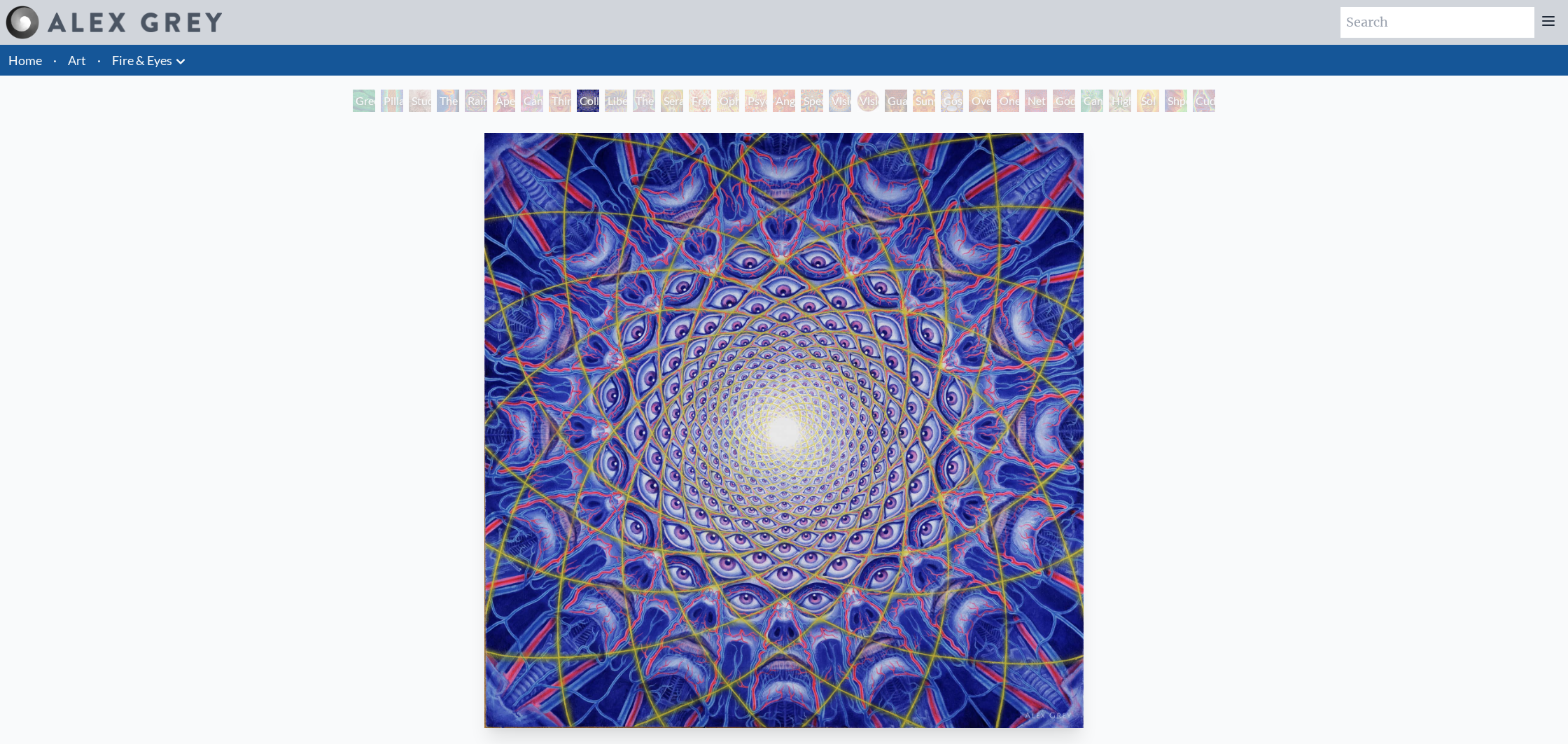
click at [474, 104] on div "Rainbow Eye Ripple" at bounding box center [476, 101] width 22 height 22
